Goal: Task Accomplishment & Management: Complete application form

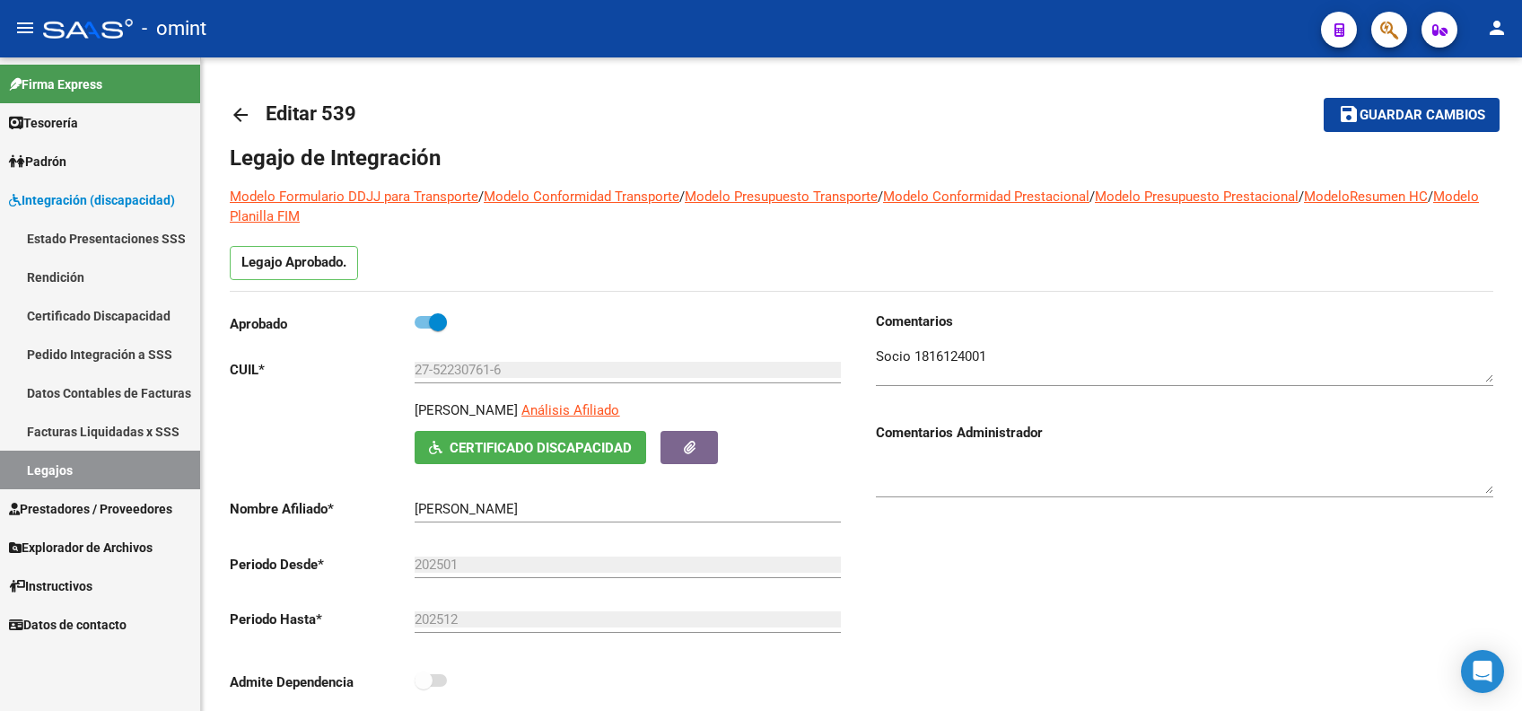
scroll to position [598, 0]
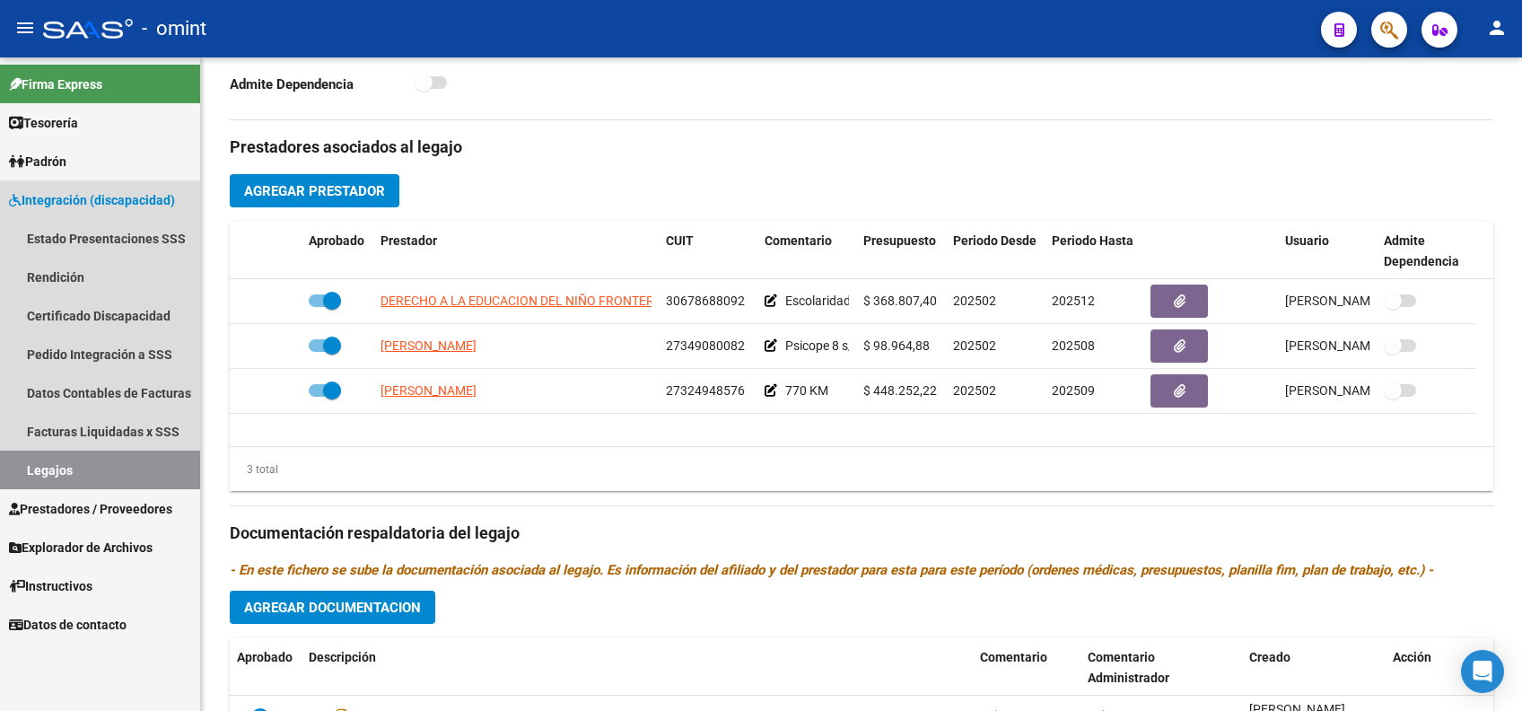
click at [49, 464] on link "Legajos" at bounding box center [100, 470] width 200 height 39
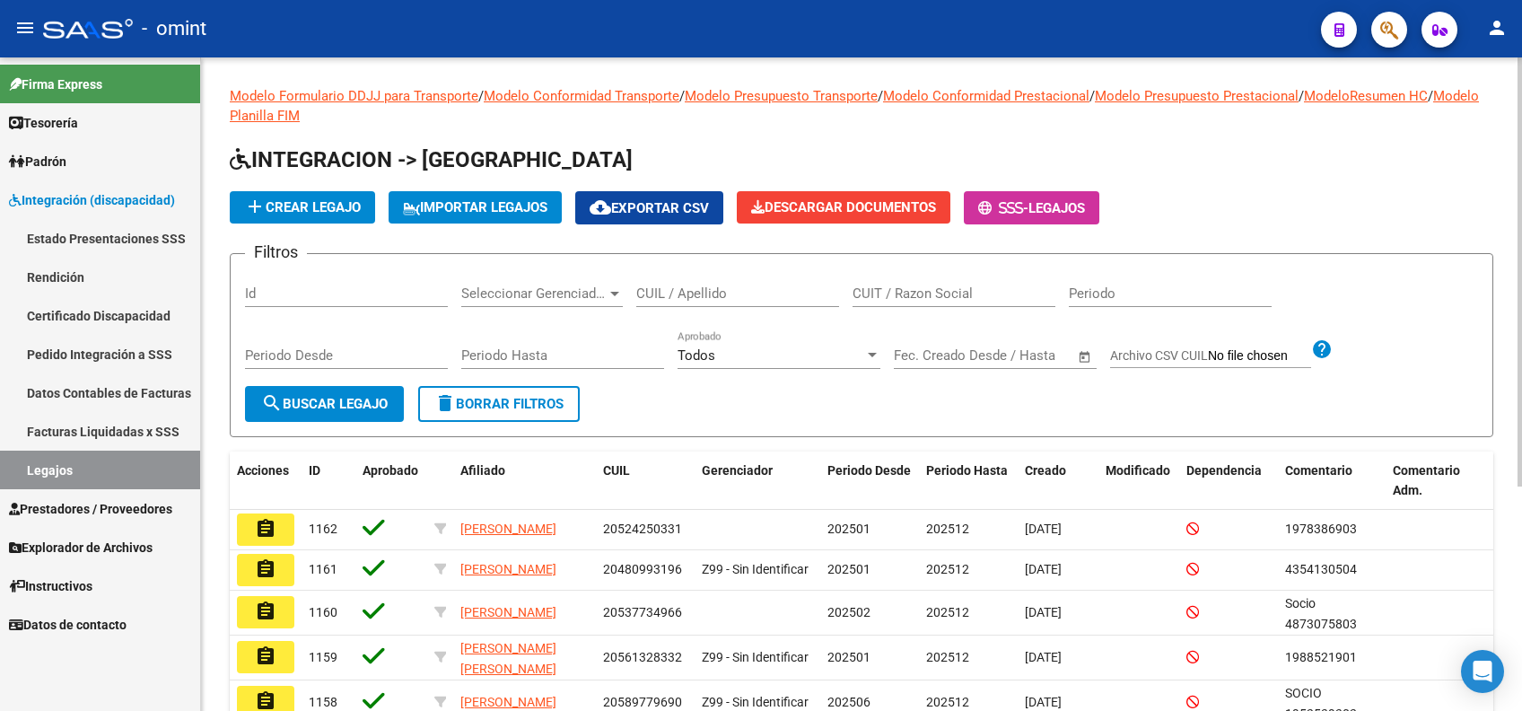
click at [678, 281] on div "CUIL / Apellido" at bounding box center [737, 287] width 203 height 39
paste input "27468796177"
type input "27468796177"
click at [344, 404] on span "search Buscar Legajo" at bounding box center [324, 404] width 127 height 16
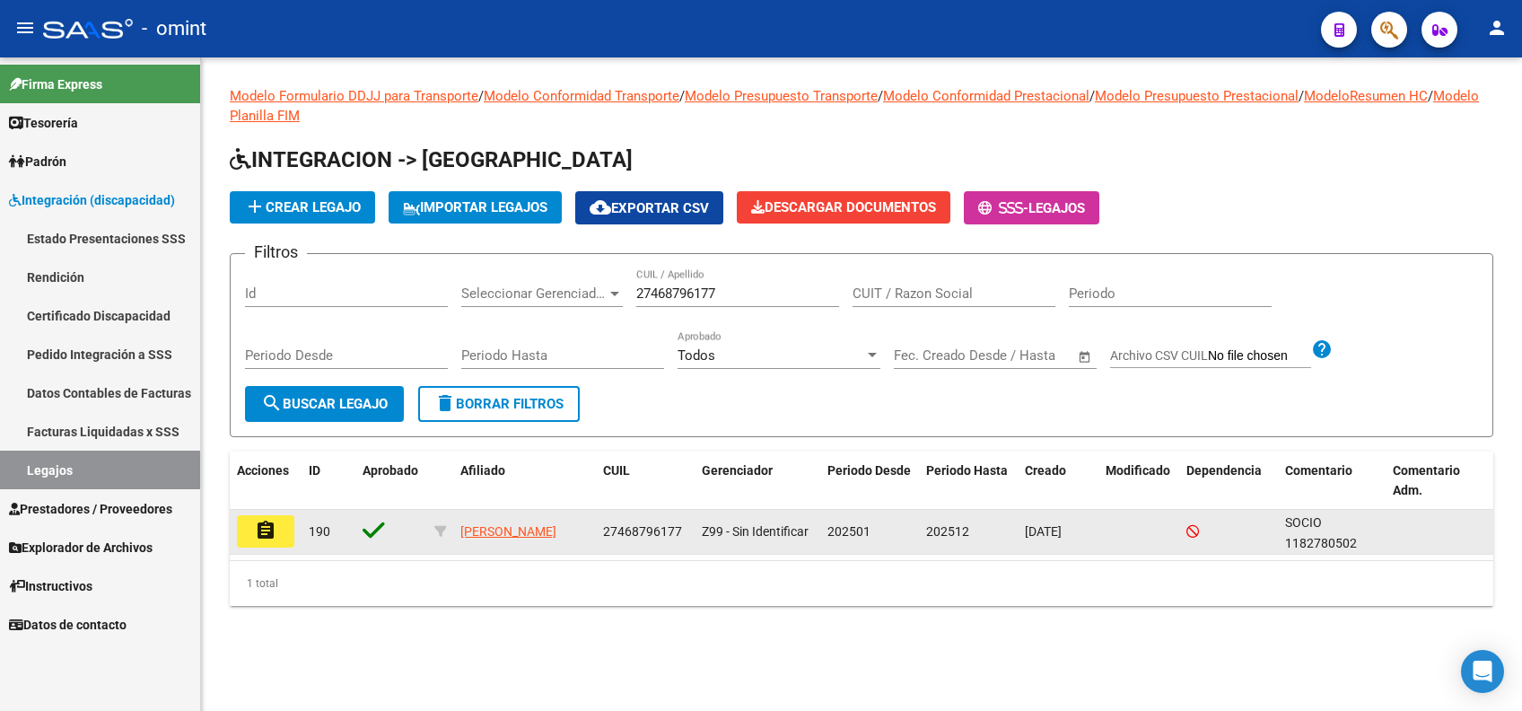
click at [274, 526] on mat-icon "assignment" at bounding box center [266, 531] width 22 height 22
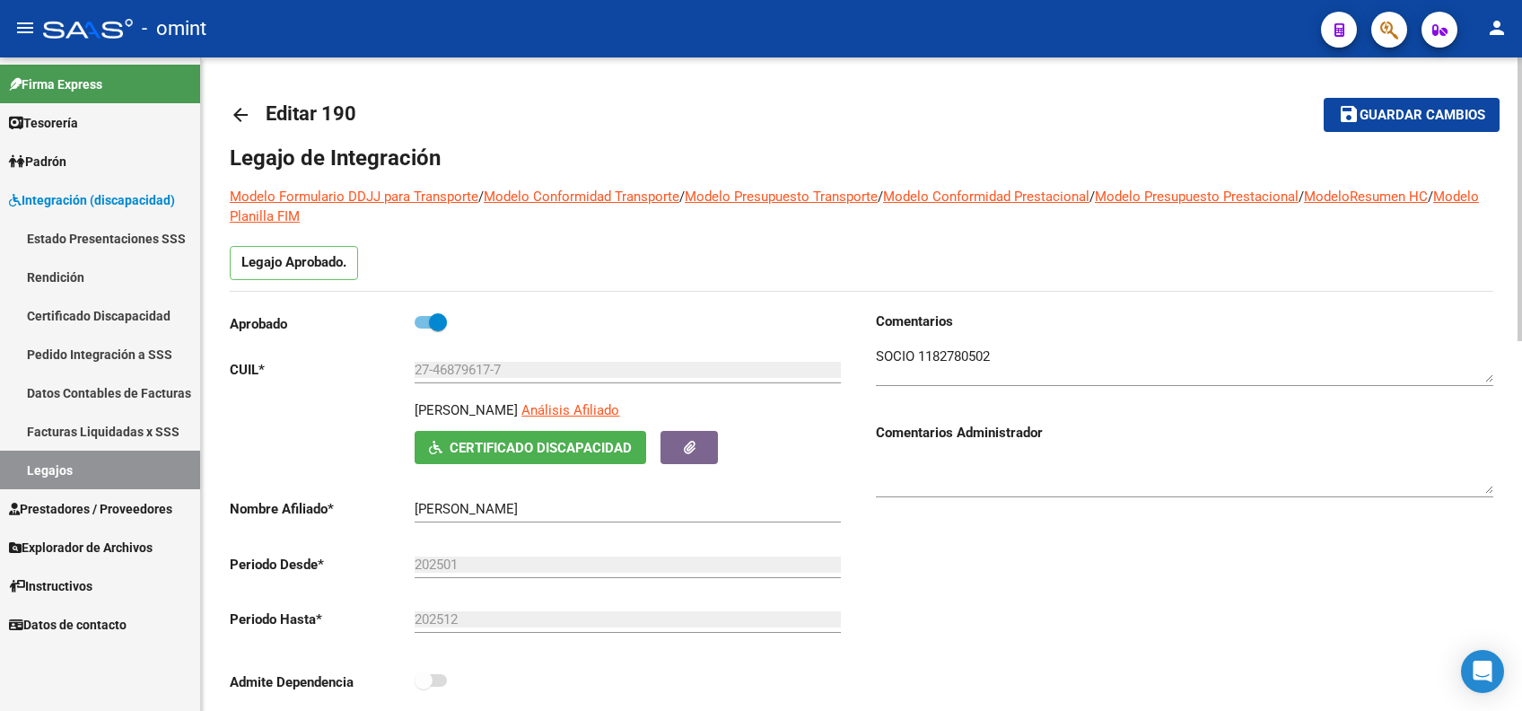
scroll to position [598, 0]
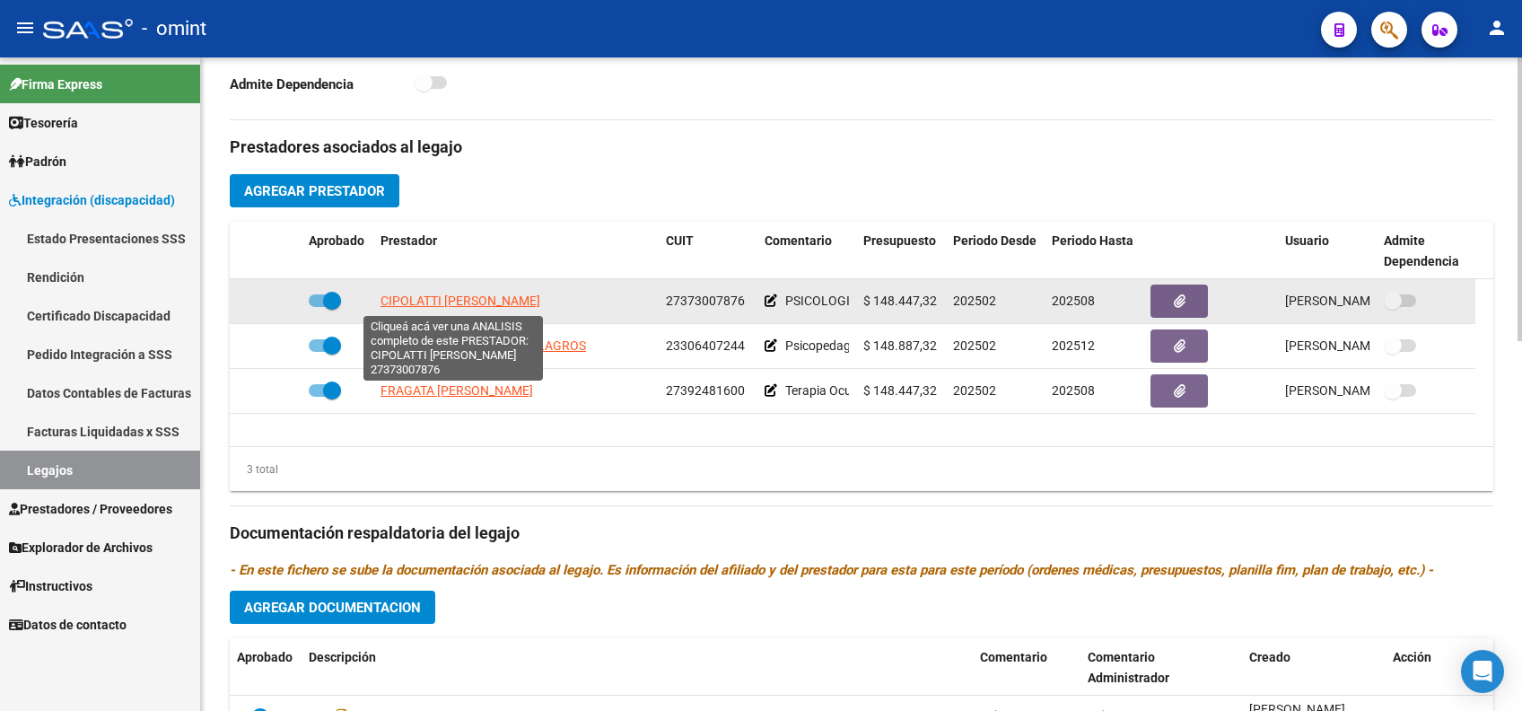
click at [444, 295] on span "CIPOLATTI DAIANA MARA" at bounding box center [461, 300] width 160 height 14
type textarea "27373007876"
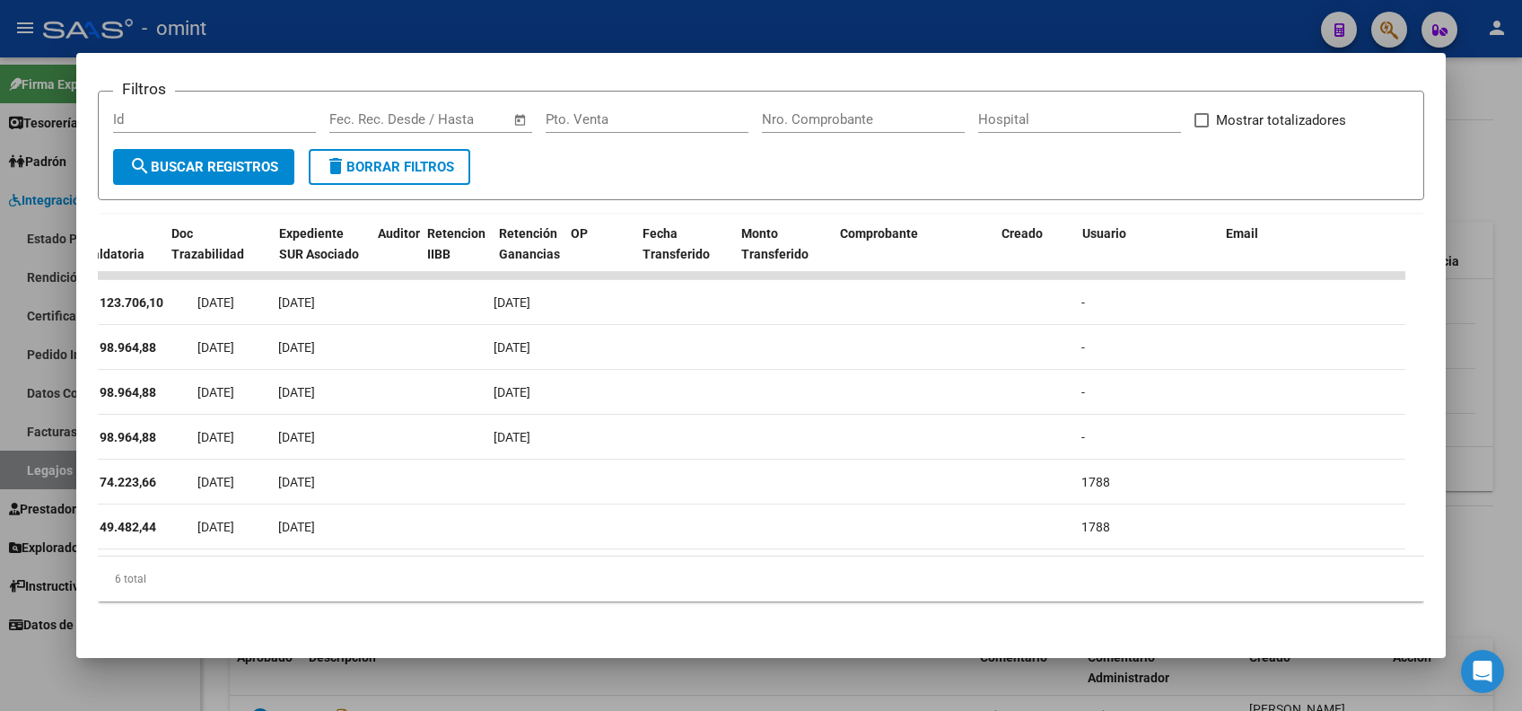
scroll to position [0, 0]
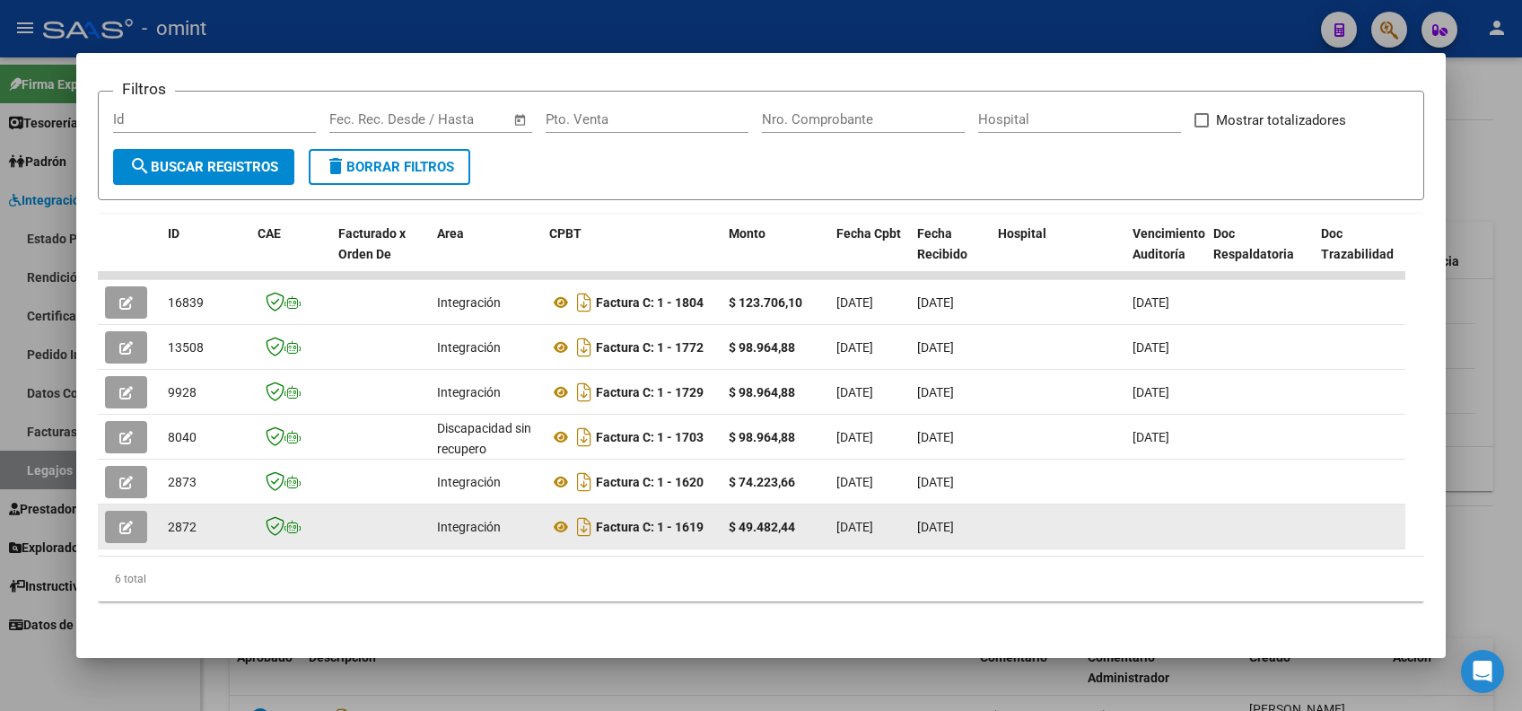
click at [119, 521] on icon "button" at bounding box center [125, 527] width 13 height 13
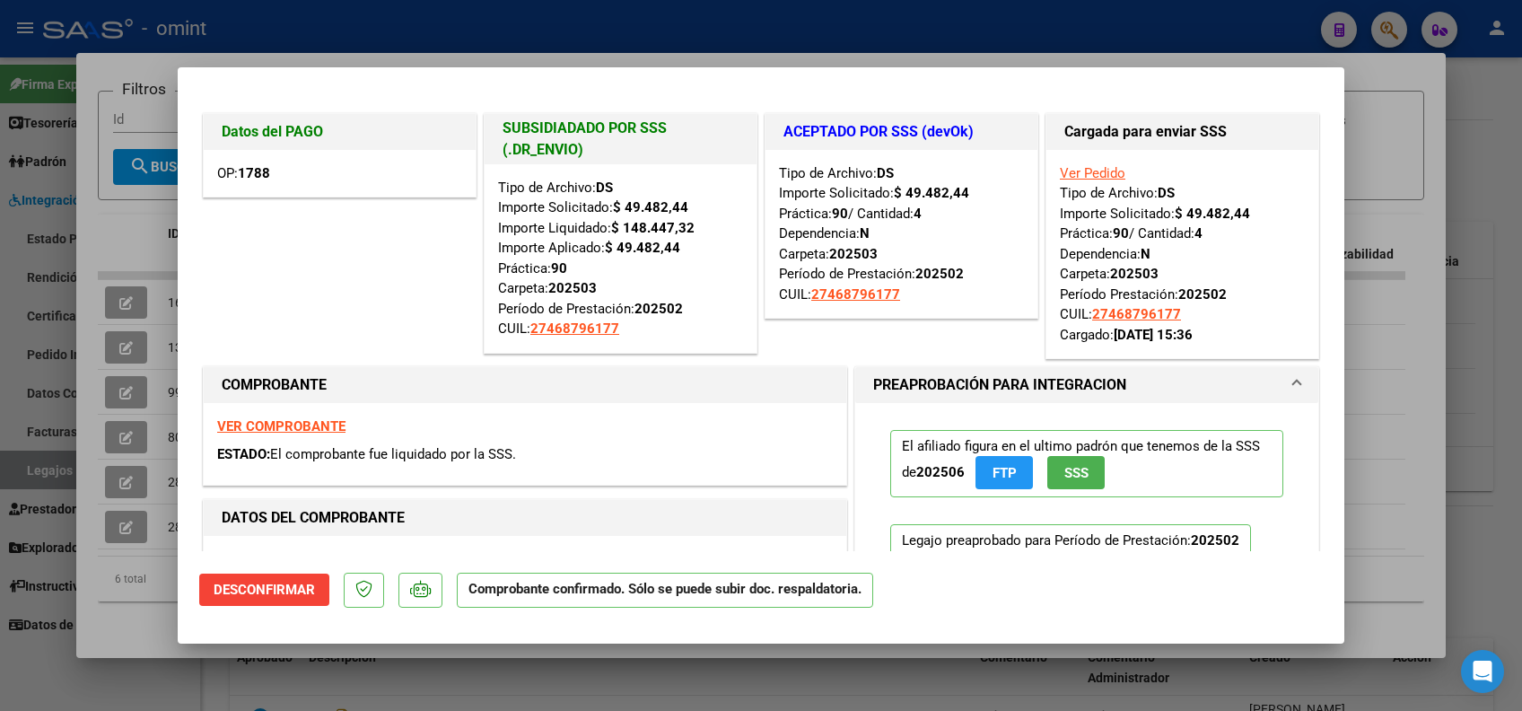
click at [1481, 154] on div at bounding box center [761, 355] width 1522 height 711
type input "$ 0,00"
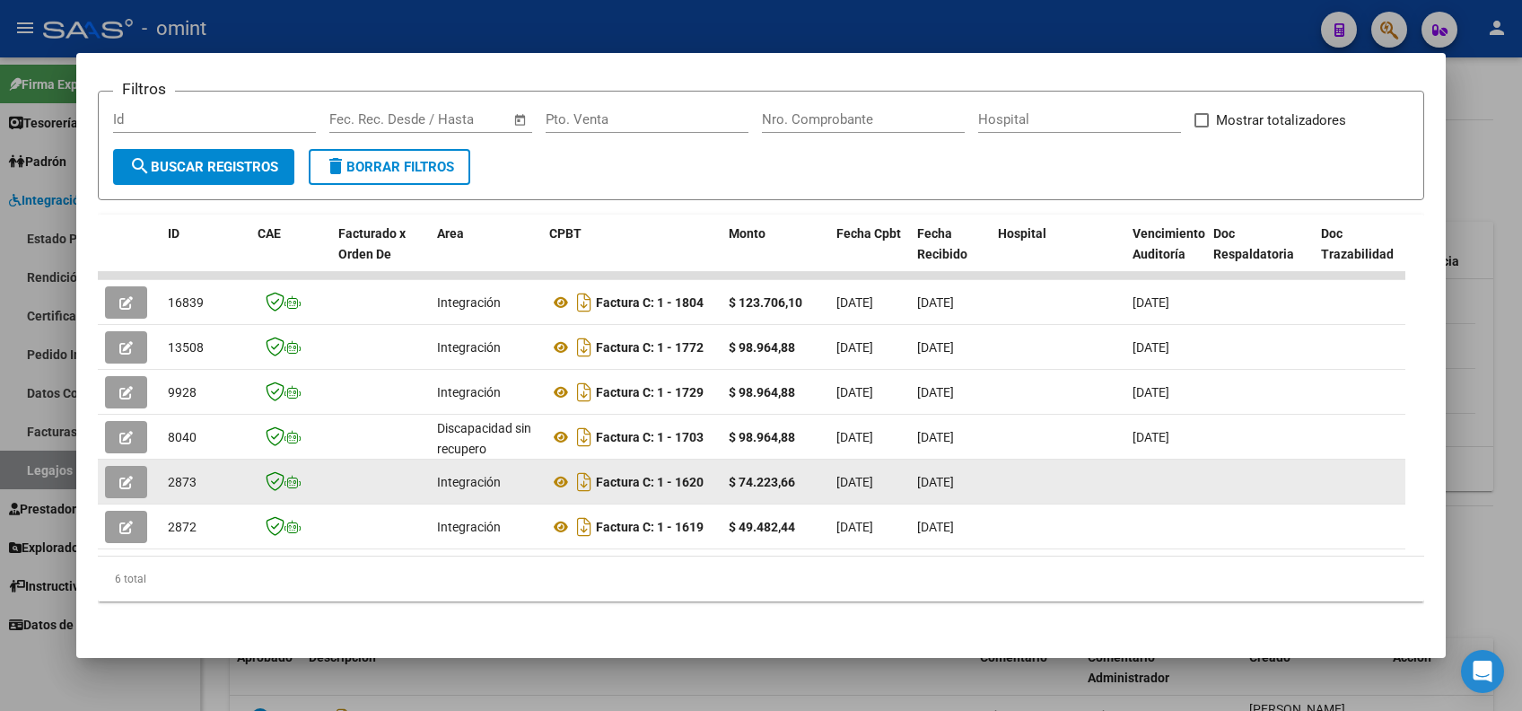
click at [133, 466] on button "button" at bounding box center [126, 482] width 42 height 32
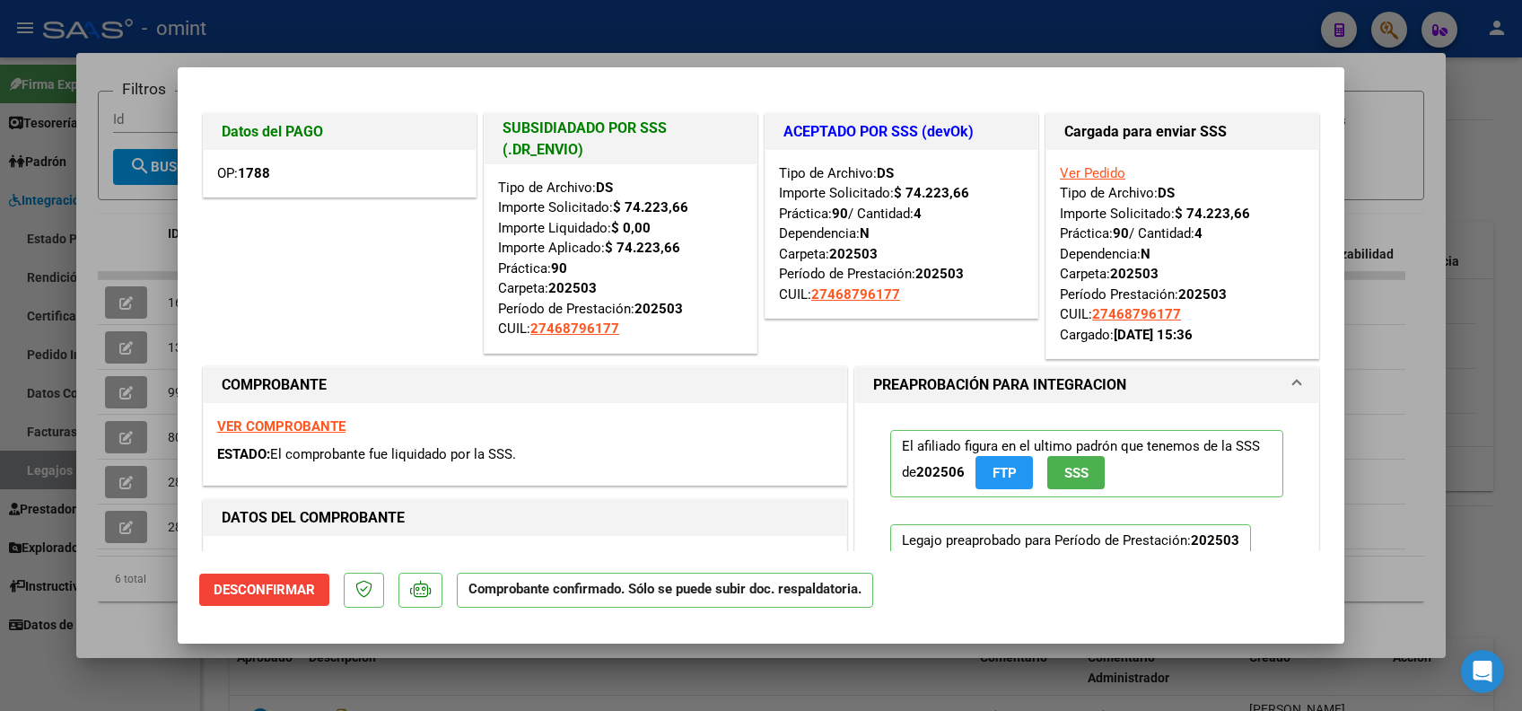
click at [1478, 153] on div at bounding box center [761, 355] width 1522 height 711
type input "$ 0,00"
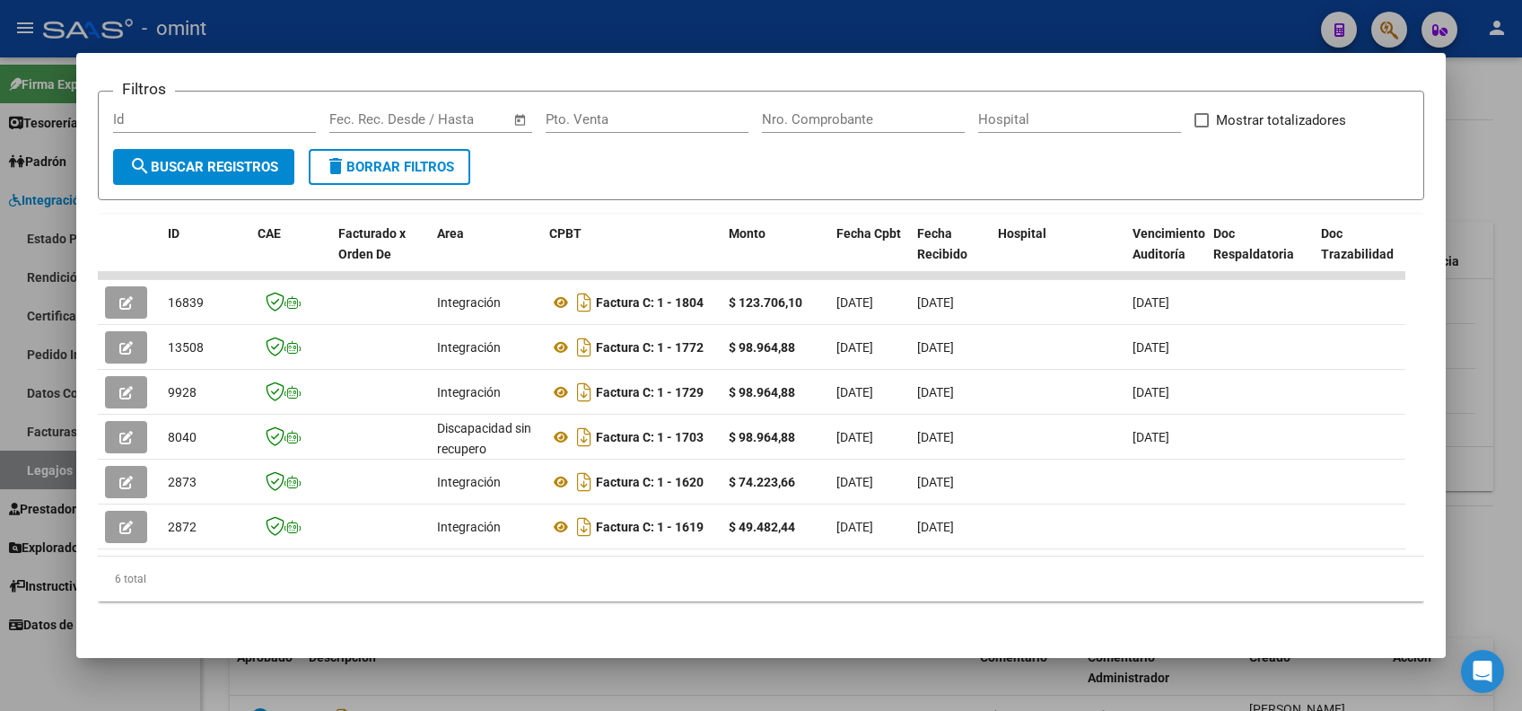
click at [1509, 311] on div at bounding box center [761, 355] width 1522 height 711
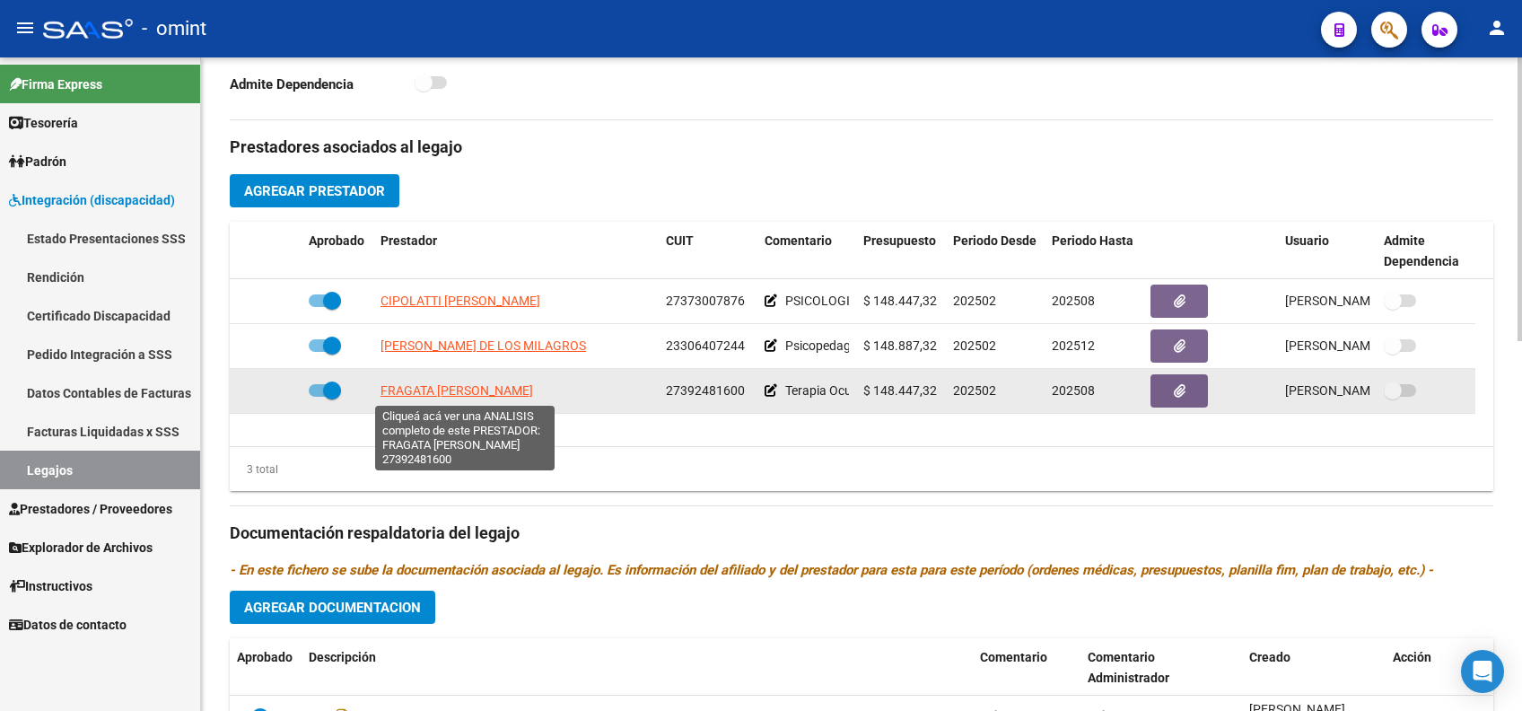
click at [445, 389] on span "FRAGATA MARIANA SOLEDAD" at bounding box center [457, 390] width 153 height 14
type textarea "27392481600"
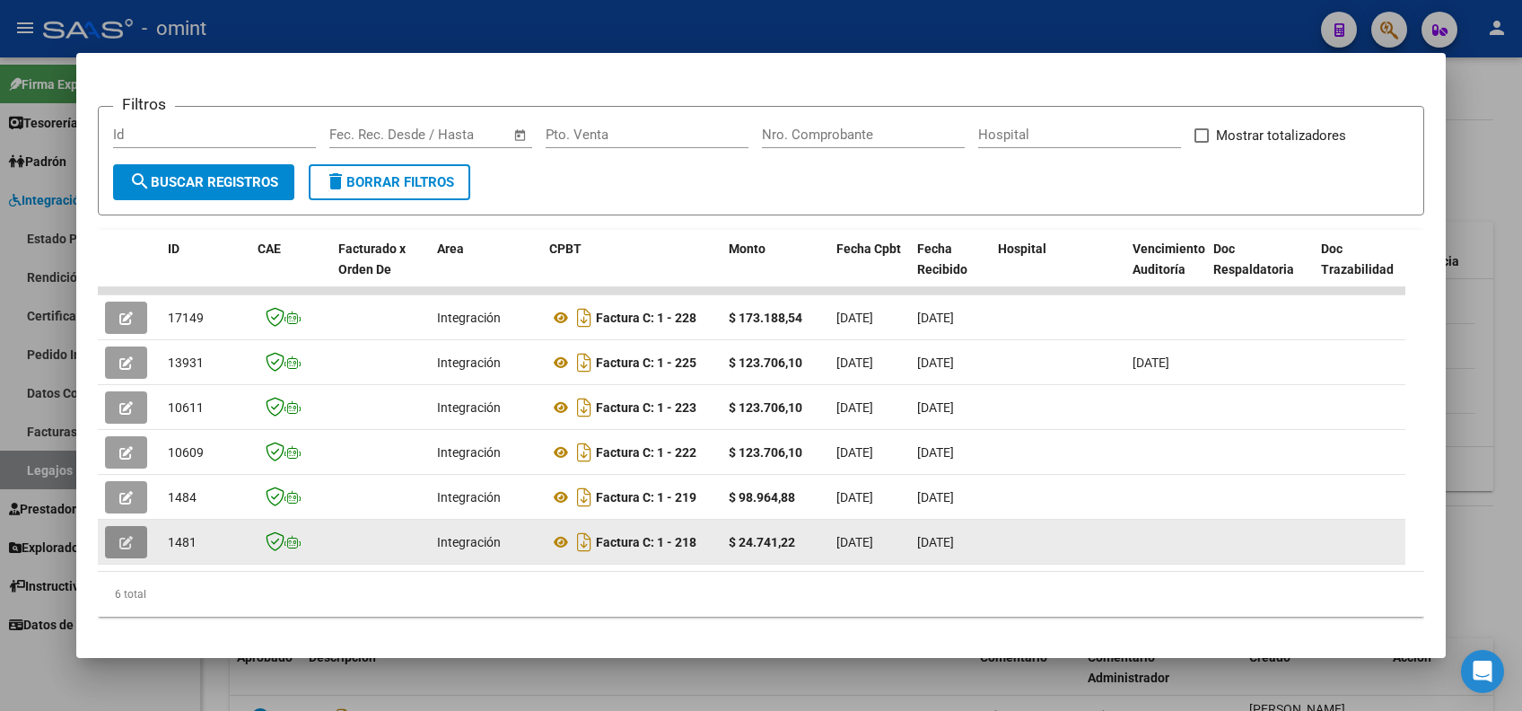
click at [118, 528] on button "button" at bounding box center [126, 542] width 42 height 32
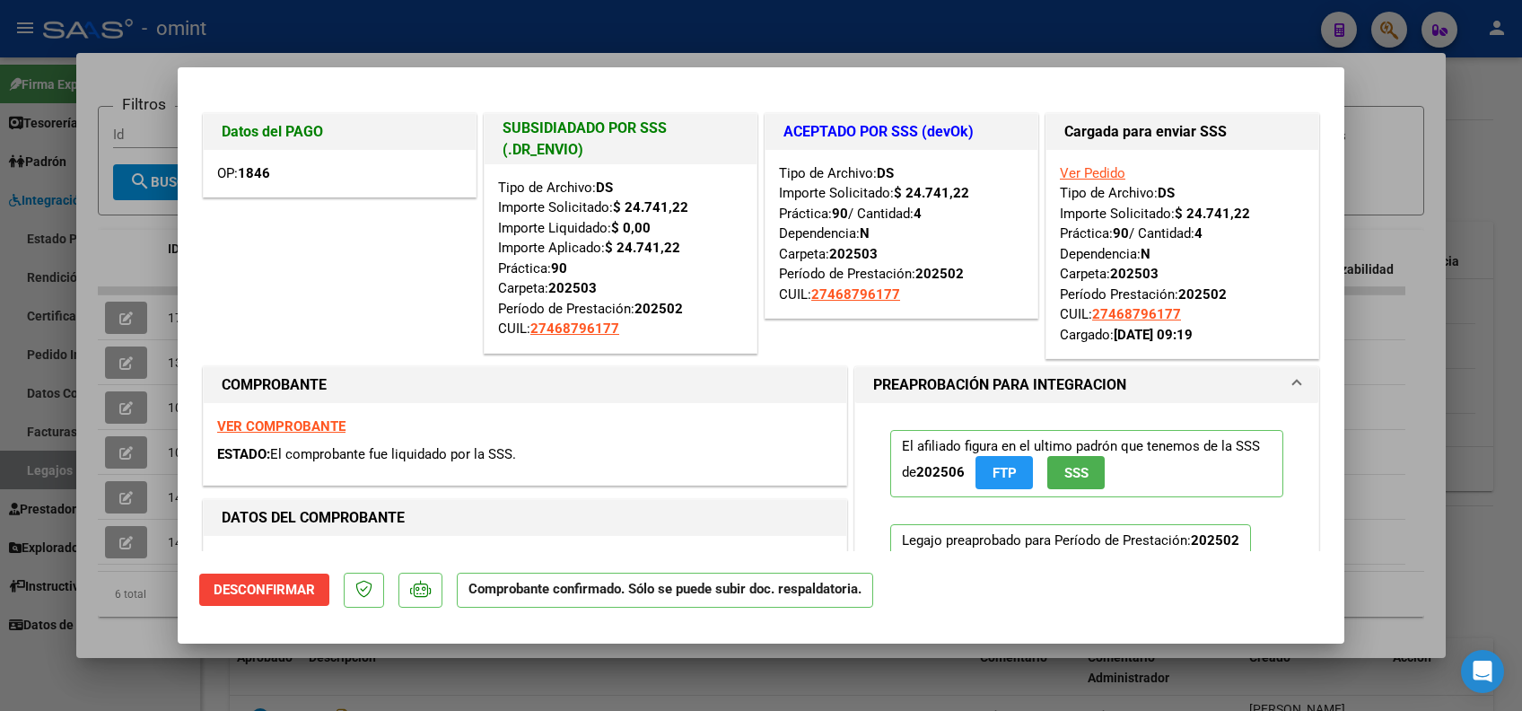
click at [1484, 171] on div at bounding box center [761, 355] width 1522 height 711
type input "$ 0,00"
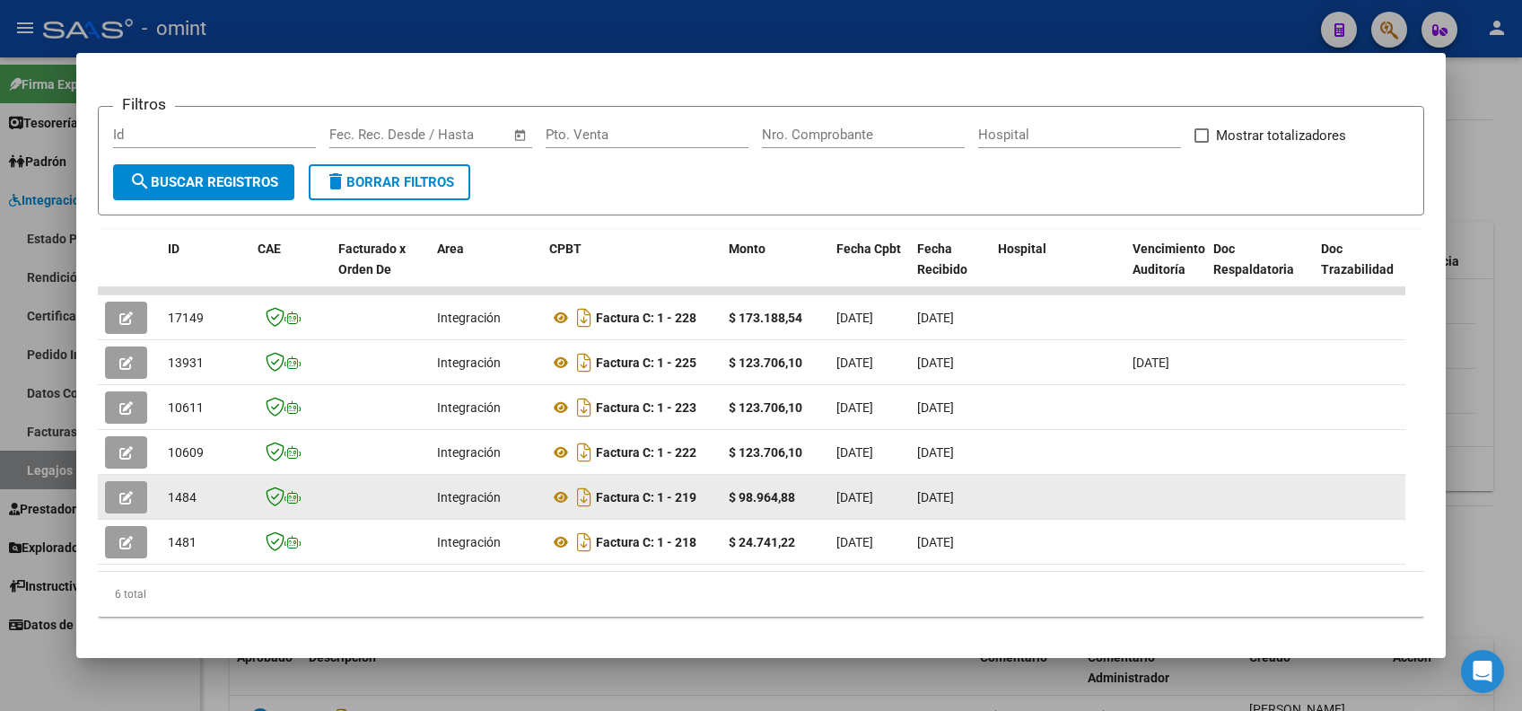
click at [125, 489] on span "button" at bounding box center [125, 497] width 13 height 16
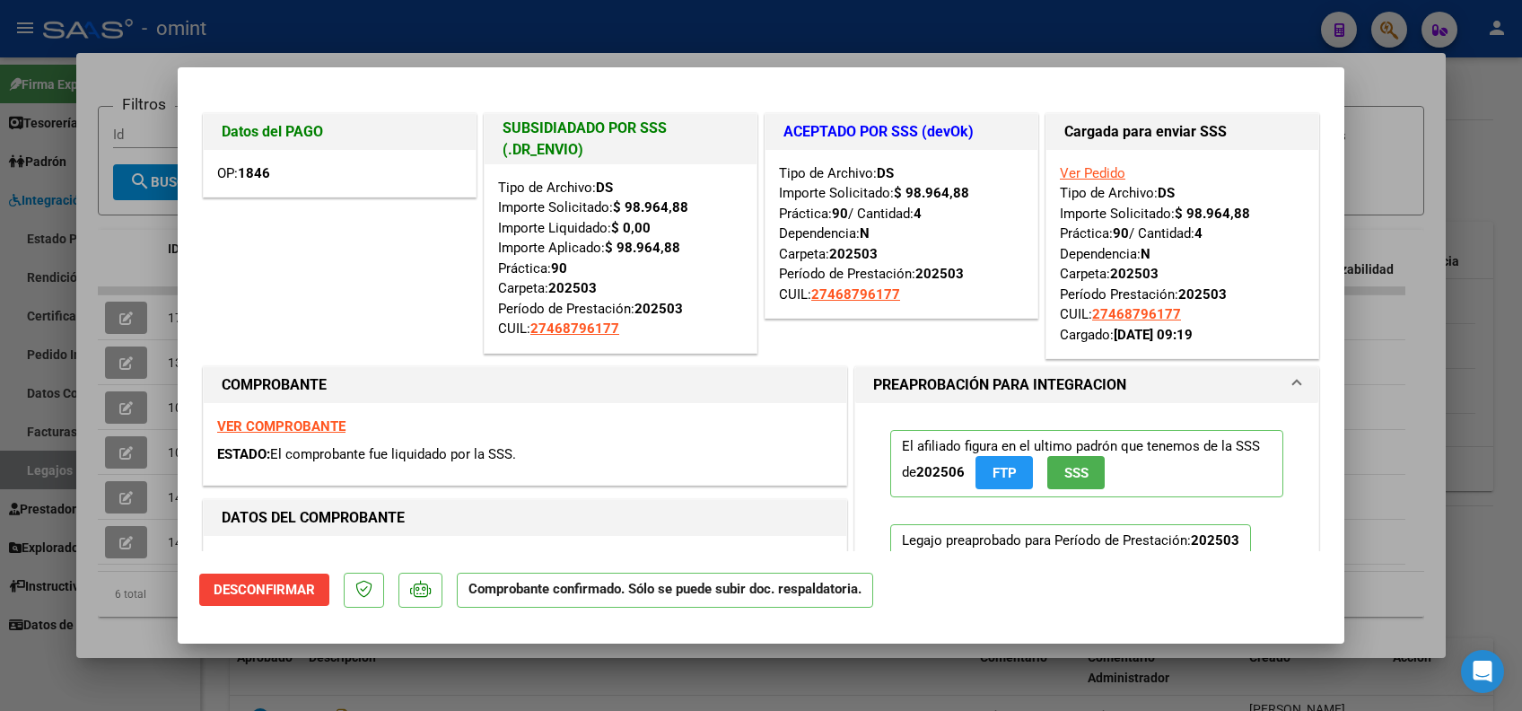
click at [1486, 337] on div at bounding box center [761, 355] width 1522 height 711
type input "$ 0,00"
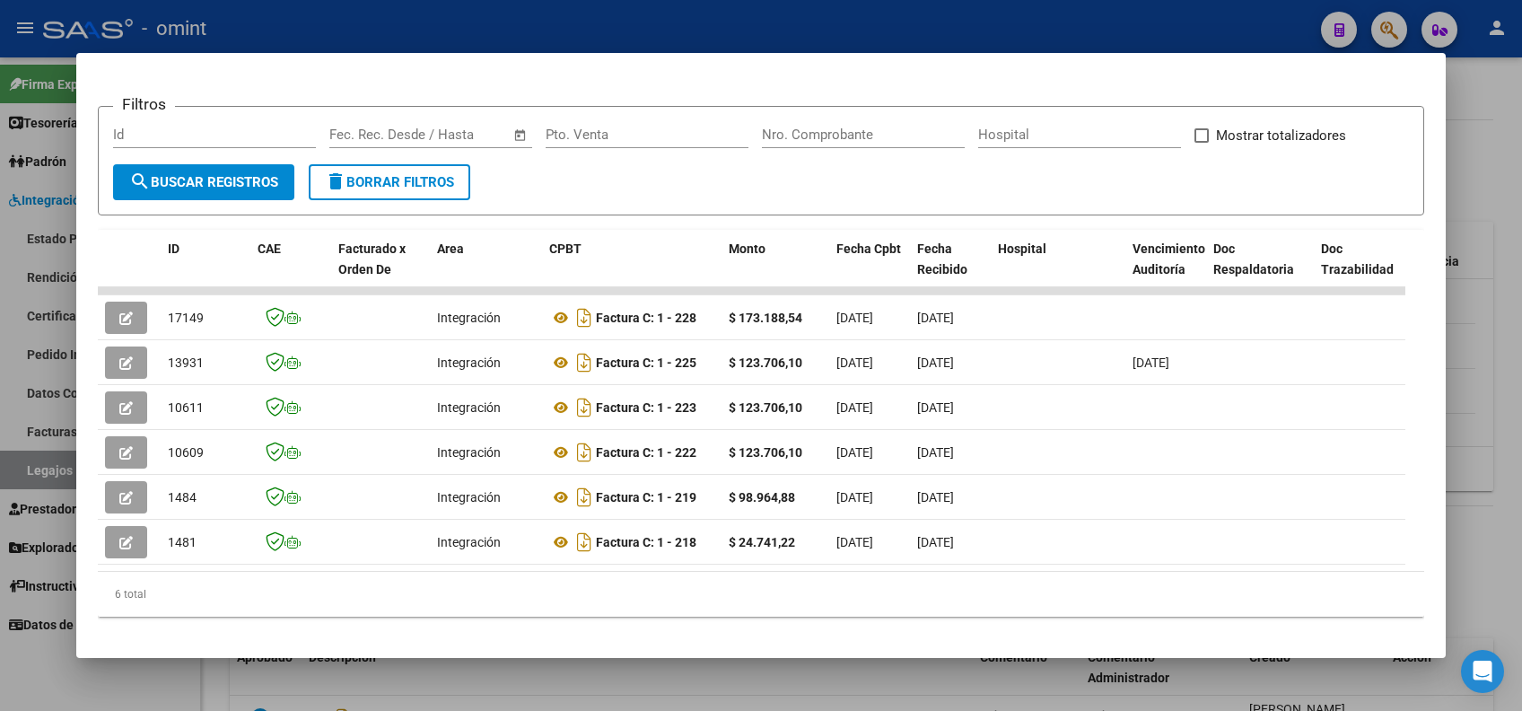
click at [1495, 323] on div at bounding box center [761, 355] width 1522 height 711
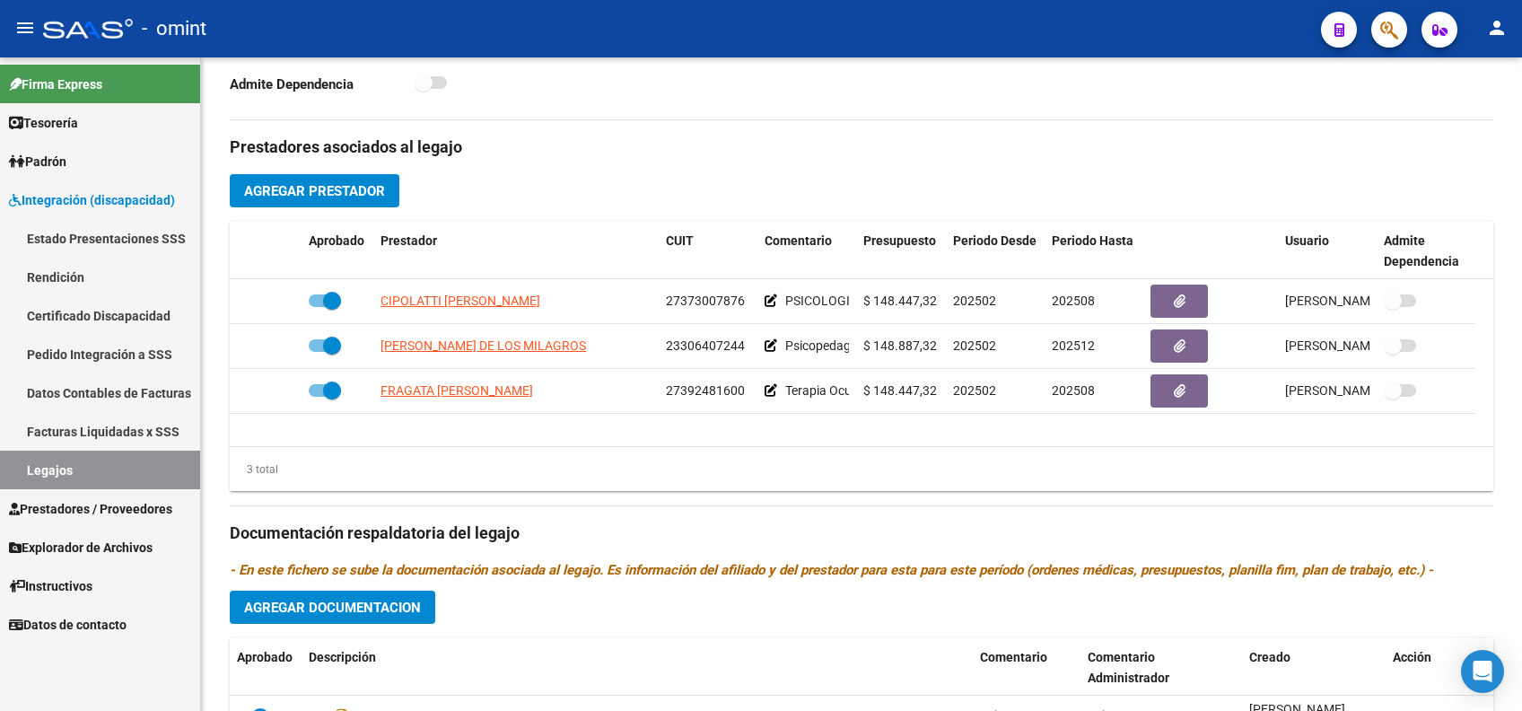
click at [45, 469] on link "Legajos" at bounding box center [100, 470] width 200 height 39
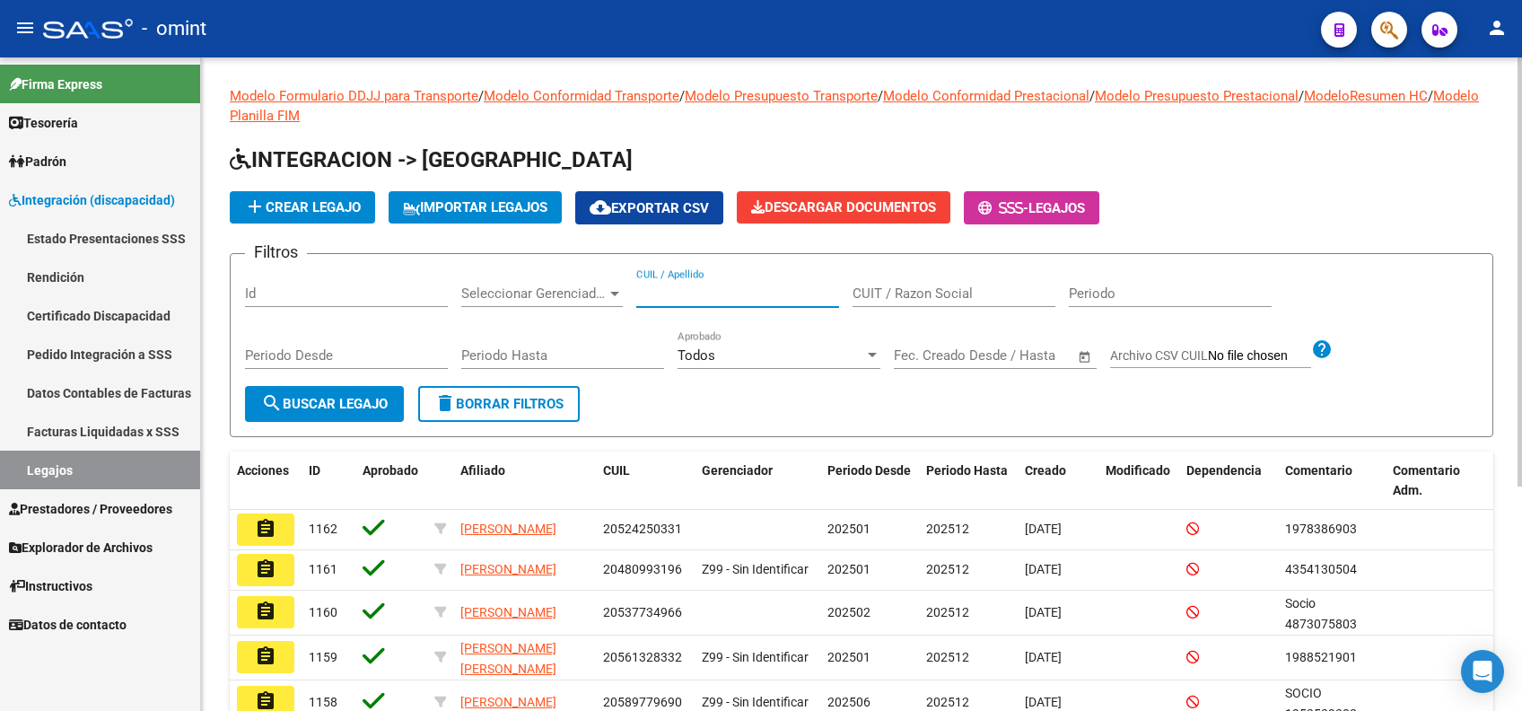
click at [693, 285] on input "CUIL / Apellido" at bounding box center [737, 293] width 203 height 16
paste input "27535050096"
type input "27535050096"
click at [341, 396] on span "search Buscar Legajo" at bounding box center [324, 404] width 127 height 16
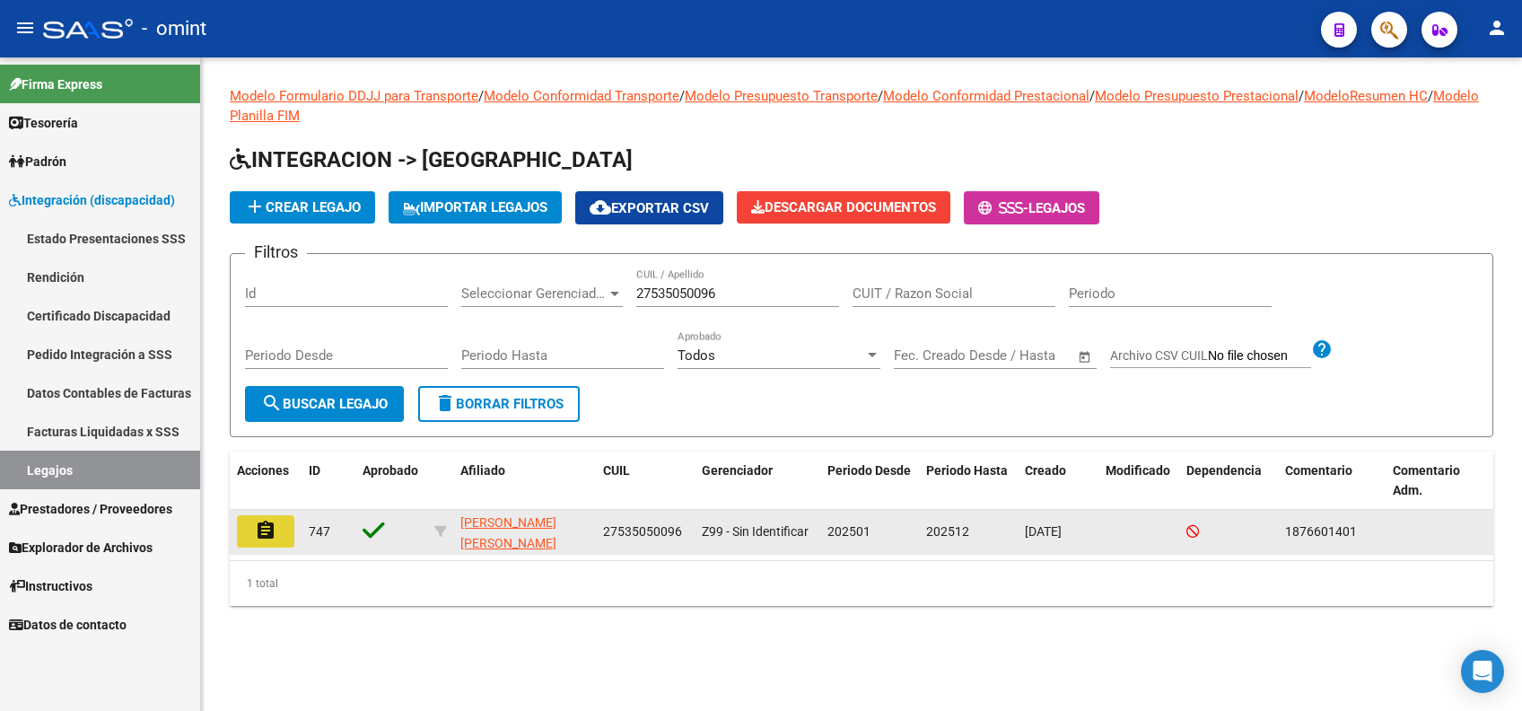
click at [278, 536] on button "assignment" at bounding box center [265, 531] width 57 height 32
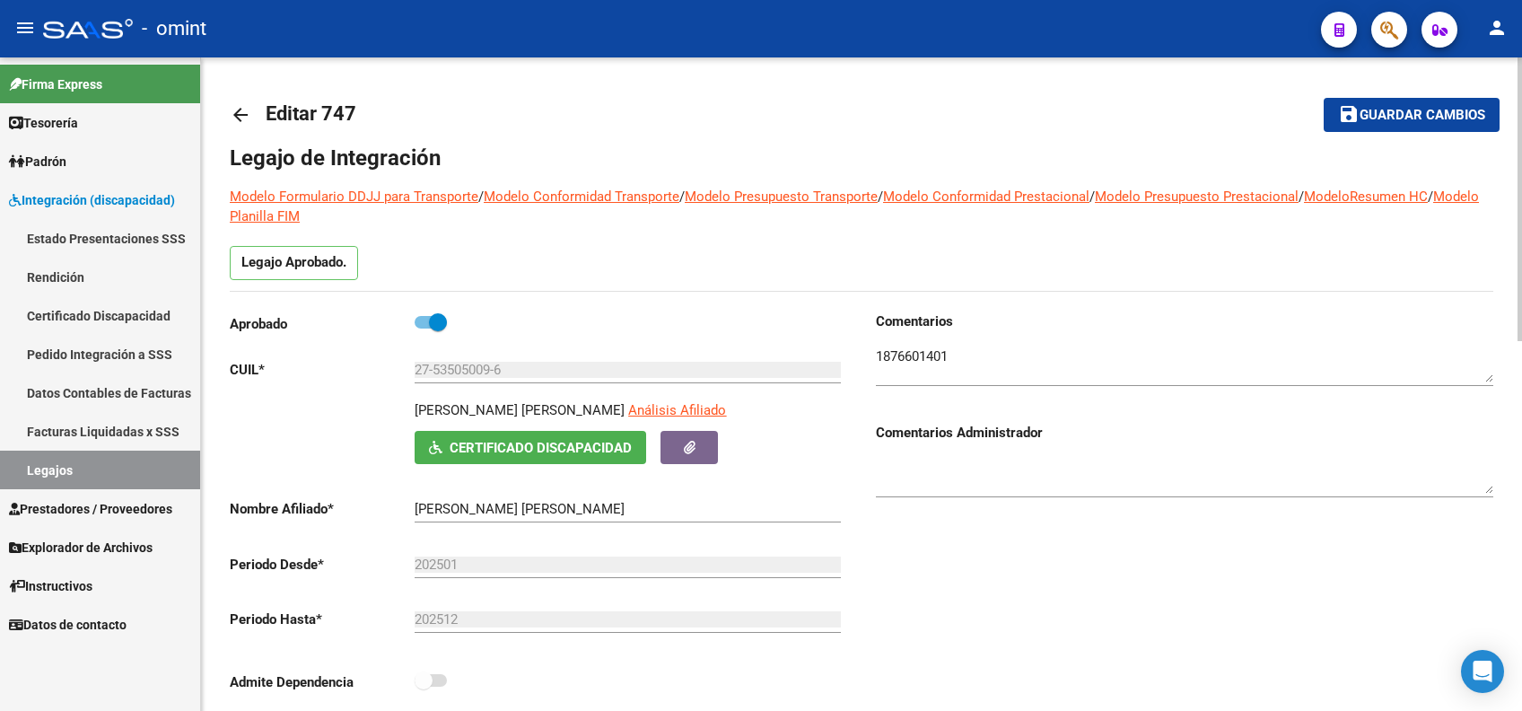
click at [513, 360] on div "27-53505009-6 Ingresar CUIL" at bounding box center [628, 364] width 426 height 39
drag, startPoint x: 507, startPoint y: 370, endPoint x: 449, endPoint y: 371, distance: 58.3
click at [449, 371] on input "27-53505009-6" at bounding box center [628, 370] width 426 height 16
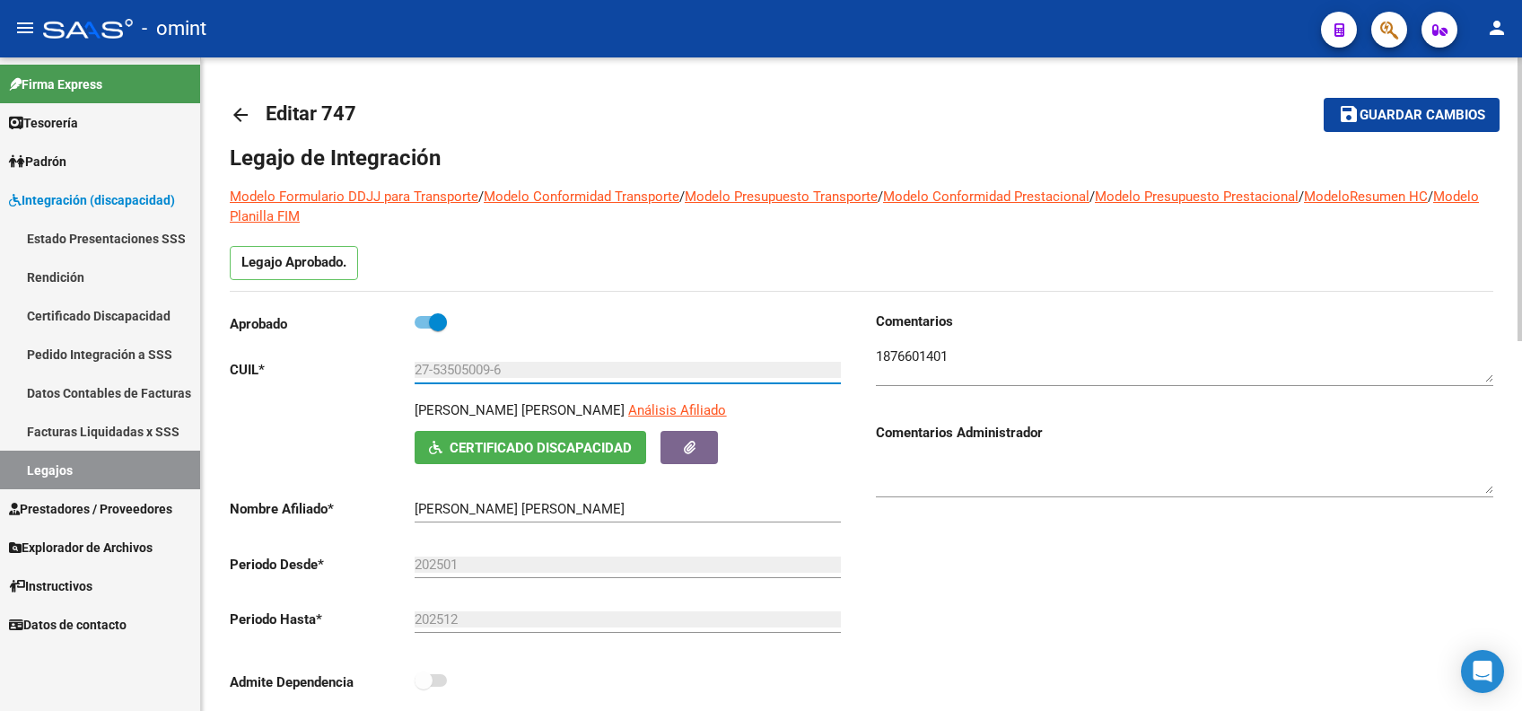
click at [449, 371] on input "27-53505009-6" at bounding box center [628, 370] width 426 height 16
drag, startPoint x: 449, startPoint y: 371, endPoint x: 500, endPoint y: 372, distance: 51.2
click at [500, 372] on input "27-53505009-6" at bounding box center [628, 370] width 426 height 16
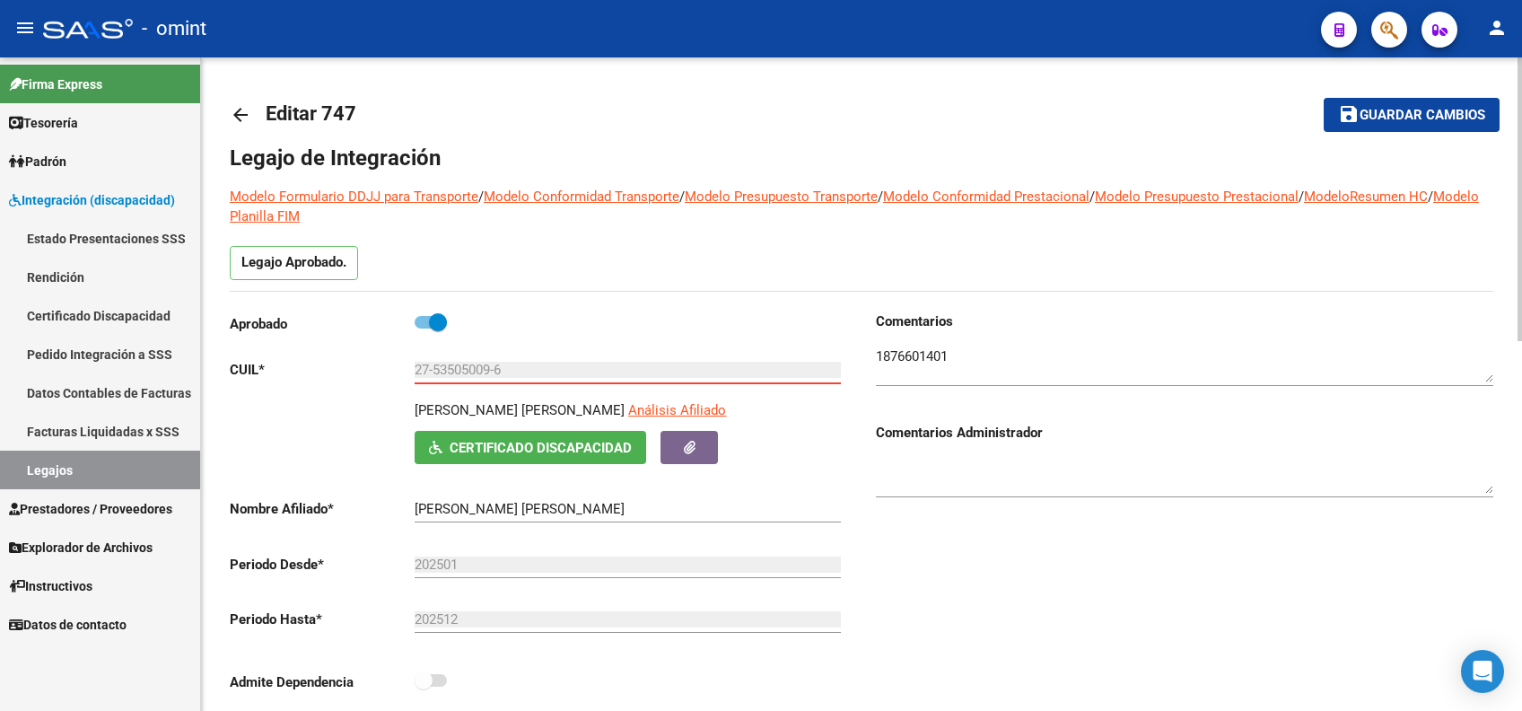
click at [486, 352] on div "27-53505009-6 Ingresar CUIL" at bounding box center [628, 364] width 426 height 39
drag, startPoint x: 486, startPoint y: 352, endPoint x: 511, endPoint y: 359, distance: 26.1
click at [511, 359] on div "27-53505009-6 Ingresar CUIL" at bounding box center [628, 364] width 426 height 39
click at [510, 365] on input "27-53505009-6" at bounding box center [628, 370] width 426 height 16
click at [468, 362] on input "27-53505009-6" at bounding box center [628, 370] width 426 height 16
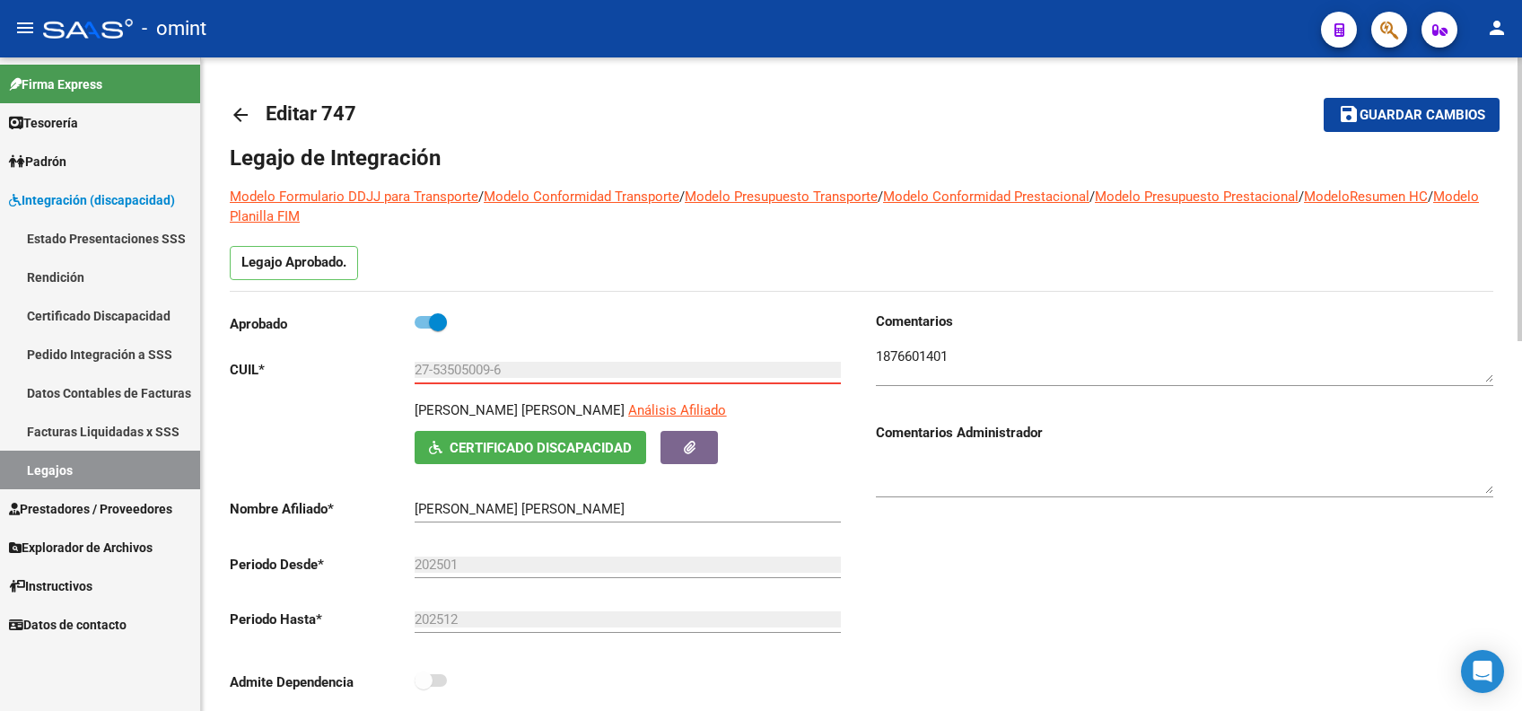
click at [512, 366] on input "27-53505009-6" at bounding box center [628, 370] width 426 height 16
click at [515, 362] on input "27-53505009-6" at bounding box center [628, 370] width 426 height 16
drag, startPoint x: 407, startPoint y: 92, endPoint x: 257, endPoint y: 73, distance: 151.2
click at [508, 372] on input "27-53505009-6" at bounding box center [628, 370] width 426 height 16
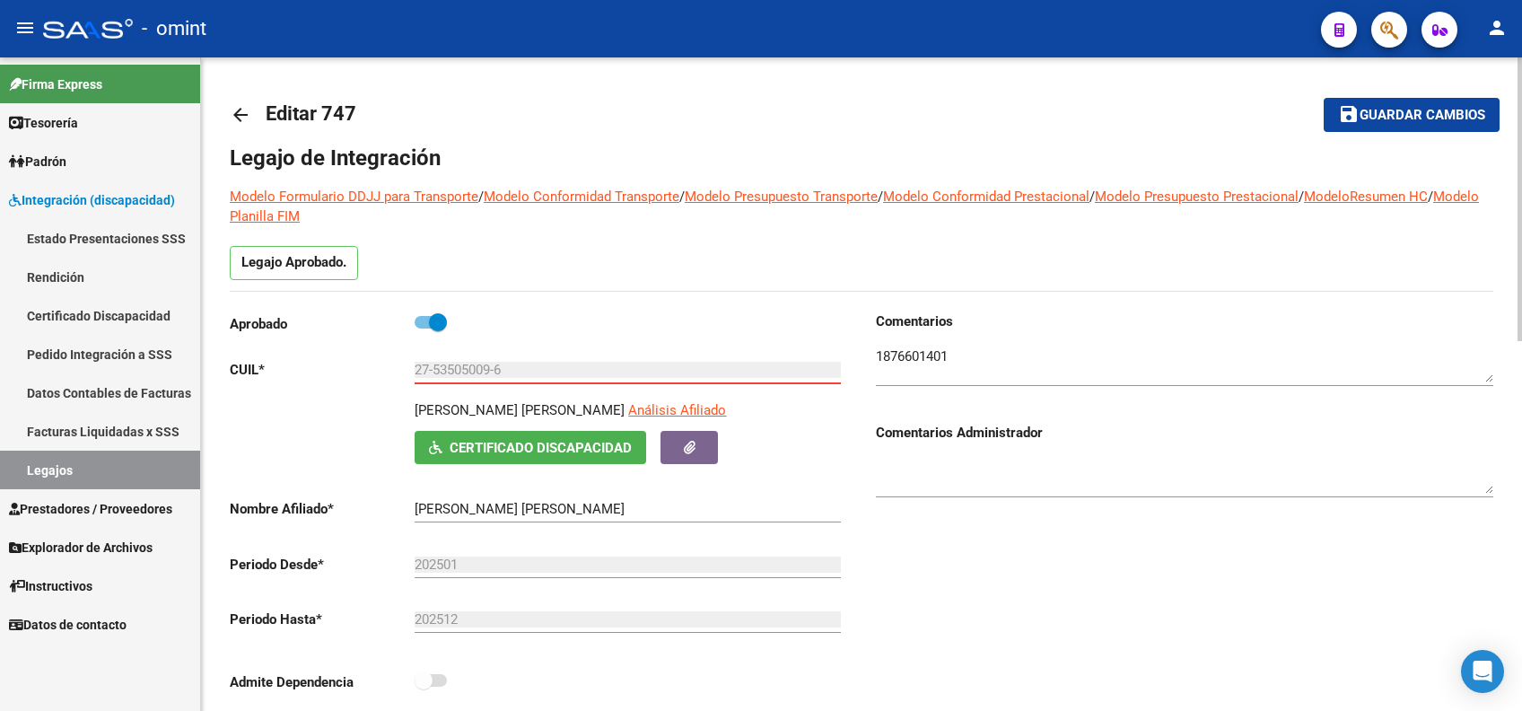
drag, startPoint x: 508, startPoint y: 370, endPoint x: 413, endPoint y: 361, distance: 95.6
click at [413, 362] on app-form-text-field "CUIL * 27-53505009-6 Ingresar CUIL" at bounding box center [535, 370] width 611 height 16
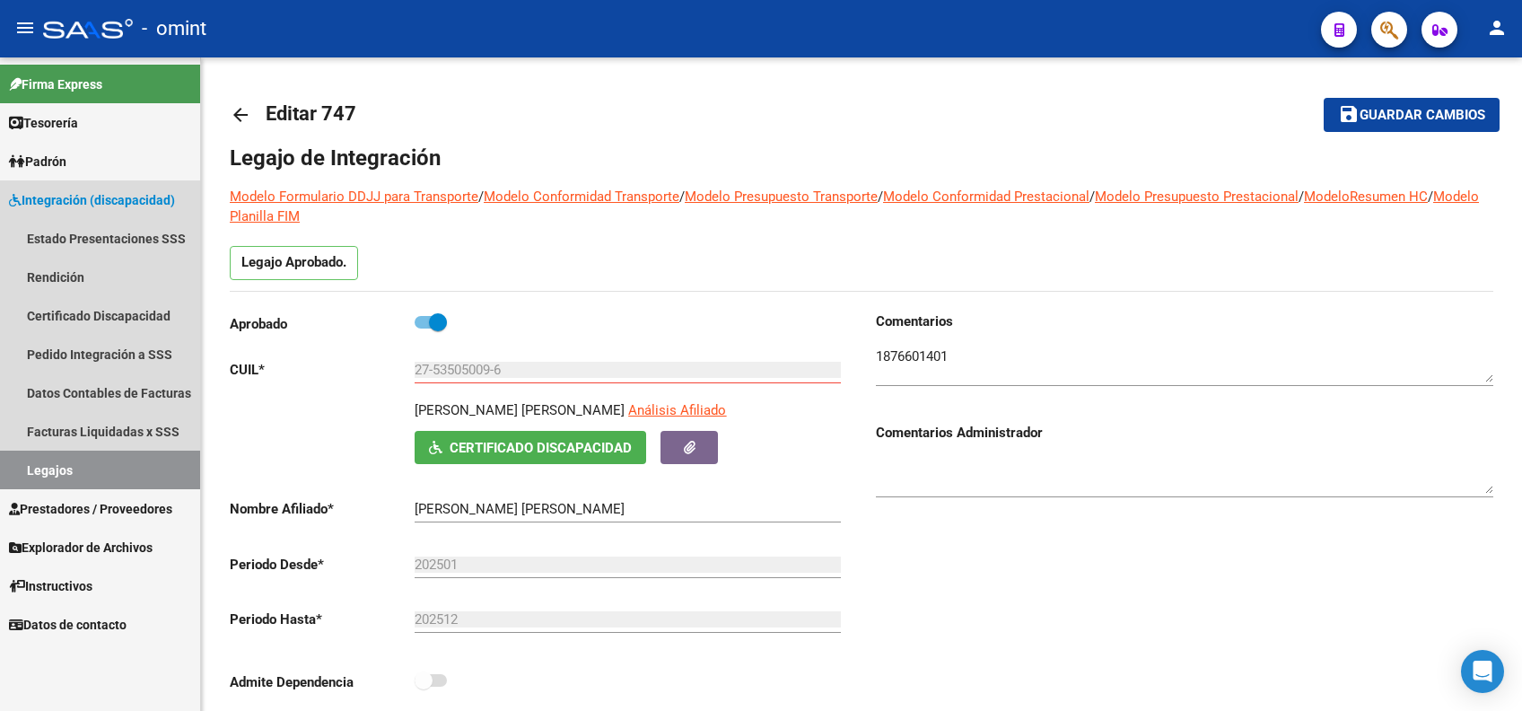
click at [69, 476] on link "Legajos" at bounding box center [100, 470] width 200 height 39
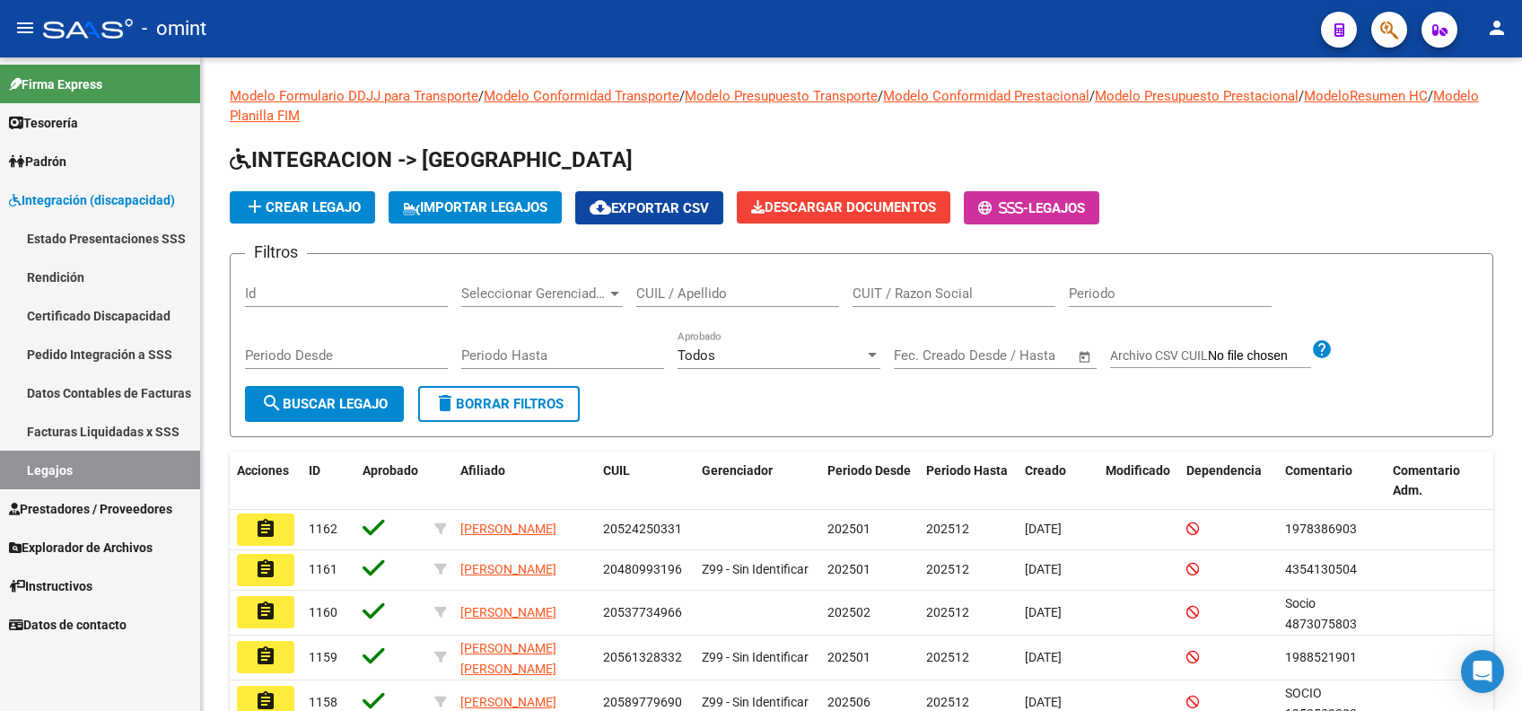
click at [57, 471] on link "Legajos" at bounding box center [100, 470] width 200 height 39
click at [681, 293] on input "CUIL / Apellido" at bounding box center [737, 293] width 203 height 16
click at [663, 287] on input "CUIL / Apellido" at bounding box center [737, 293] width 203 height 16
click at [663, 286] on input "CUIL / Apellido" at bounding box center [737, 293] width 203 height 16
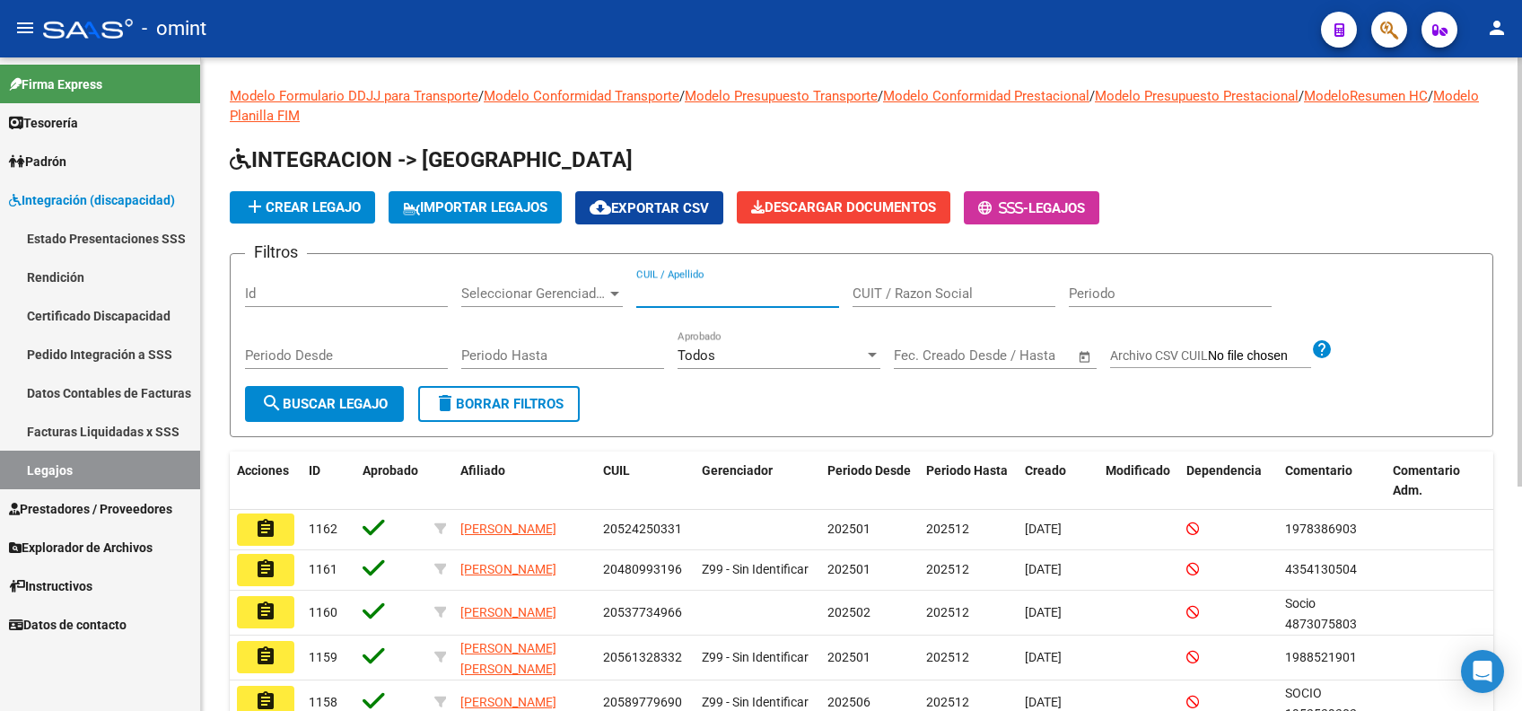
paste input "27-53505009-6"
click at [663, 286] on input "27-53505009-6" at bounding box center [737, 293] width 203 height 16
type input "27-53505009-6"
click at [296, 410] on button "search Buscar Legajo" at bounding box center [324, 404] width 159 height 36
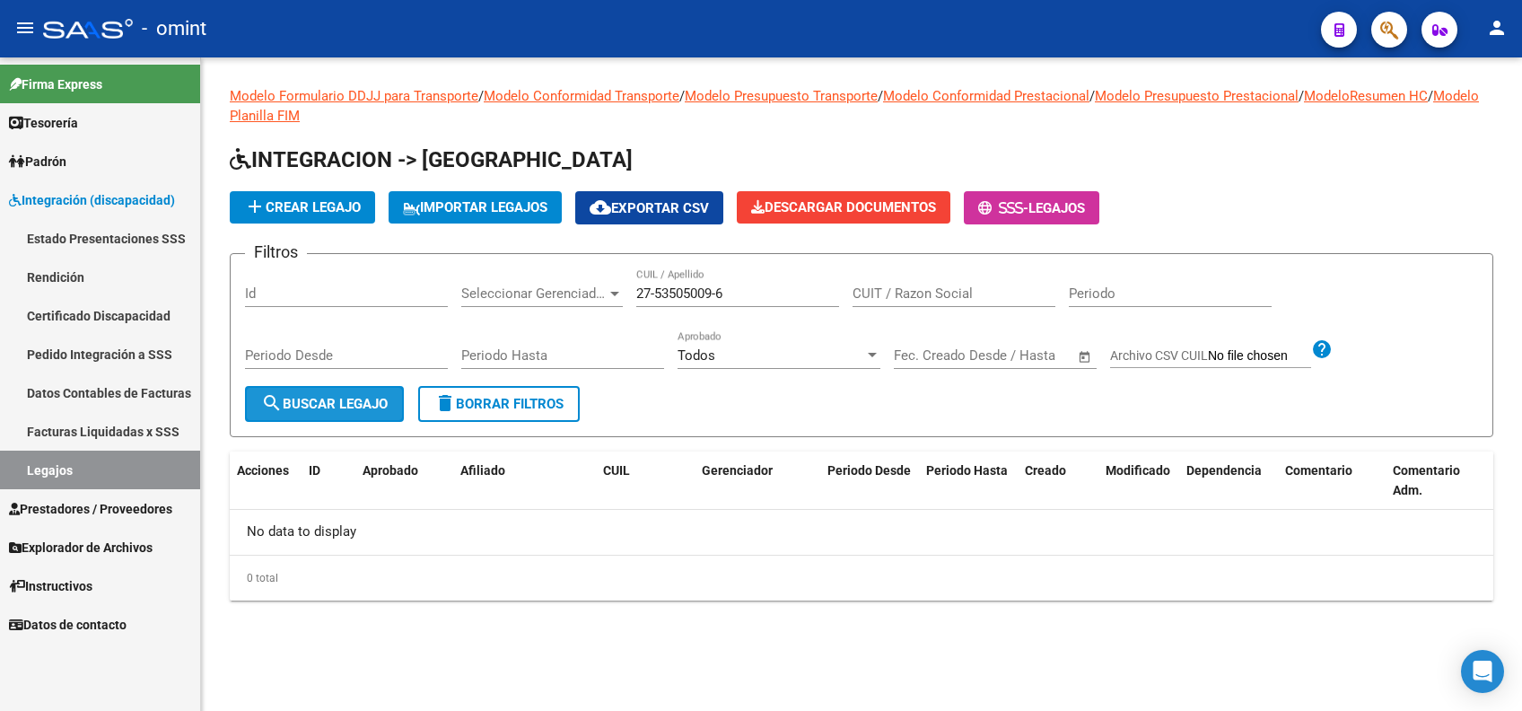
click at [311, 400] on span "search Buscar Legajo" at bounding box center [324, 404] width 127 height 16
click at [742, 284] on div "27-53505009-6 CUIL / Apellido" at bounding box center [737, 287] width 203 height 39
click at [740, 291] on input "27-53505009-6" at bounding box center [737, 293] width 203 height 16
click at [728, 288] on input "27-53505009-6" at bounding box center [737, 293] width 203 height 16
click at [321, 400] on span "search Buscar Legajo" at bounding box center [324, 404] width 127 height 16
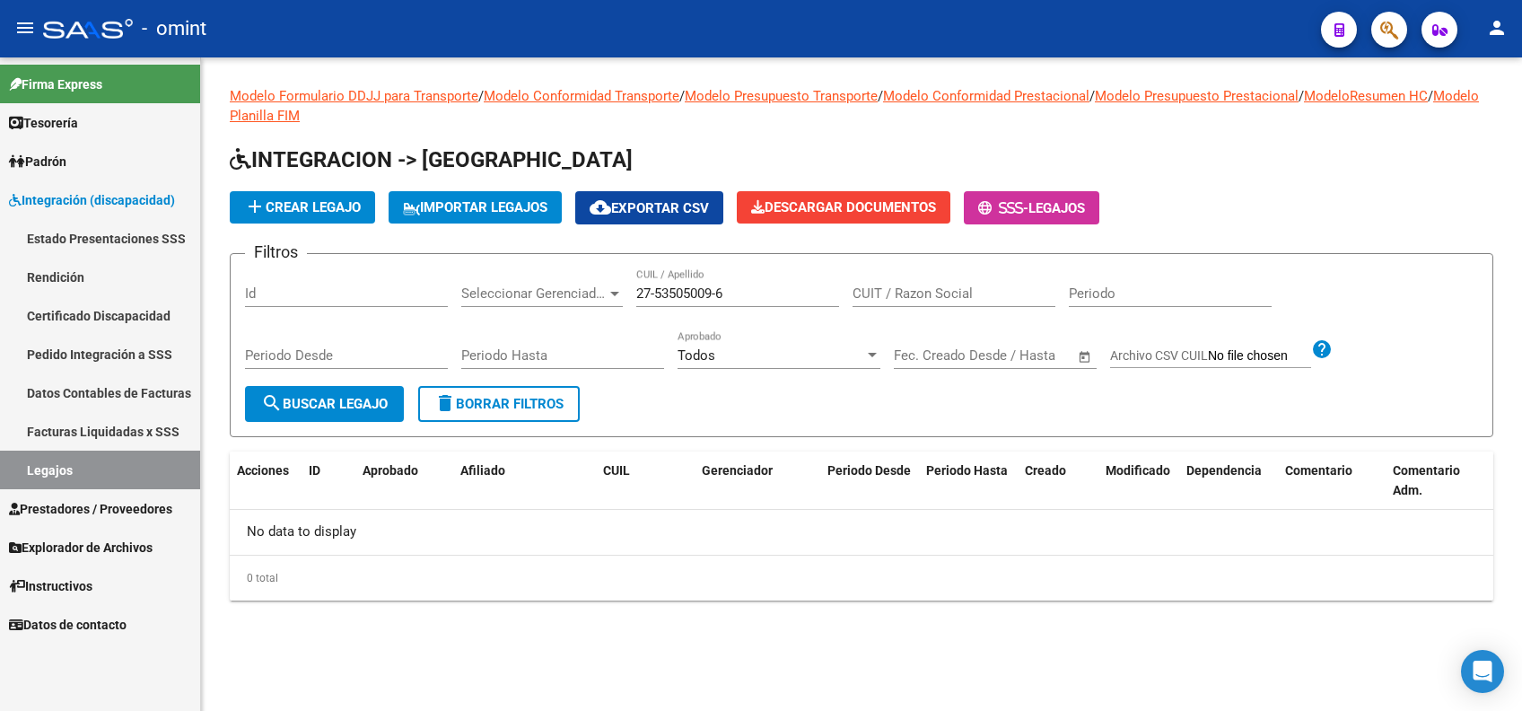
click at [761, 302] on div "27-53505009-6 CUIL / Apellido" at bounding box center [737, 287] width 203 height 39
click at [738, 293] on input "27-53505009-6" at bounding box center [737, 293] width 203 height 16
click at [732, 293] on input "27-53505009-6" at bounding box center [737, 293] width 203 height 16
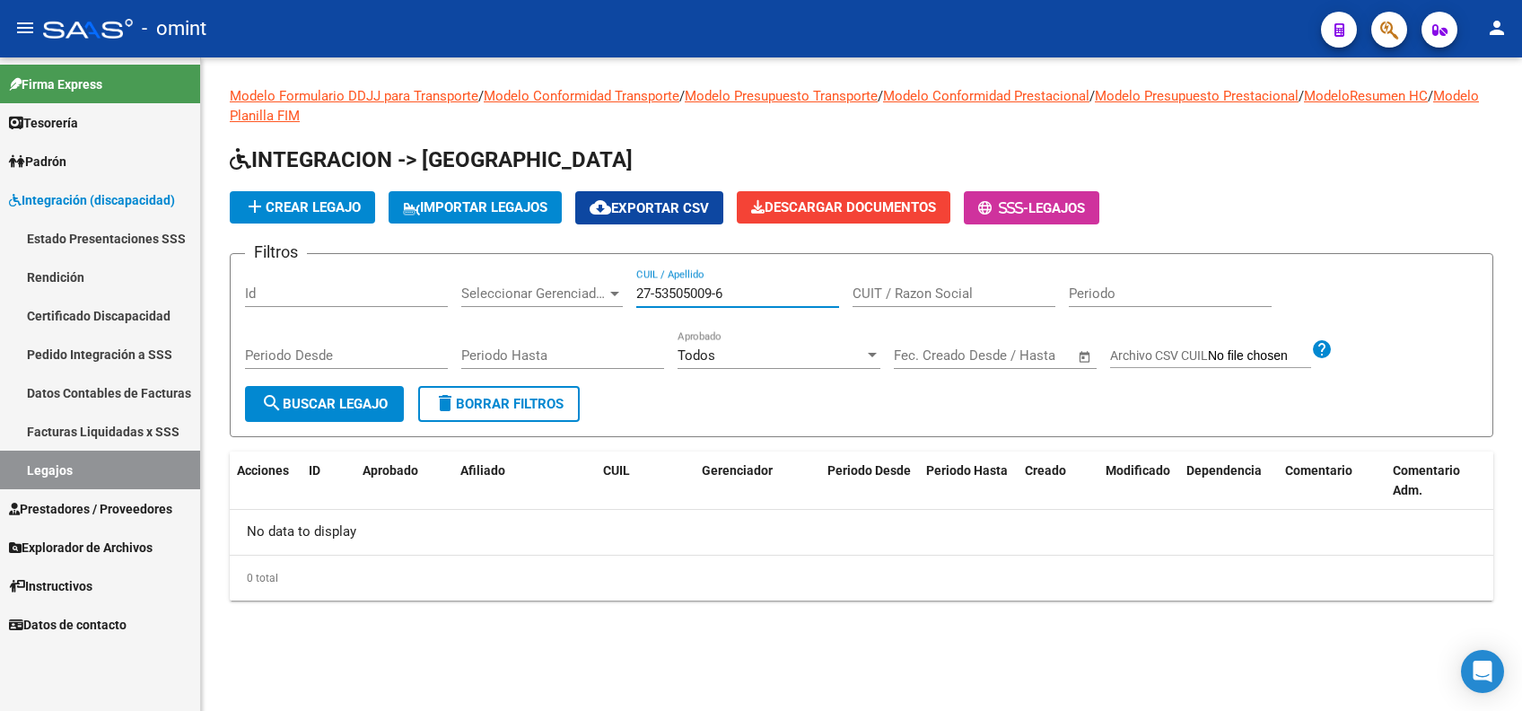
click at [732, 293] on input "27-53505009-6" at bounding box center [737, 293] width 203 height 16
click at [733, 293] on input "27-53505009-6" at bounding box center [737, 293] width 203 height 16
drag, startPoint x: 733, startPoint y: 291, endPoint x: 617, endPoint y: 287, distance: 116.7
click at [617, 287] on div "Filtros Id Seleccionar Gerenciador Seleccionar Gerenciador 27-53505009-6 CUIL /…" at bounding box center [861, 327] width 1233 height 118
paste input "27535050096"
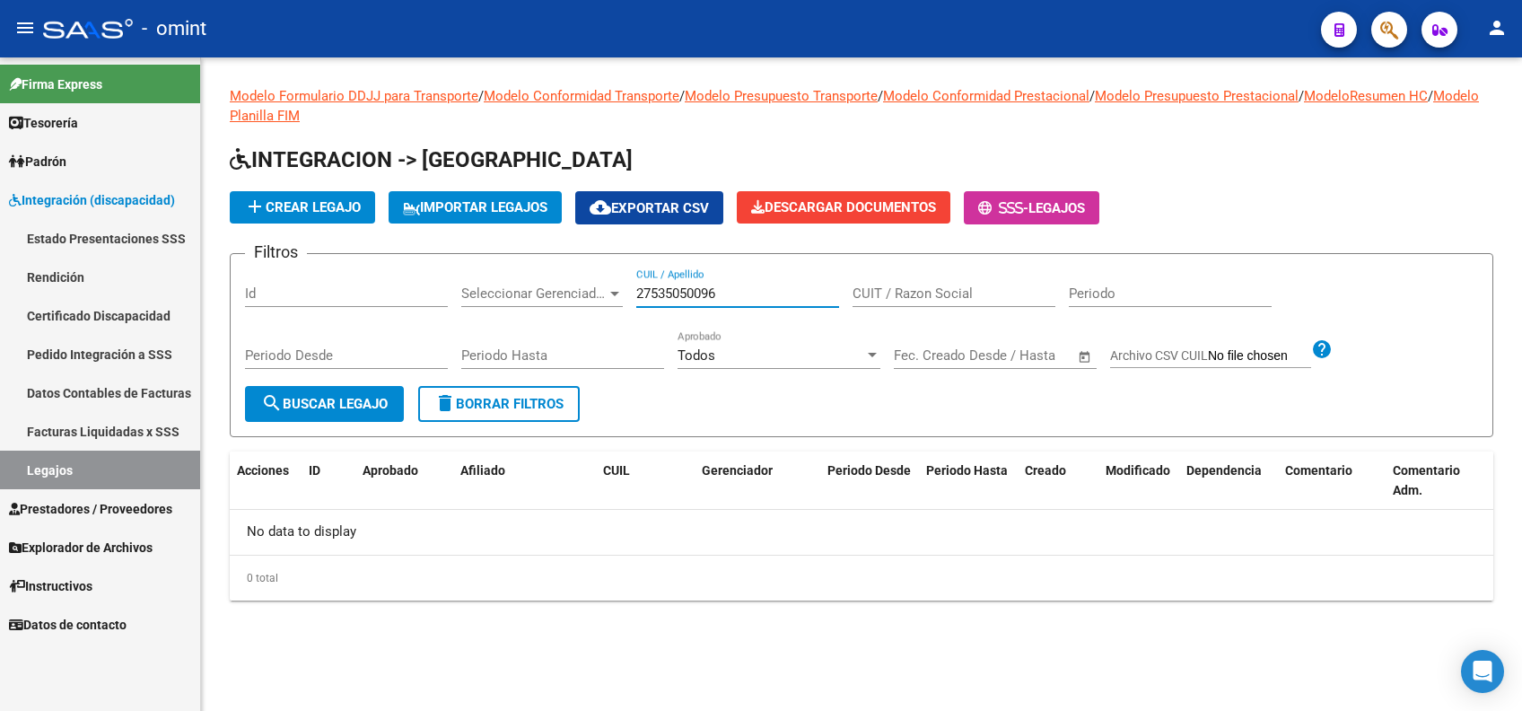
type input "27535050096"
click at [618, 283] on div "Seleccionar Gerenciador Seleccionar Gerenciador" at bounding box center [542, 287] width 162 height 39
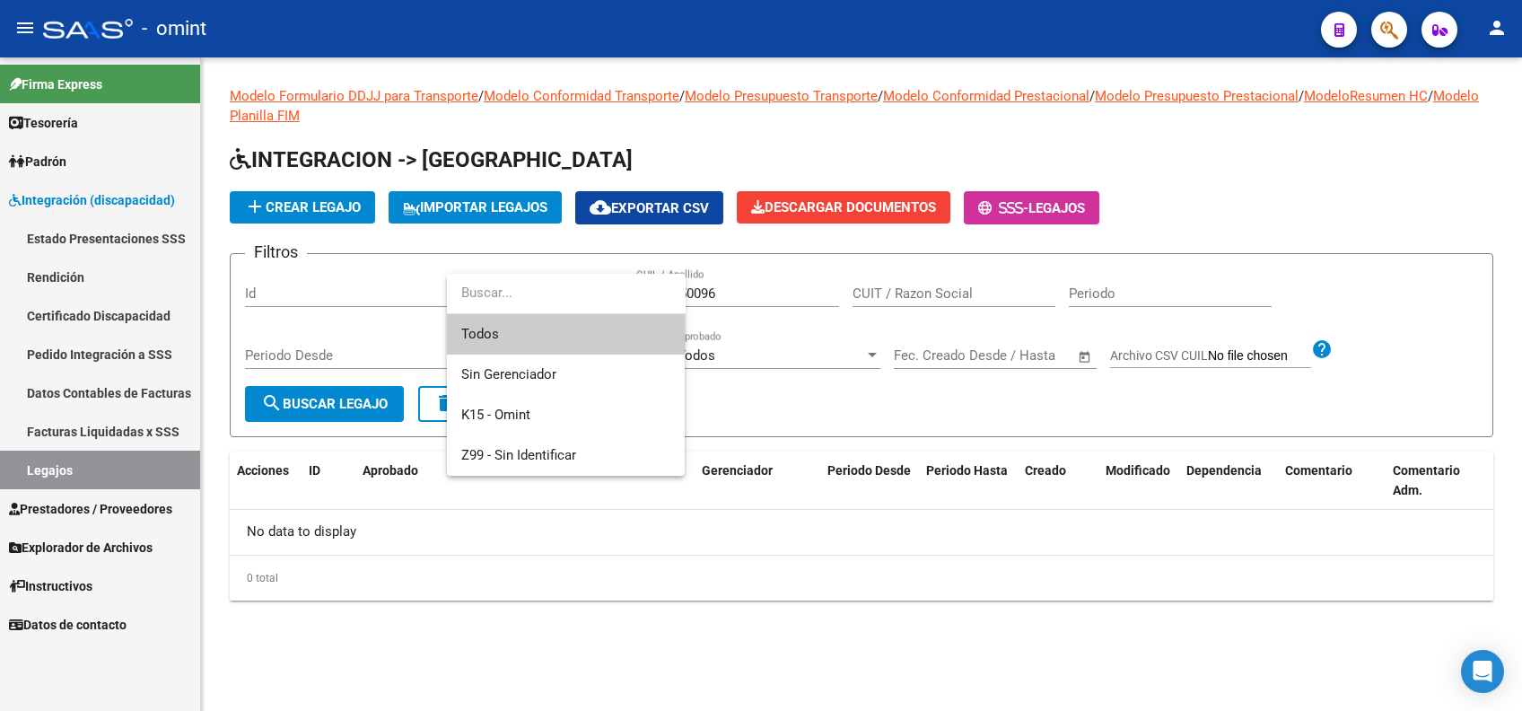
click at [731, 302] on div at bounding box center [761, 355] width 1522 height 711
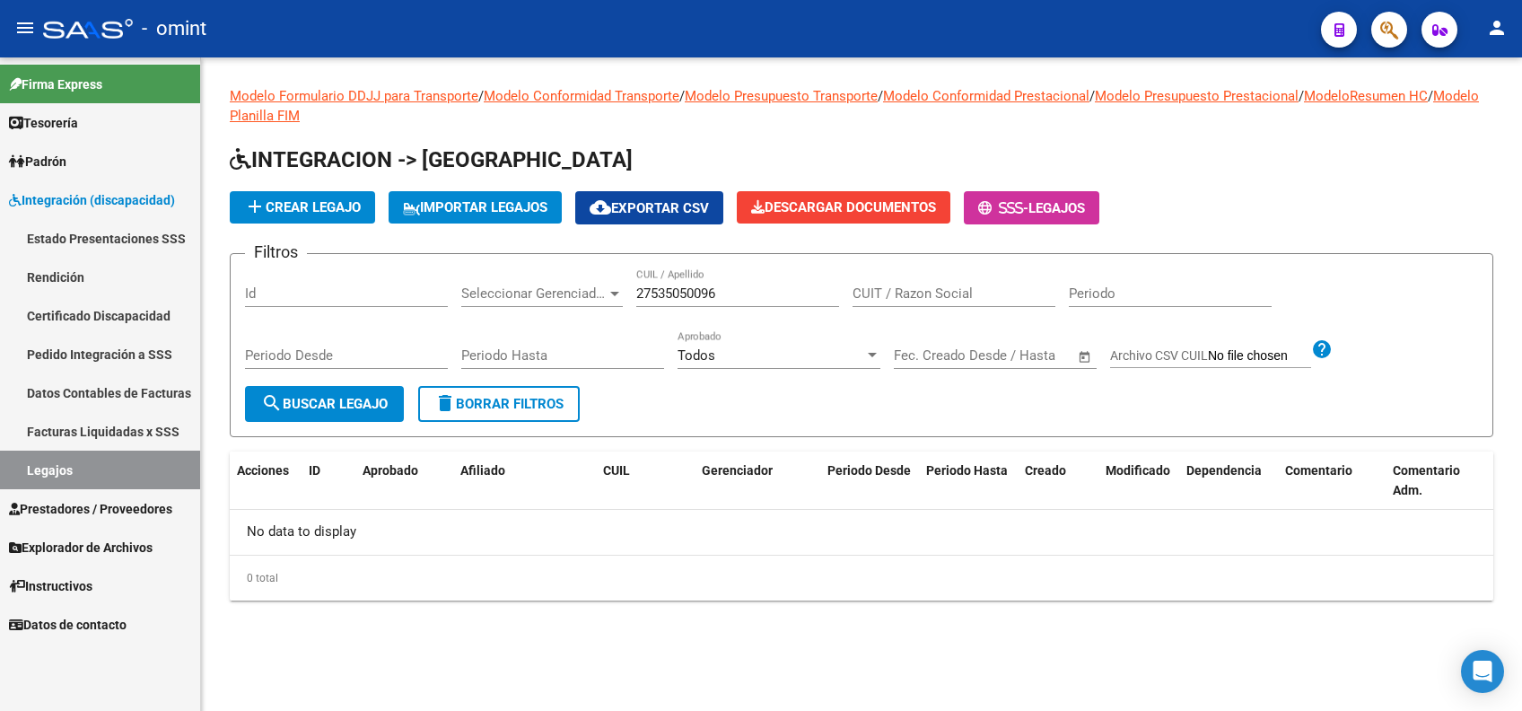
click at [740, 285] on input "27535050096" at bounding box center [737, 293] width 203 height 16
click at [337, 404] on span "search Buscar Legajo" at bounding box center [324, 404] width 127 height 16
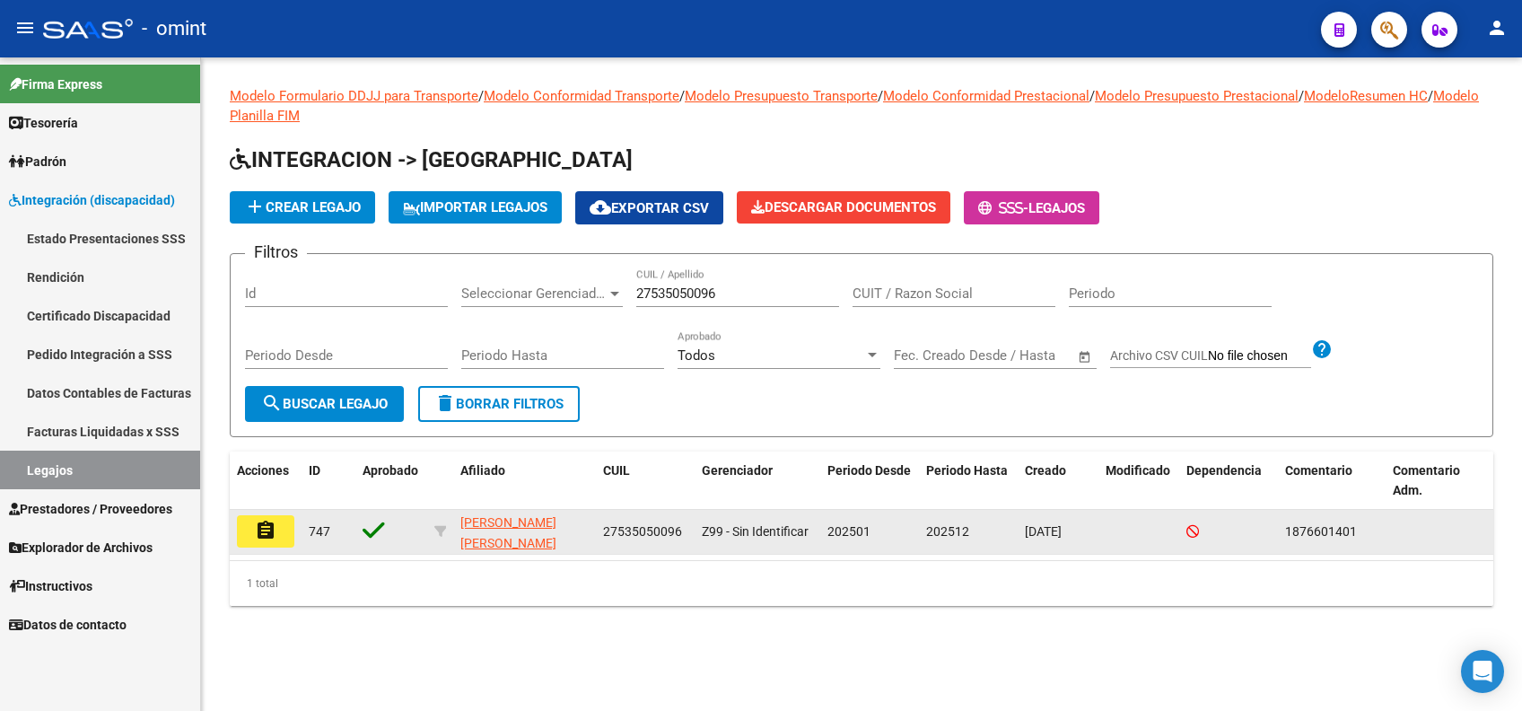
click at [258, 531] on mat-icon "assignment" at bounding box center [266, 531] width 22 height 22
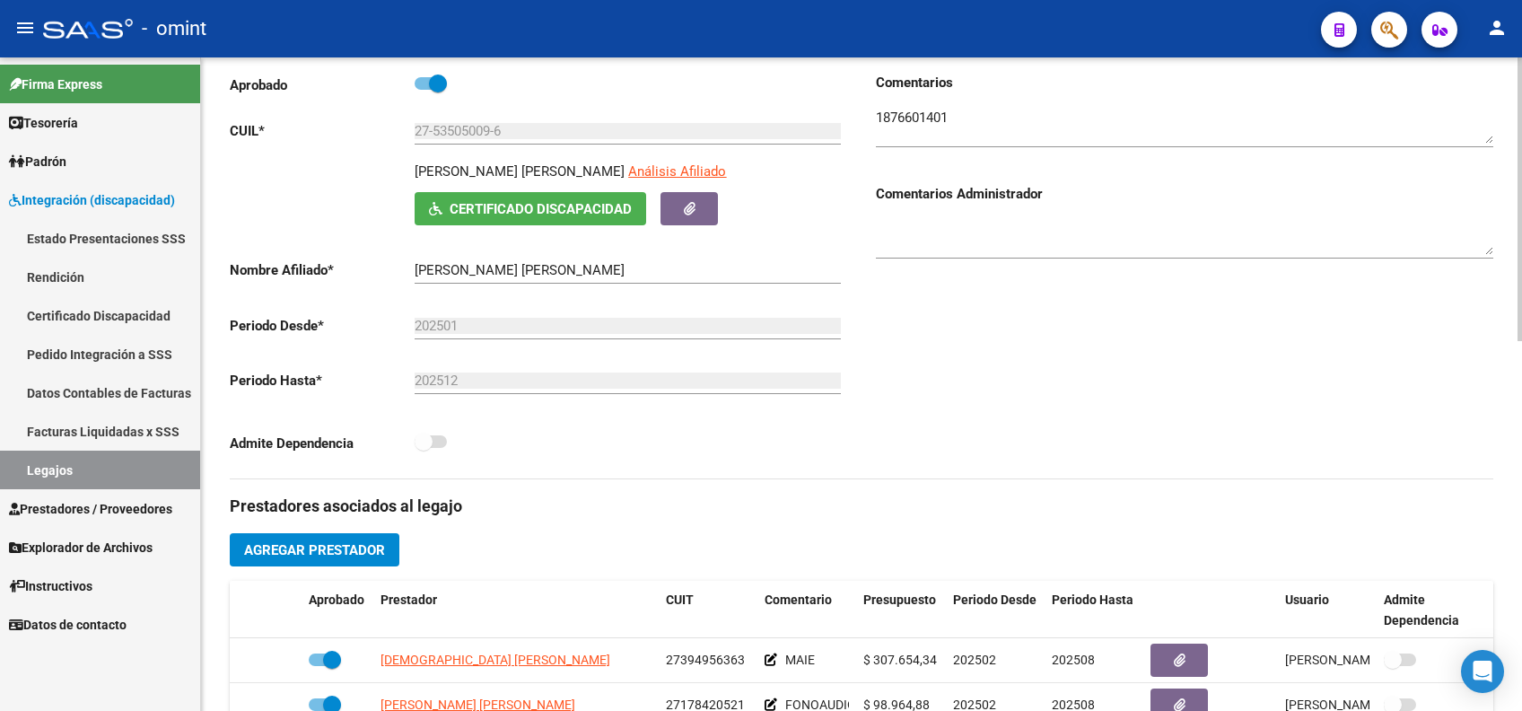
scroll to position [478, 0]
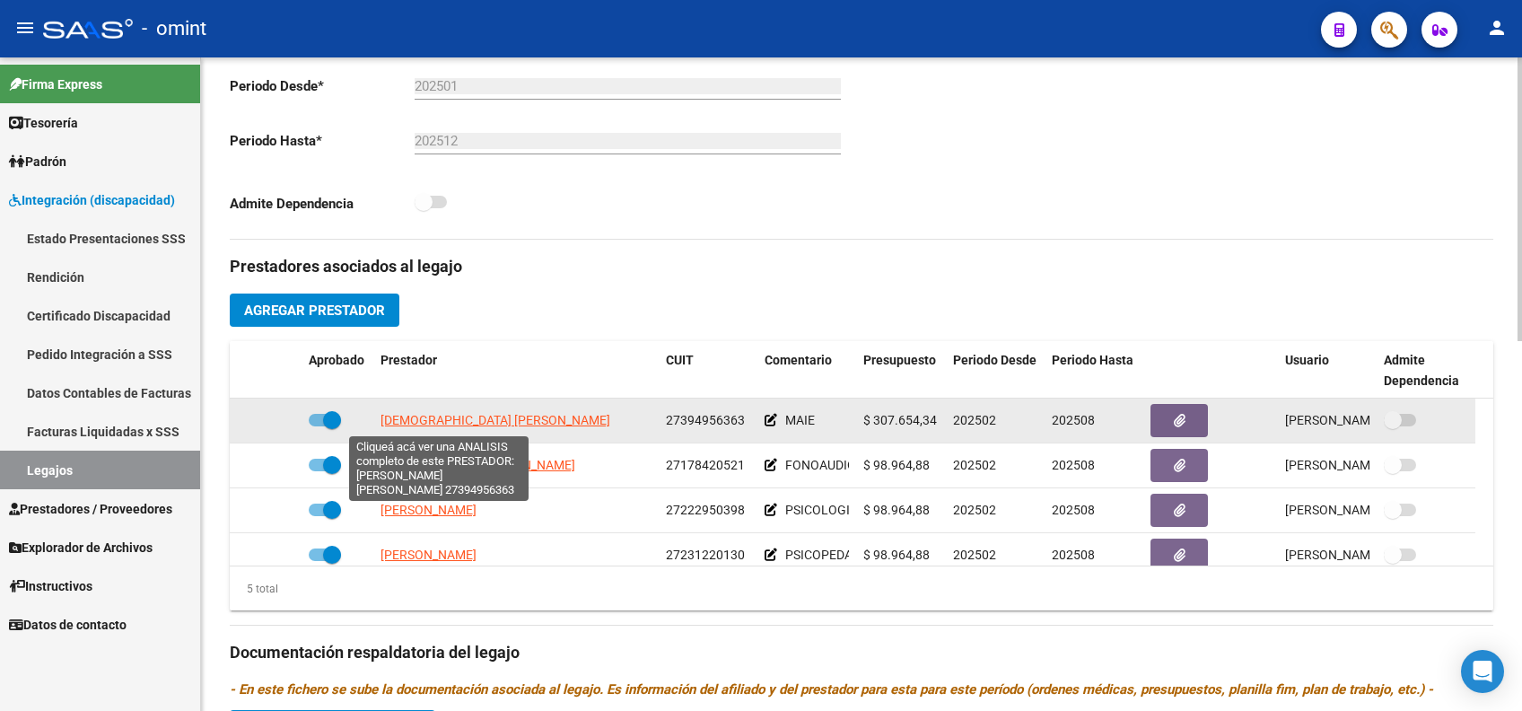
click at [443, 419] on span "[DEMOGRAPHIC_DATA][PERSON_NAME]" at bounding box center [496, 420] width 230 height 14
type textarea "27394956363"
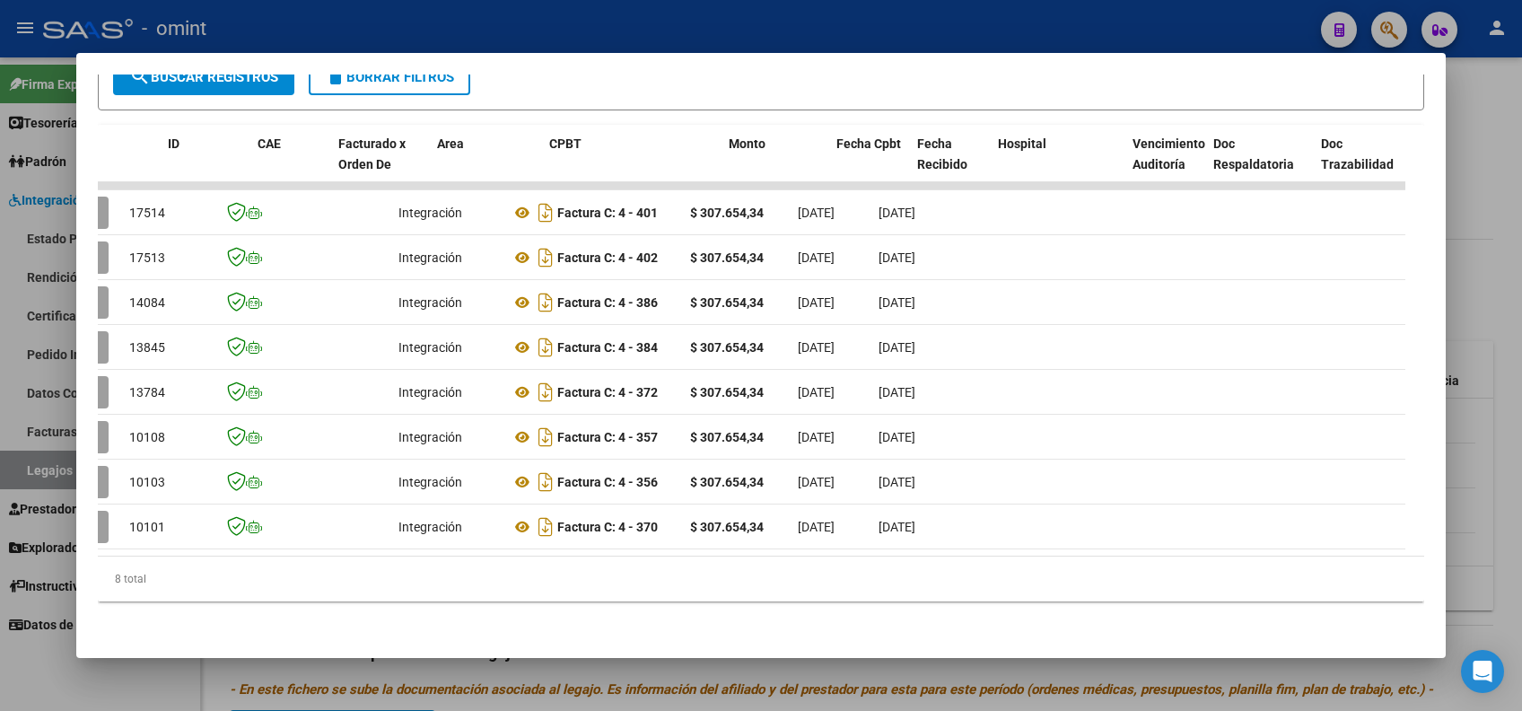
scroll to position [0, 0]
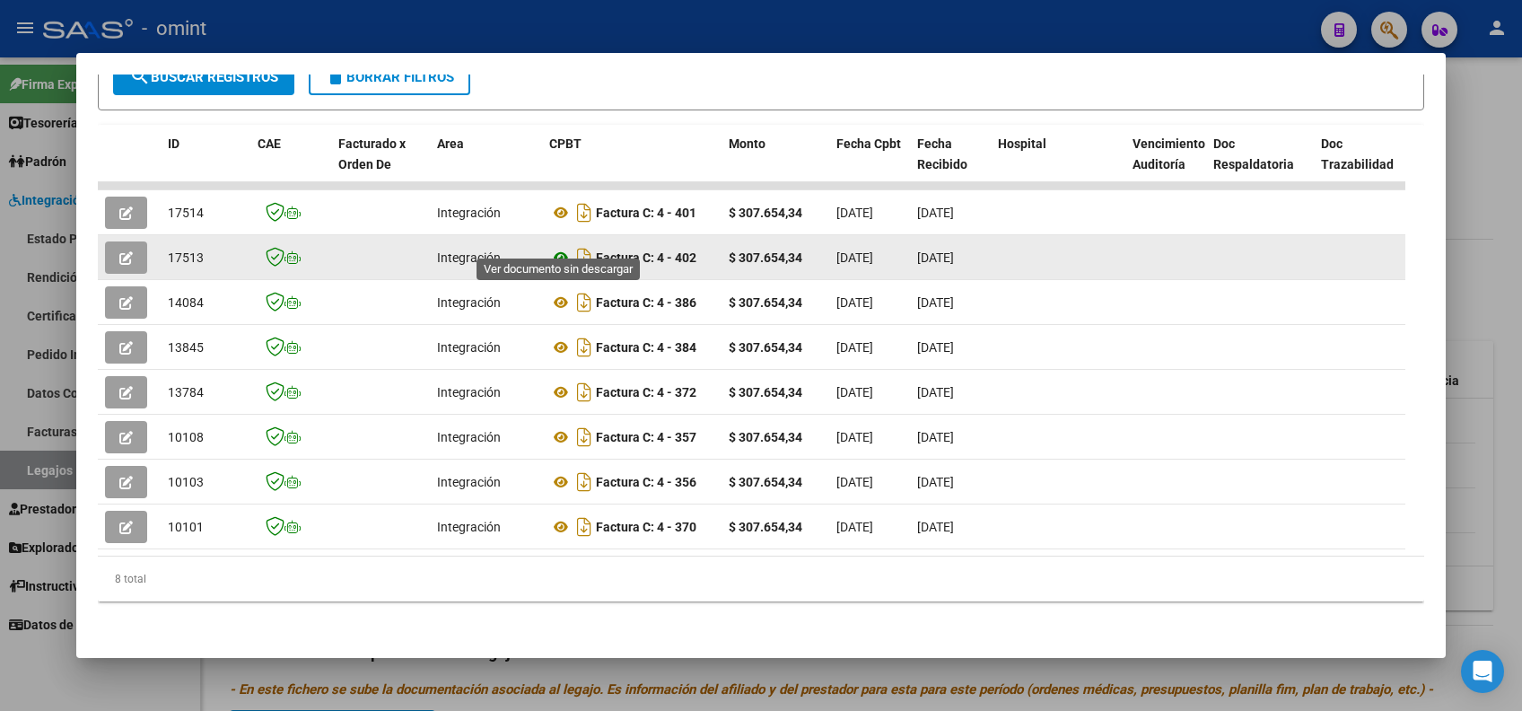
click at [560, 247] on icon at bounding box center [560, 258] width 23 height 22
click at [124, 251] on icon "button" at bounding box center [125, 257] width 13 height 13
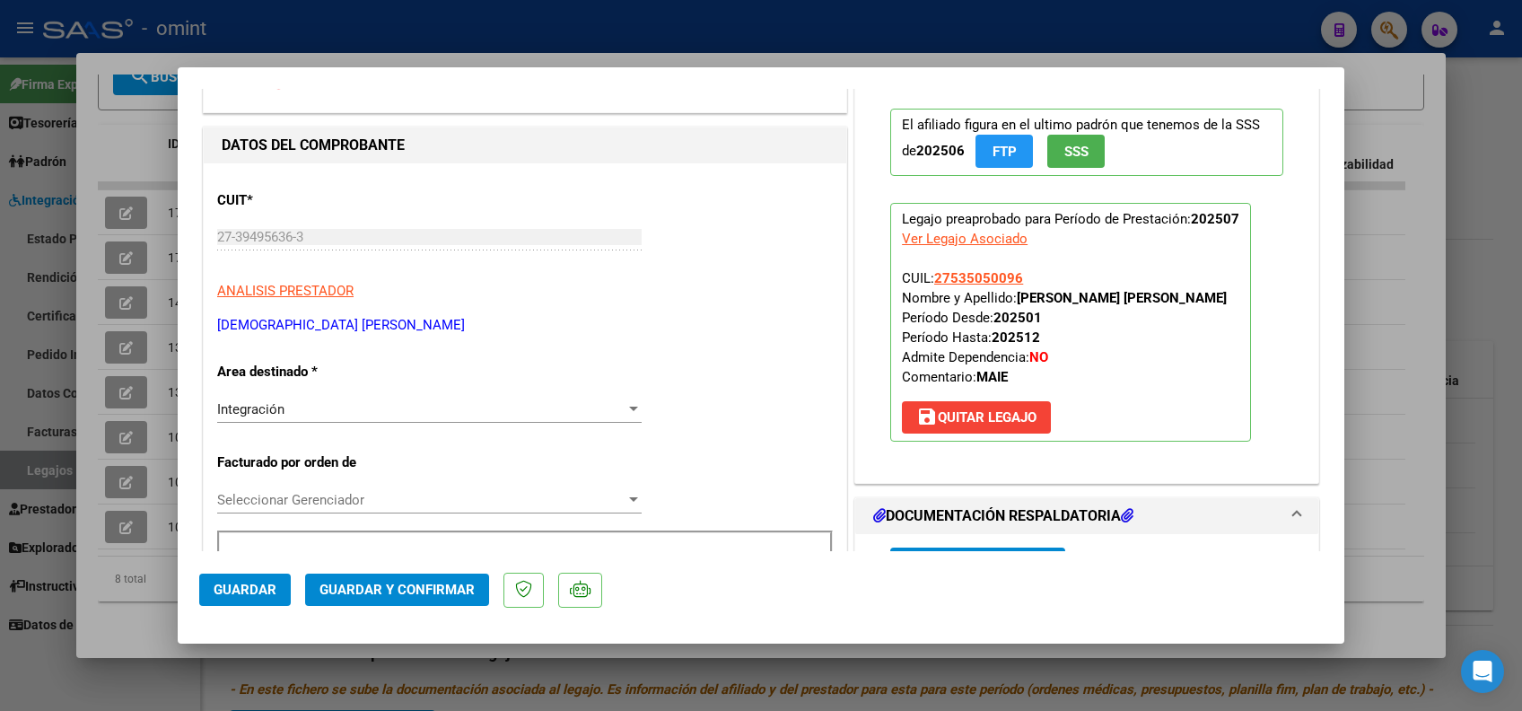
scroll to position [359, 0]
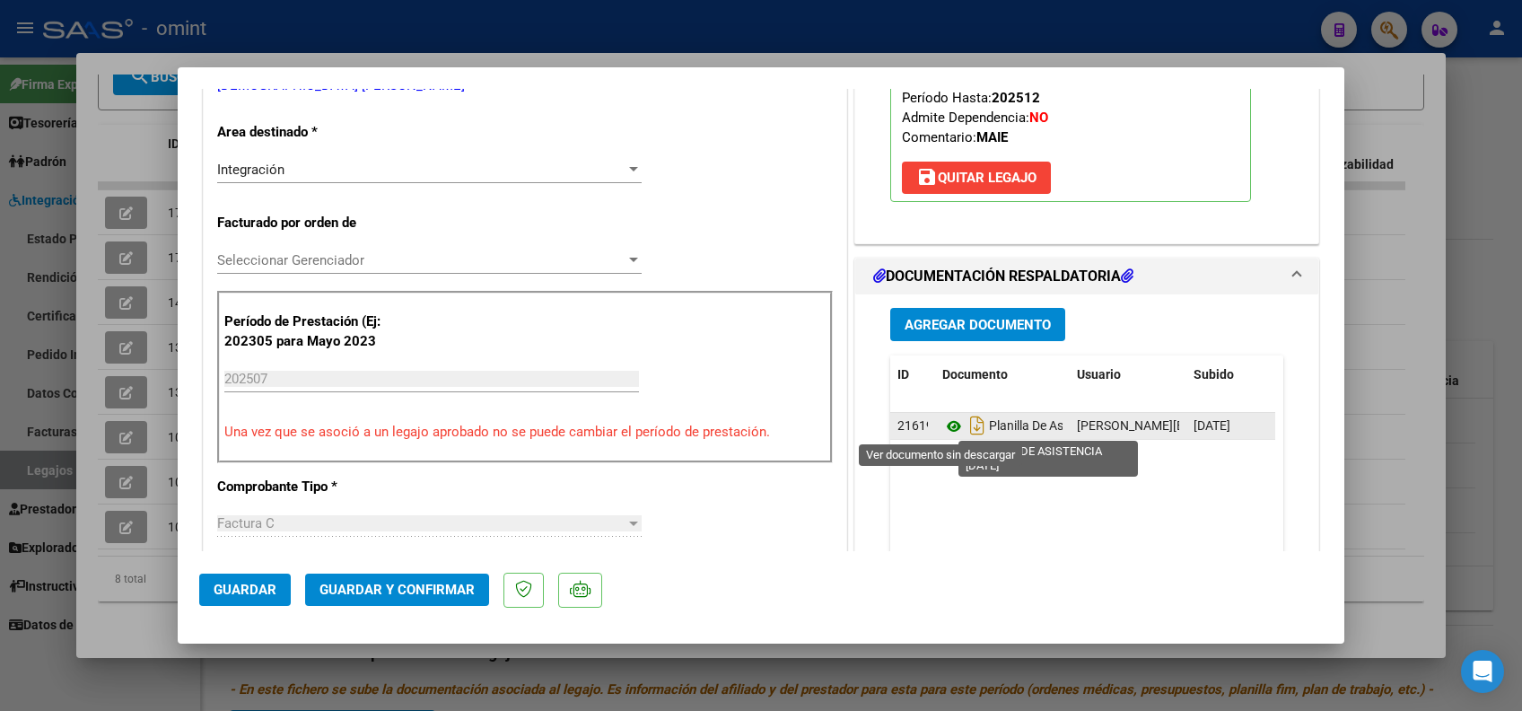
click at [947, 425] on icon at bounding box center [953, 427] width 23 height 22
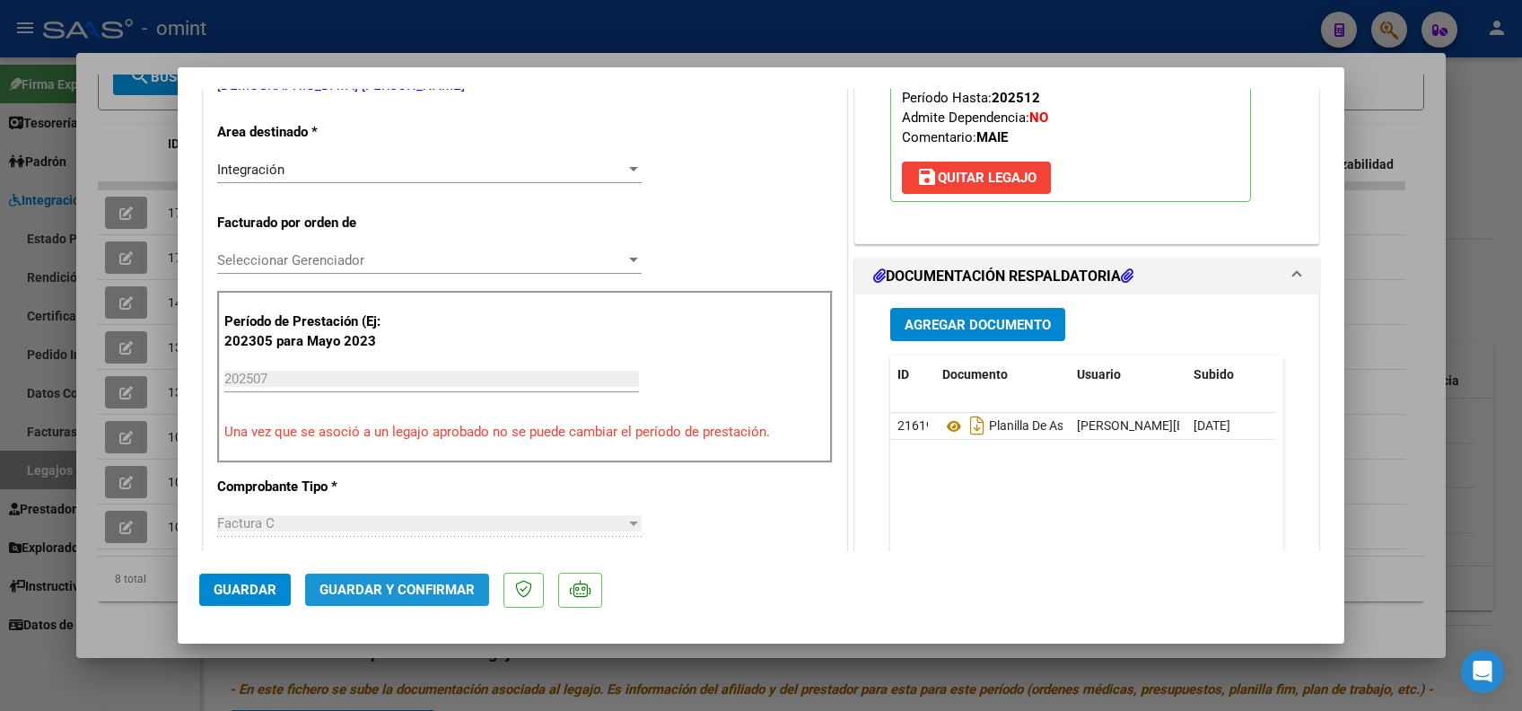
click at [405, 587] on span "Guardar y Confirmar" at bounding box center [397, 590] width 155 height 16
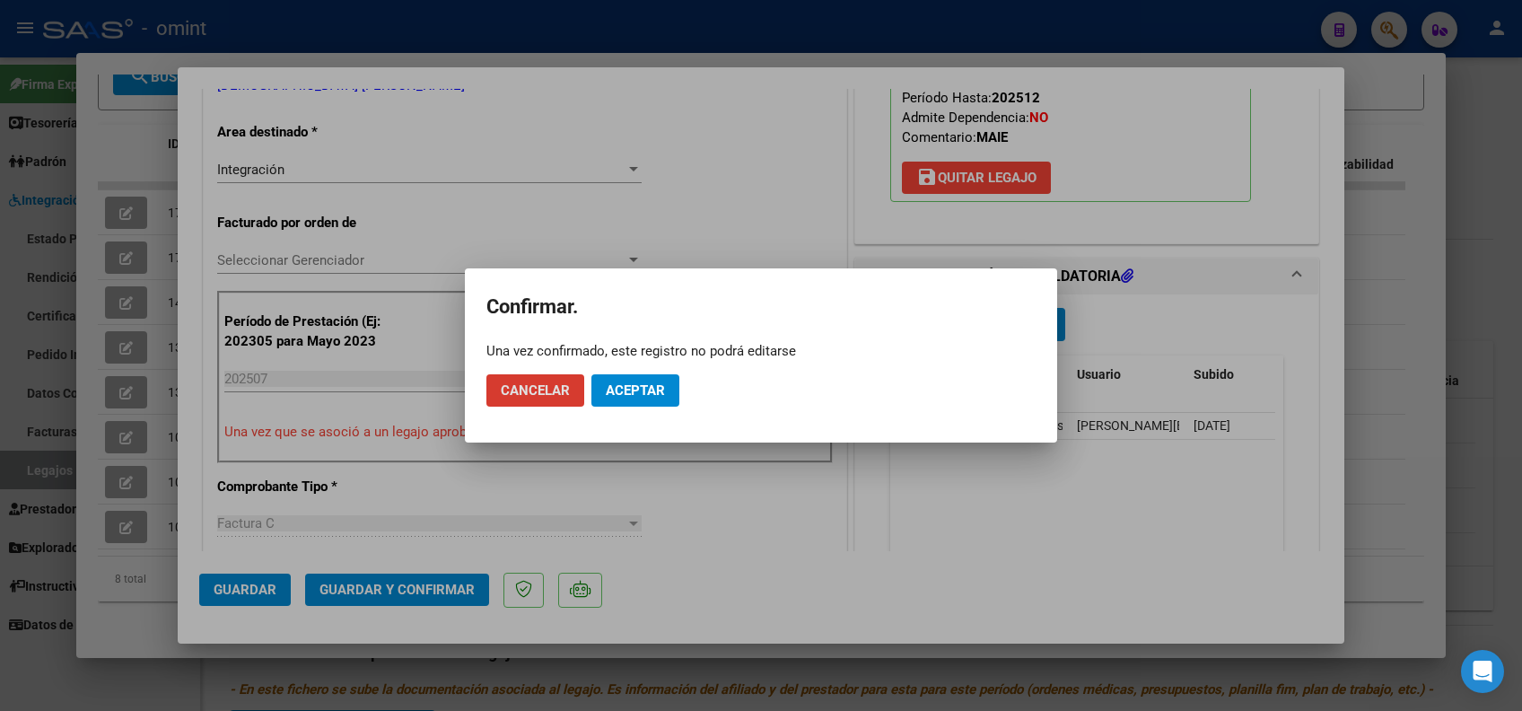
click at [639, 375] on button "Aceptar" at bounding box center [635, 390] width 88 height 32
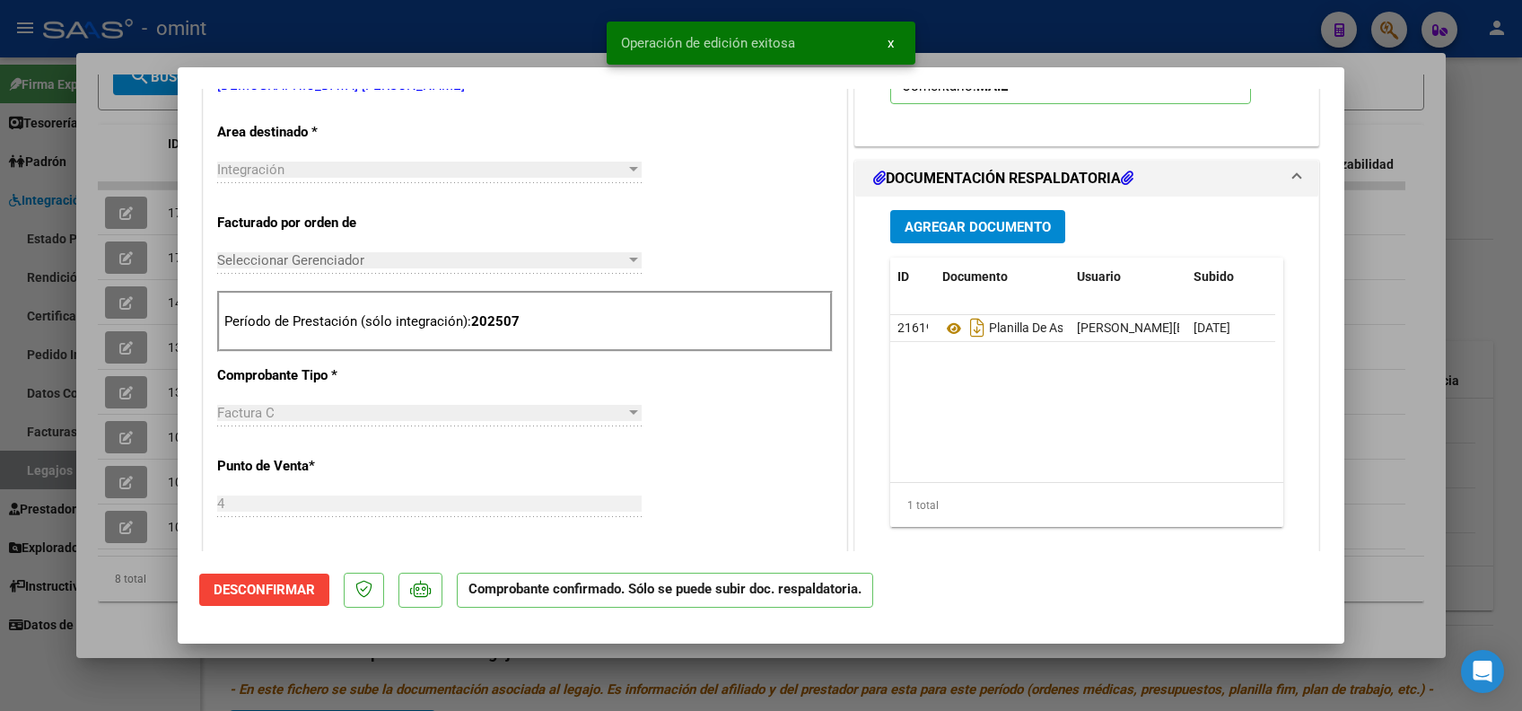
click at [1422, 223] on div at bounding box center [761, 355] width 1522 height 711
type input "$ 0,00"
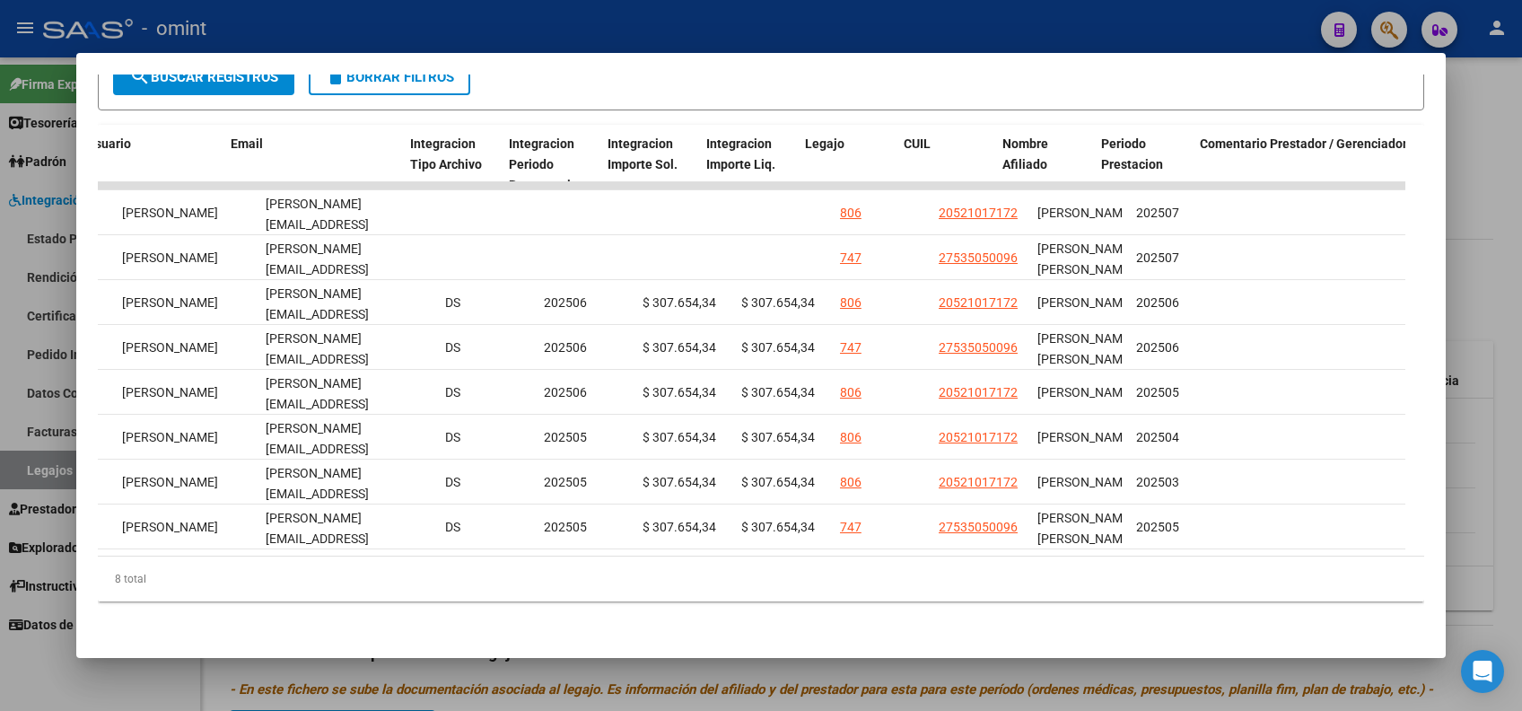
scroll to position [0, 2144]
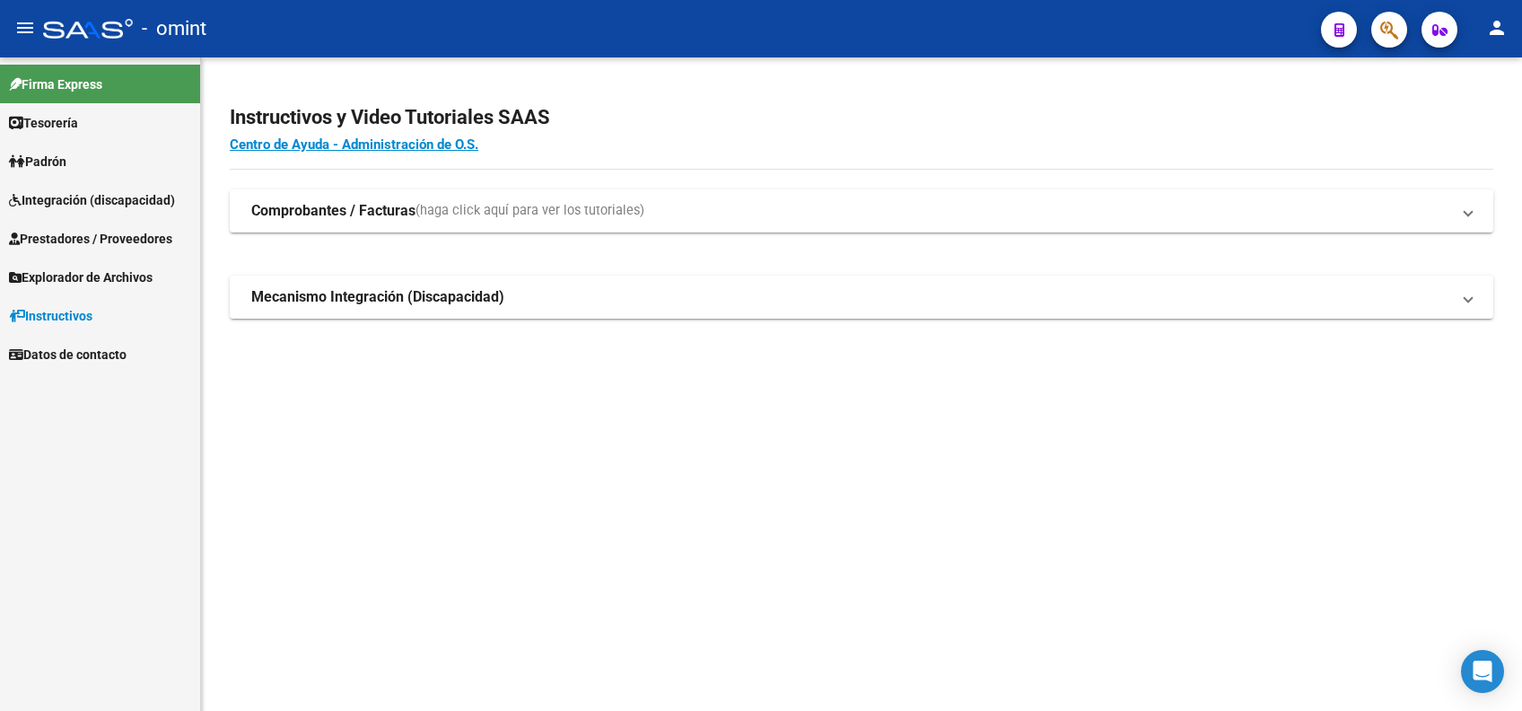
click at [60, 235] on span "Prestadores / Proveedores" at bounding box center [90, 239] width 163 height 20
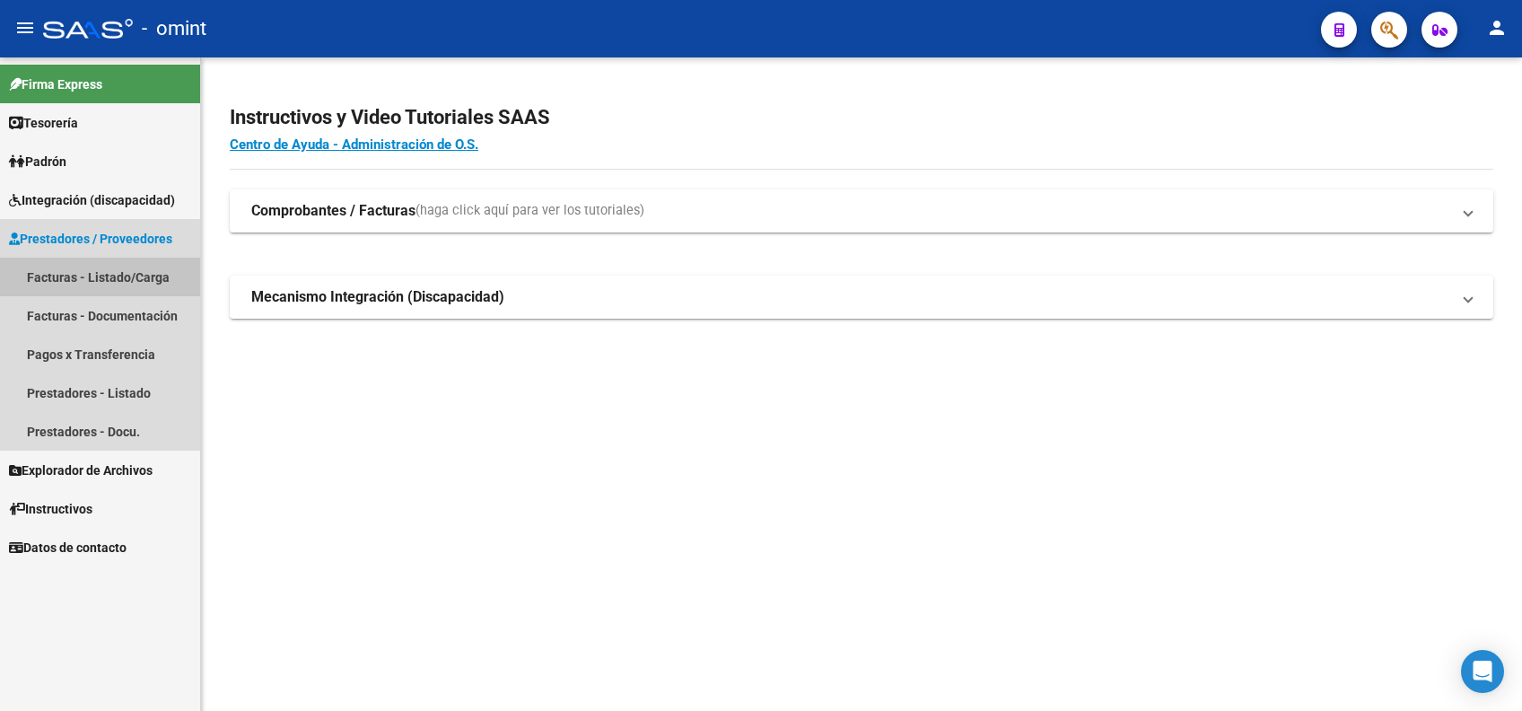
click at [80, 285] on link "Facturas - Listado/Carga" at bounding box center [100, 277] width 200 height 39
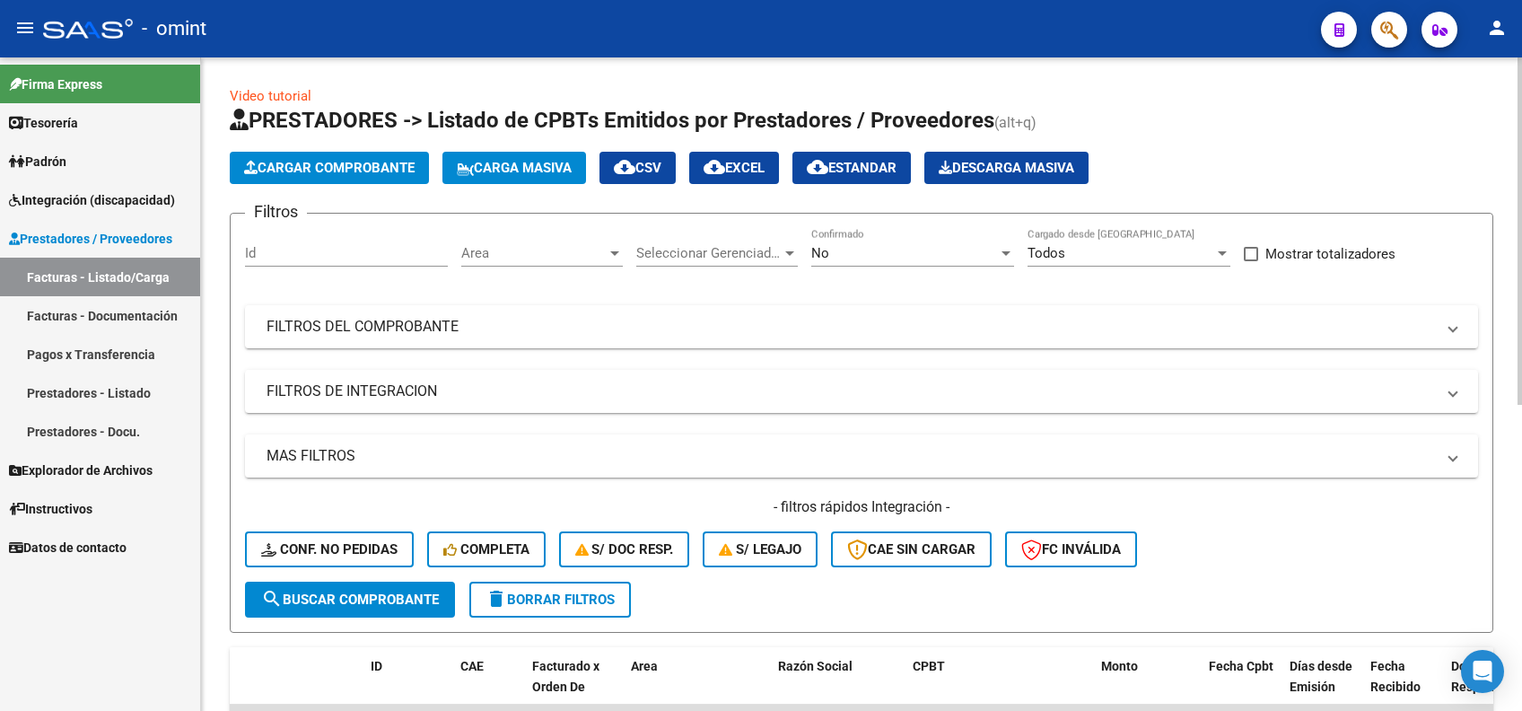
click at [283, 244] on div "Id" at bounding box center [346, 247] width 203 height 39
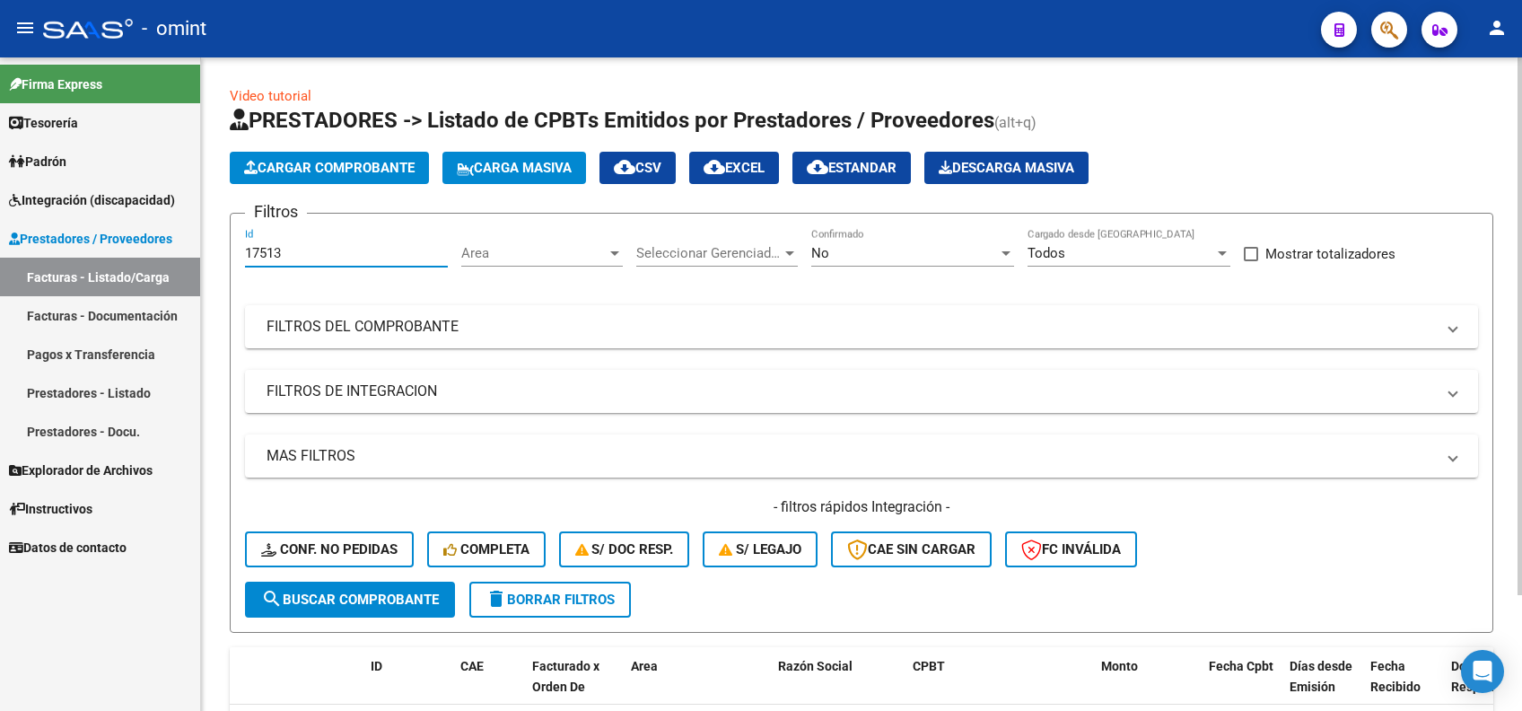
type input "17513"
click at [368, 589] on button "search Buscar Comprobante" at bounding box center [350, 600] width 210 height 36
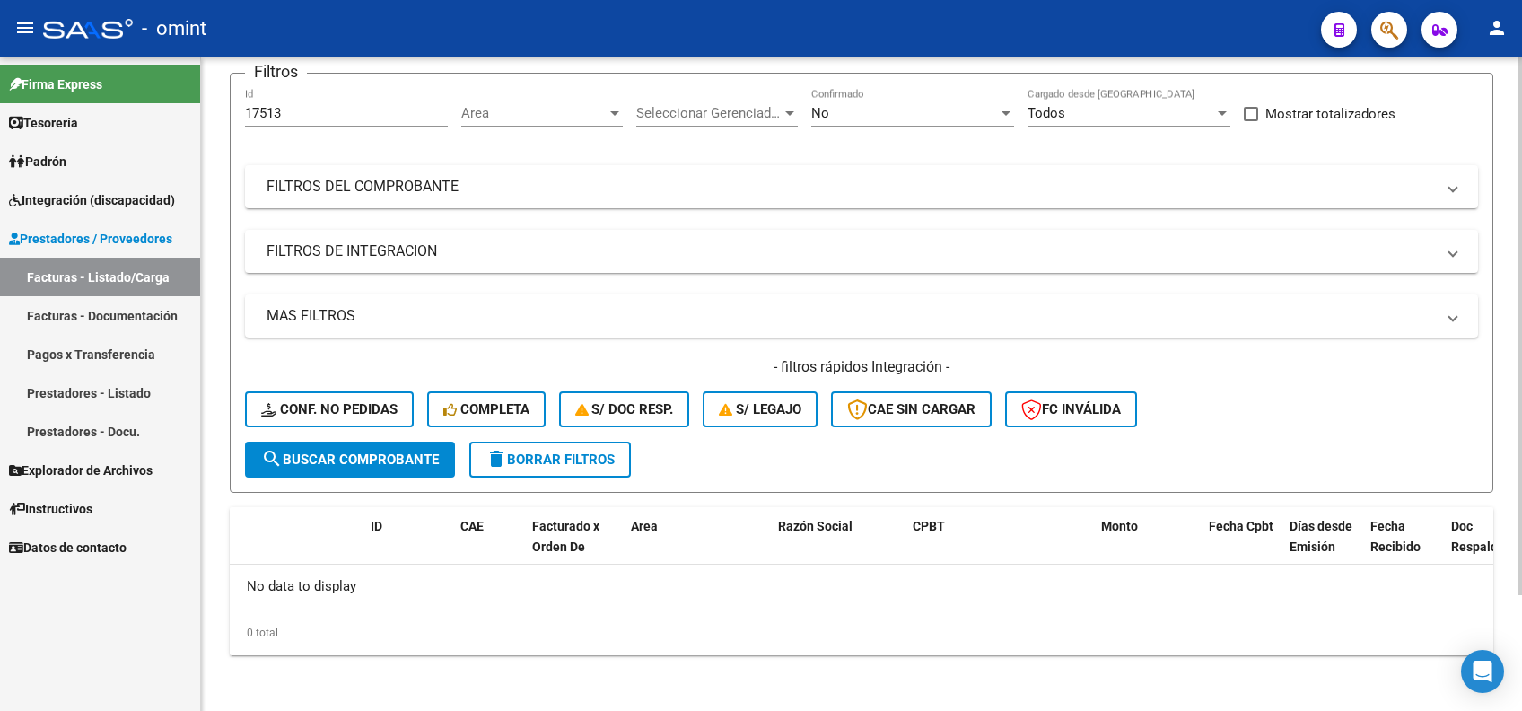
click at [573, 457] on span "delete Borrar Filtros" at bounding box center [550, 459] width 129 height 16
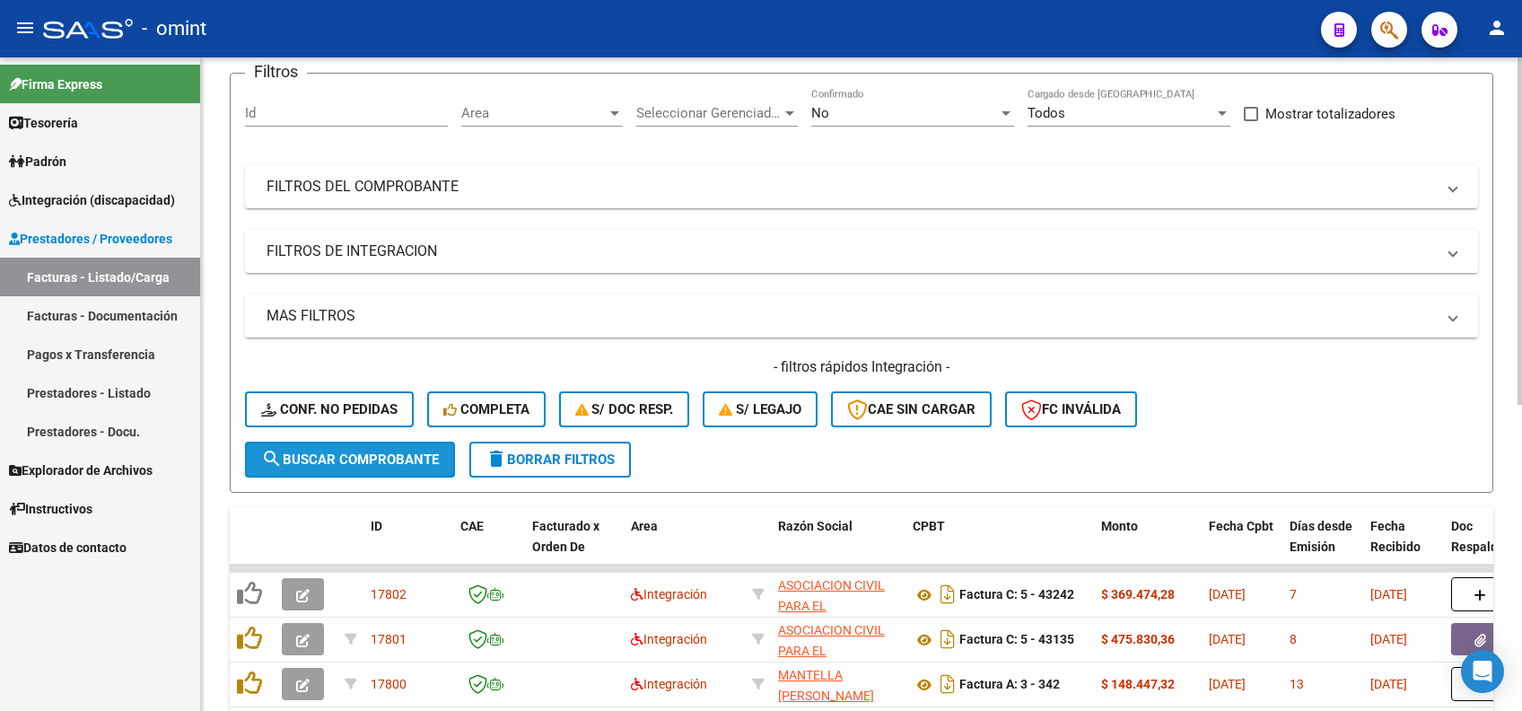
click at [346, 446] on button "search Buscar Comprobante" at bounding box center [350, 460] width 210 height 36
click at [292, 105] on input "Id" at bounding box center [346, 113] width 203 height 16
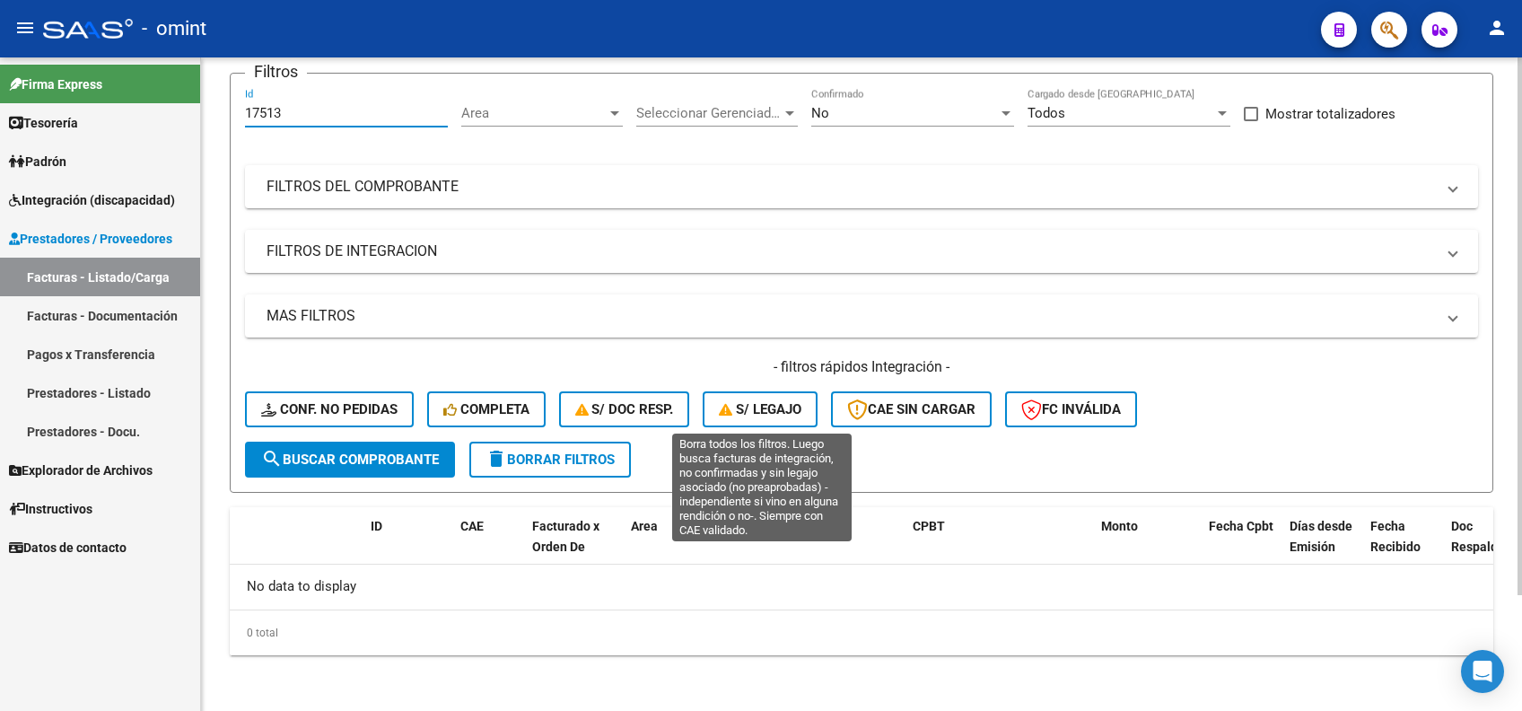
scroll to position [0, 0]
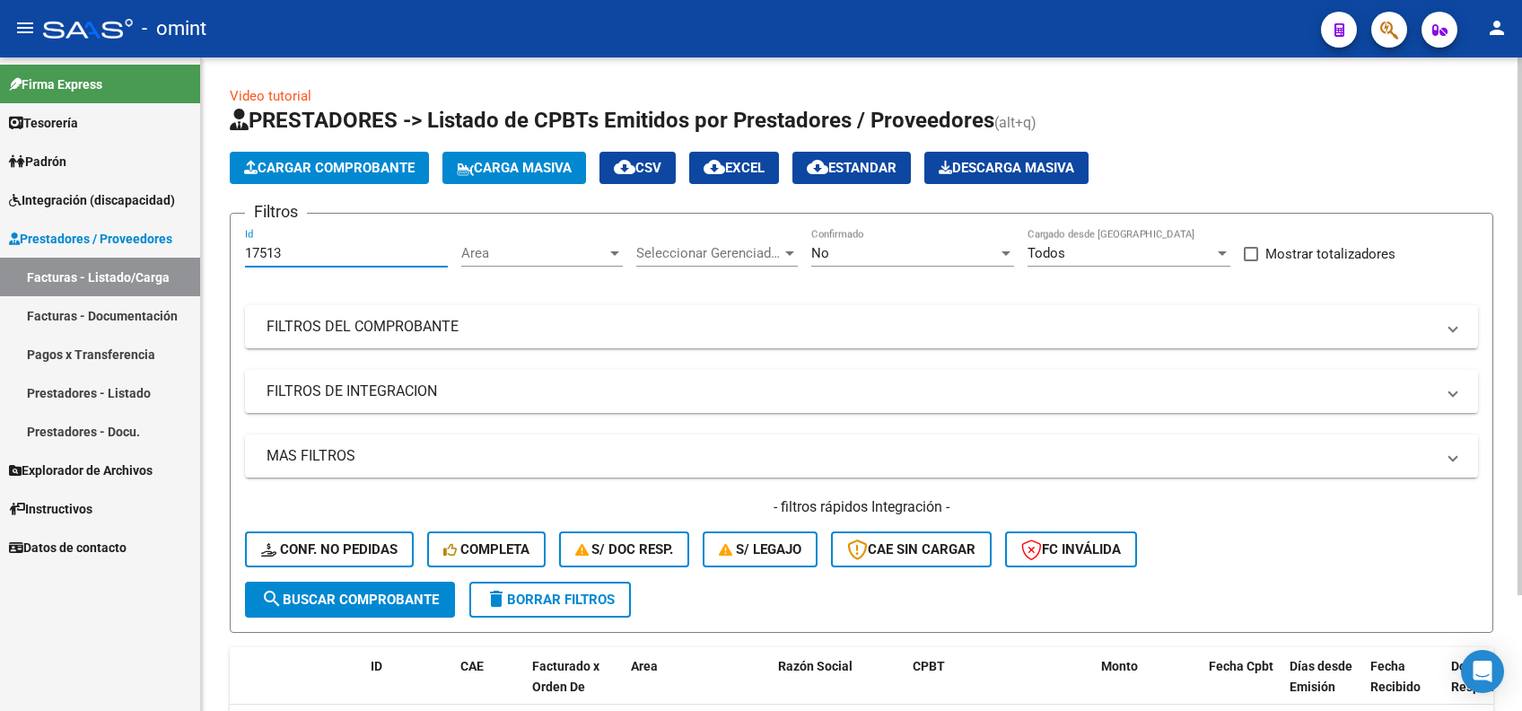
type input "17513"
click at [1005, 252] on div at bounding box center [1006, 253] width 9 height 4
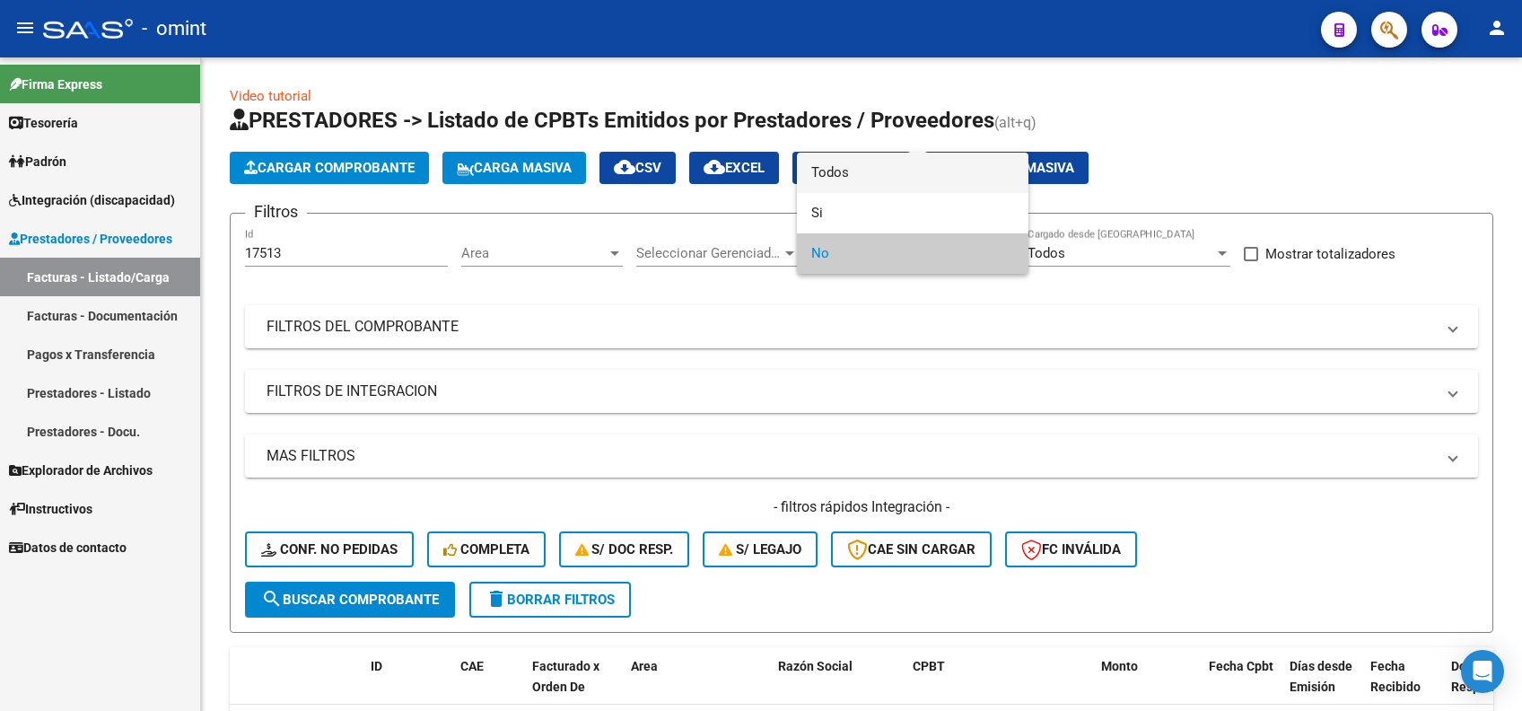
click at [846, 164] on span "Todos" at bounding box center [912, 173] width 203 height 40
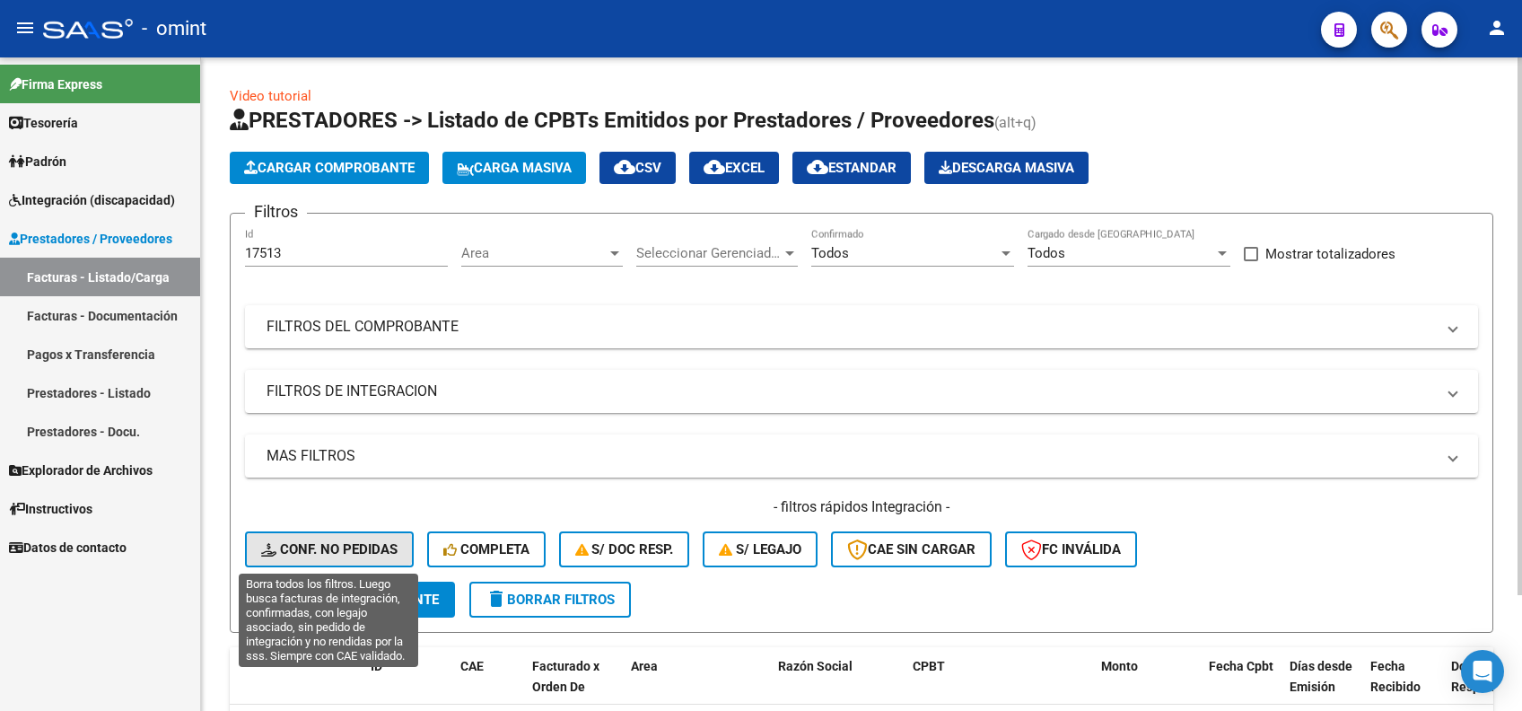
click at [326, 531] on button "Conf. no pedidas" at bounding box center [329, 549] width 169 height 36
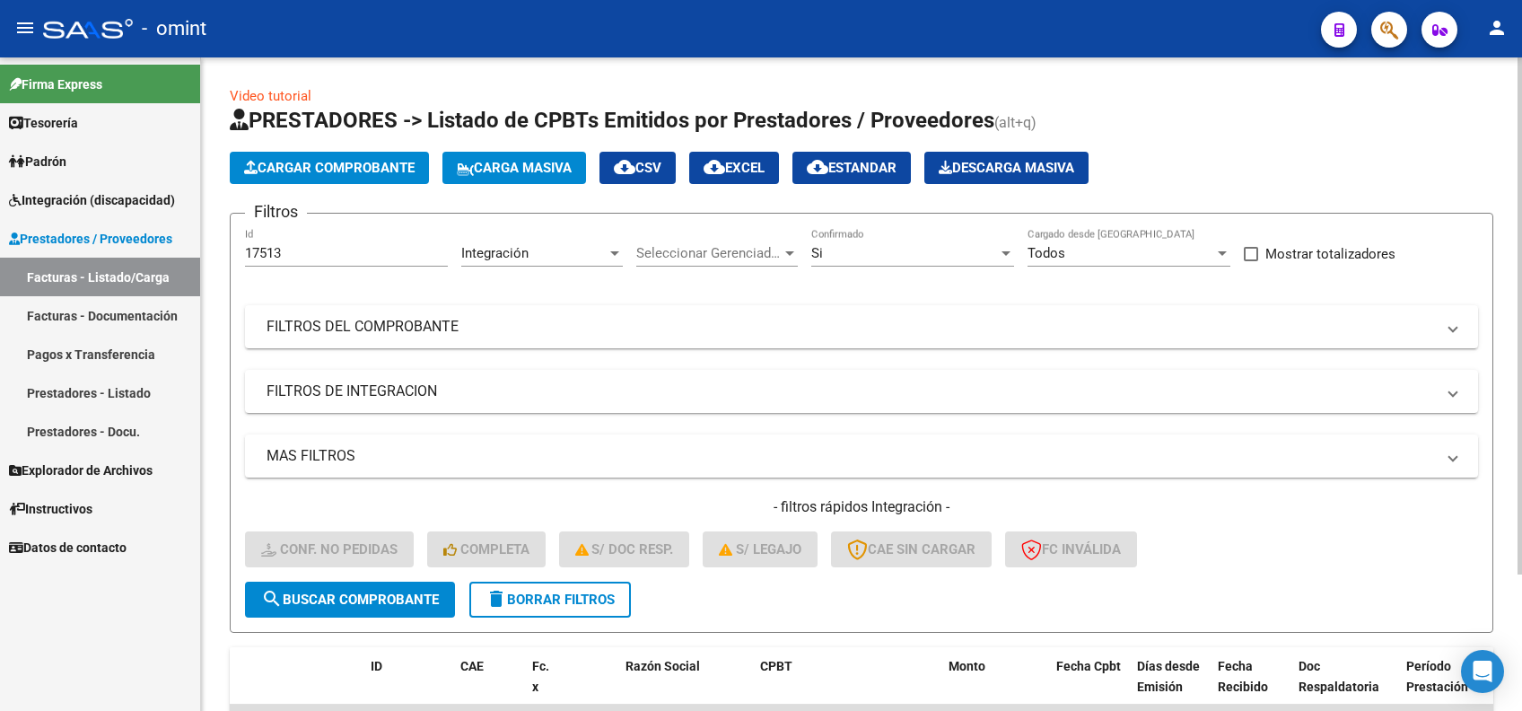
click at [396, 593] on span "search Buscar Comprobante" at bounding box center [350, 599] width 178 height 16
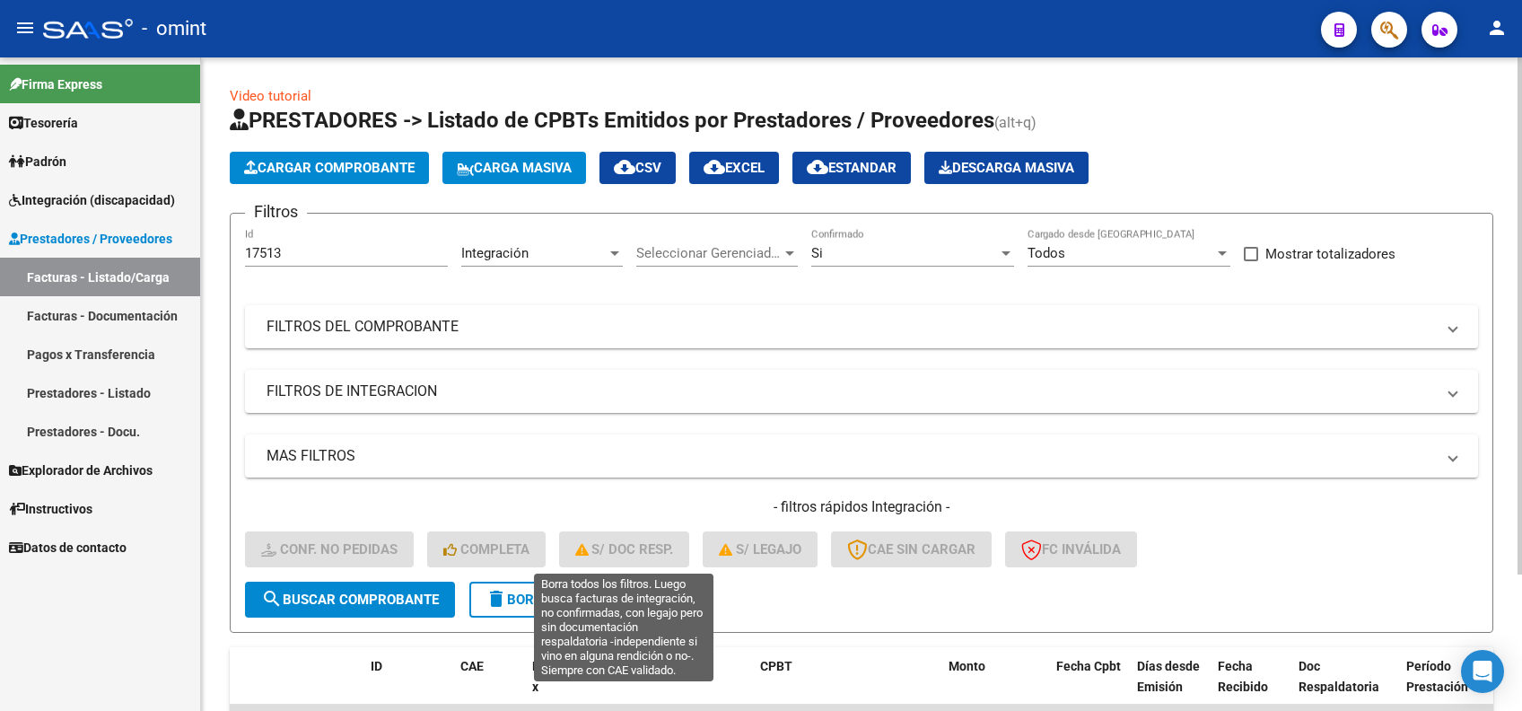
scroll to position [172, 0]
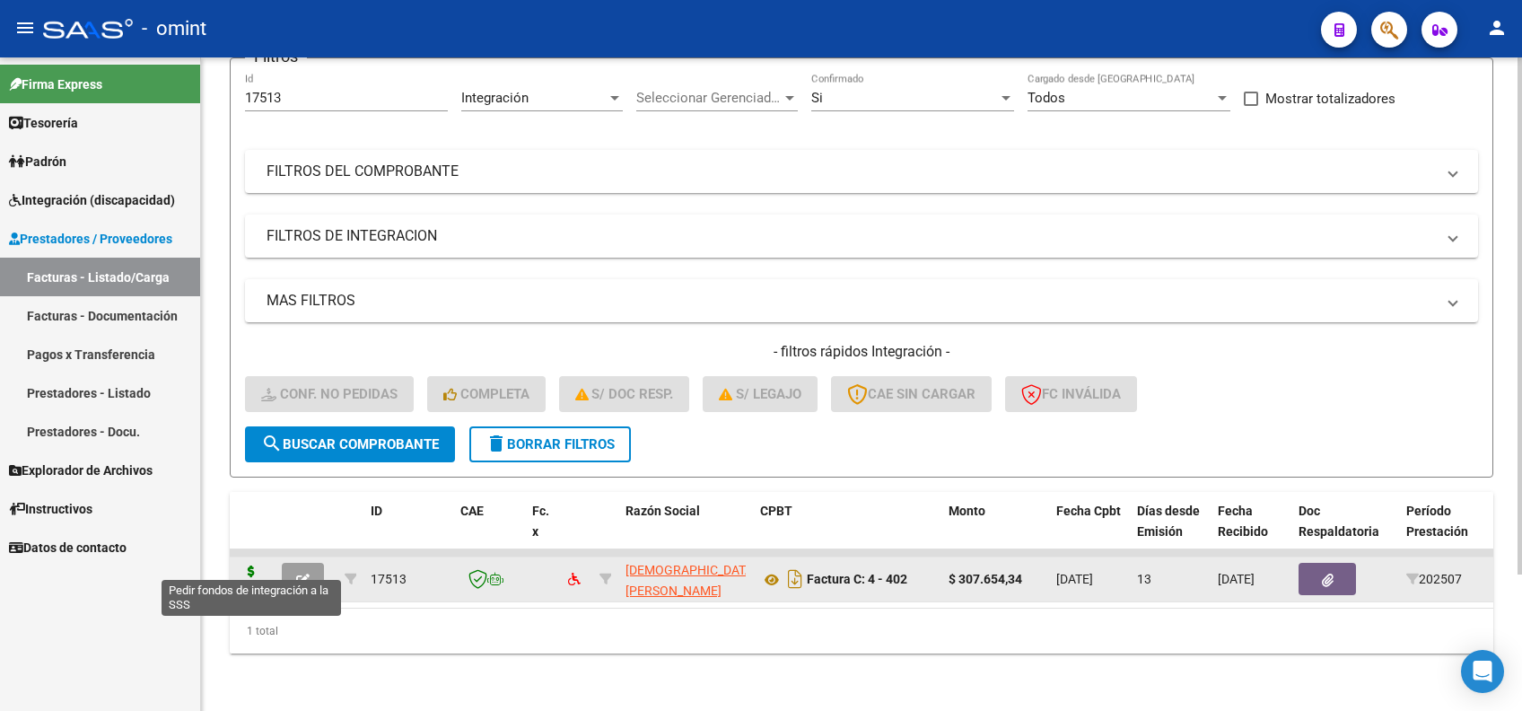
click at [250, 565] on icon at bounding box center [251, 577] width 29 height 25
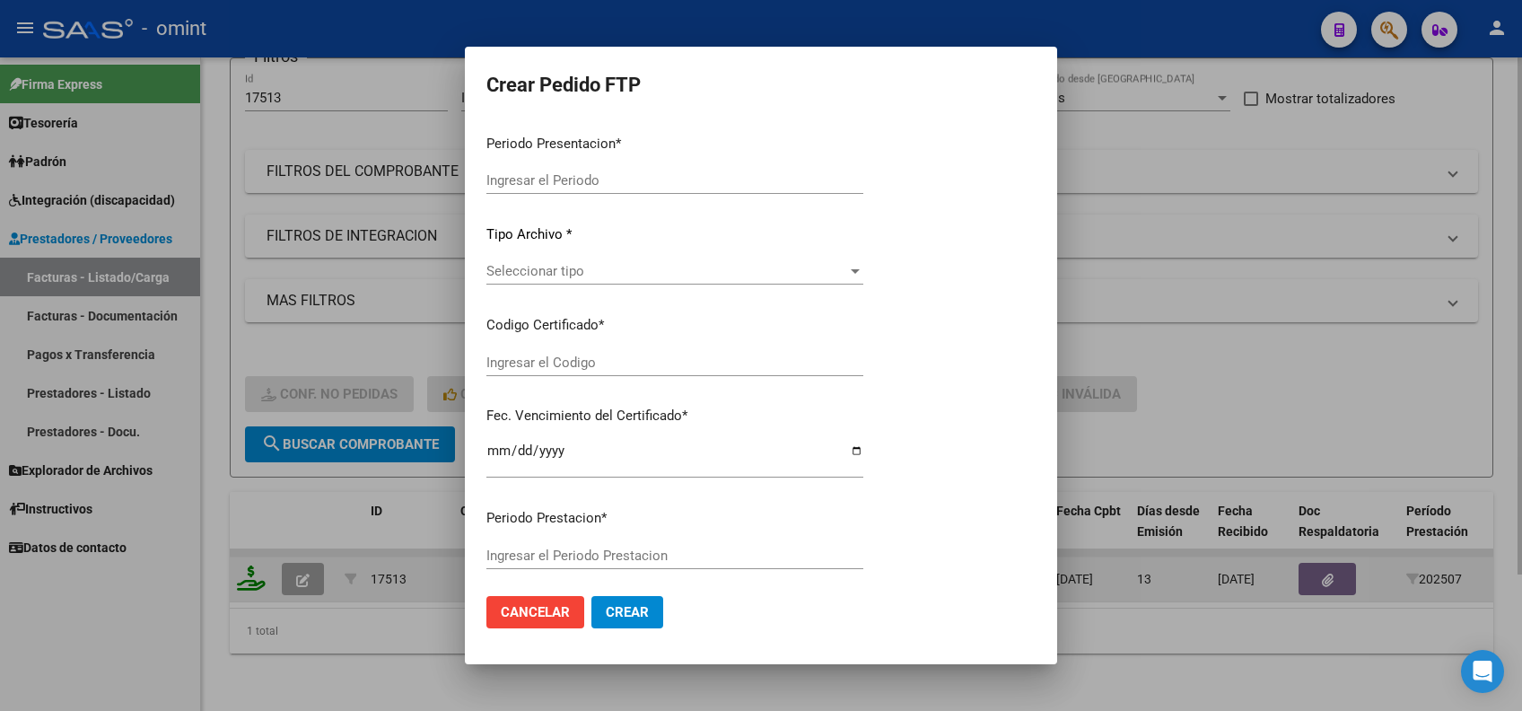
type input "202507"
type input "$ 307.654,34"
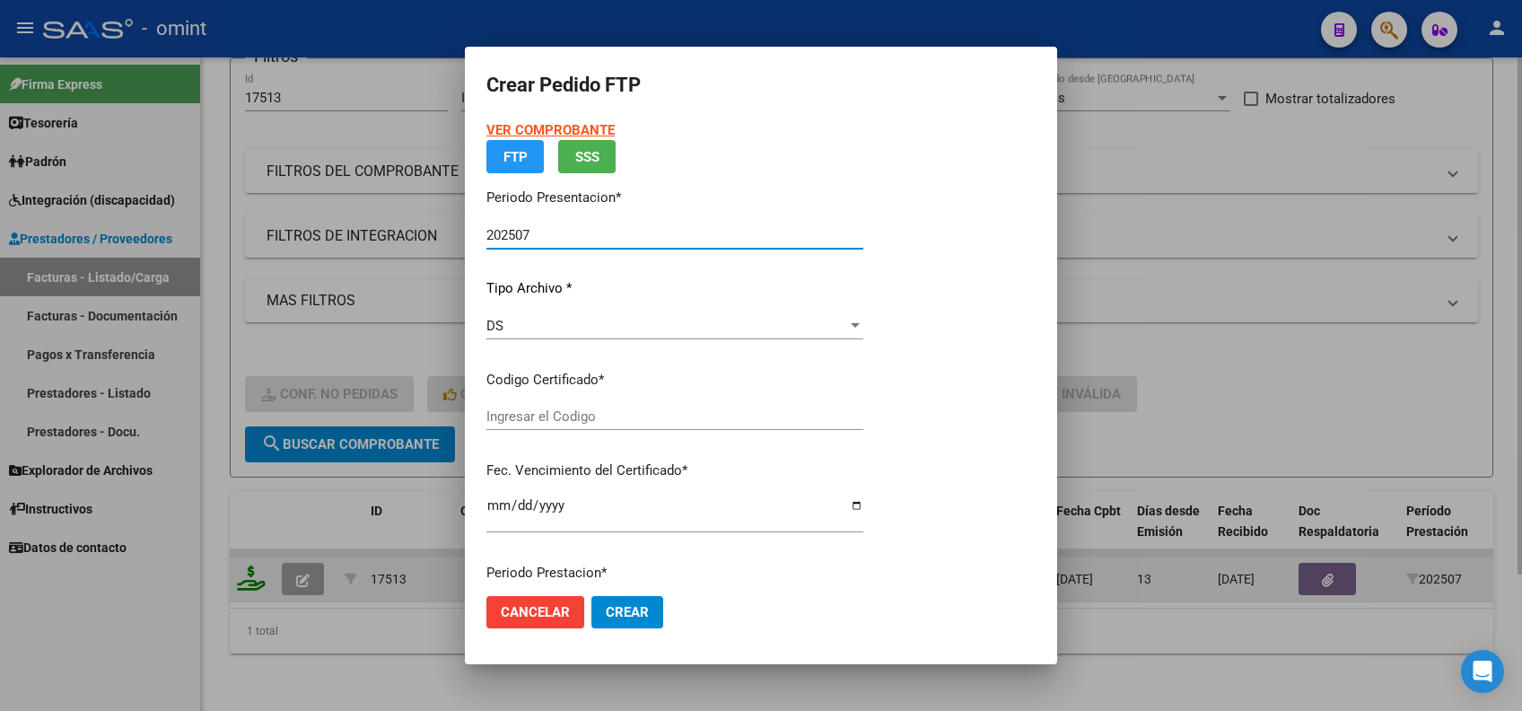
type input "3916904311"
type input "[DATE]"
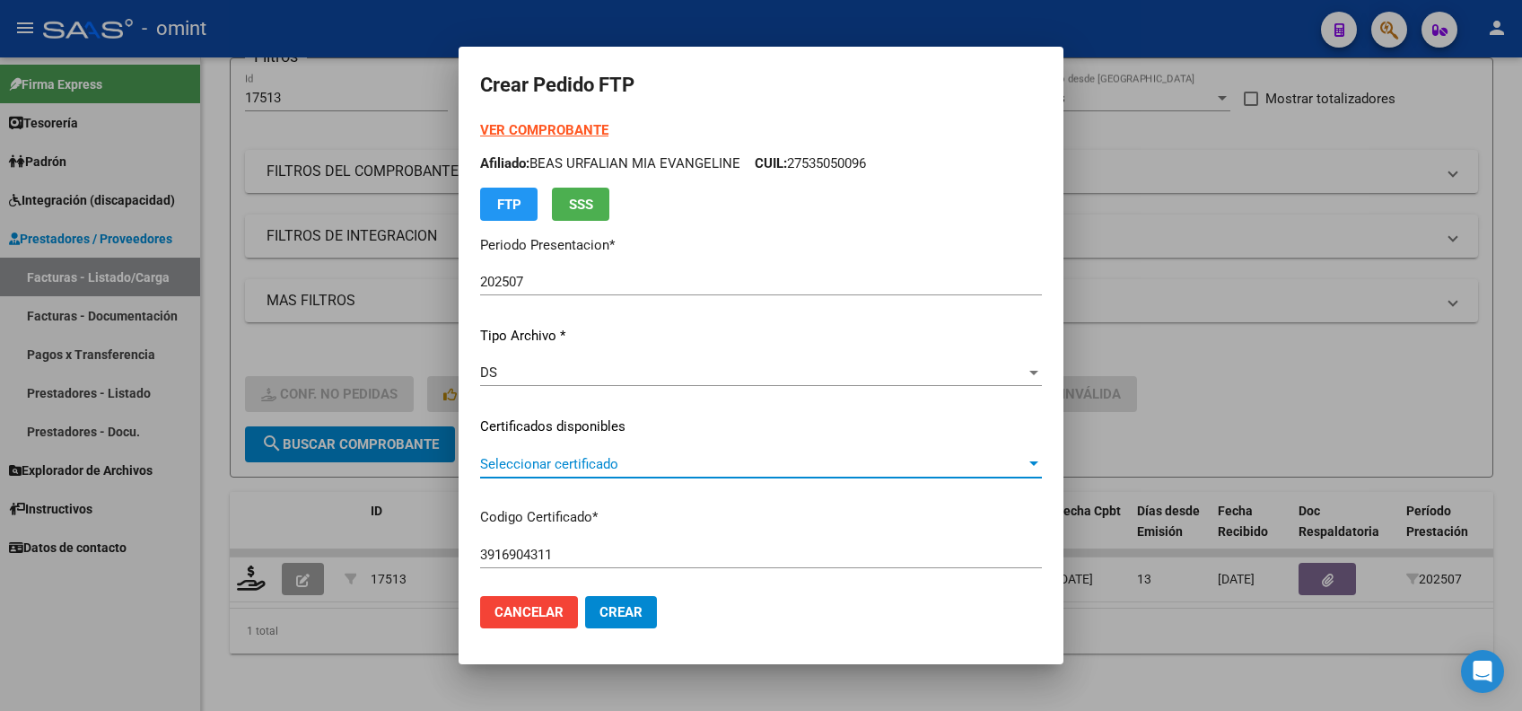
click at [541, 459] on span "Seleccionar certificado" at bounding box center [753, 464] width 546 height 16
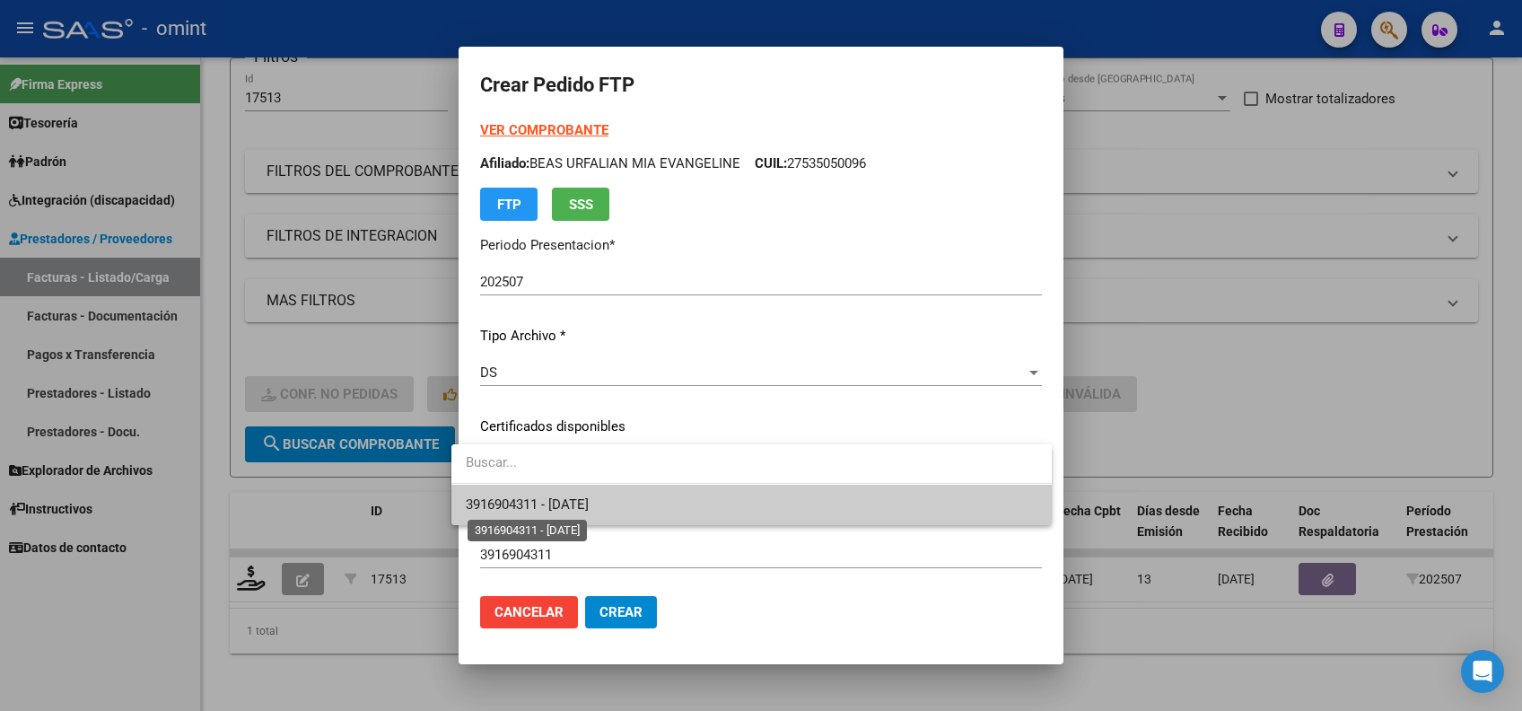
click at [568, 498] on span "3916904311 - [DATE]" at bounding box center [527, 504] width 123 height 16
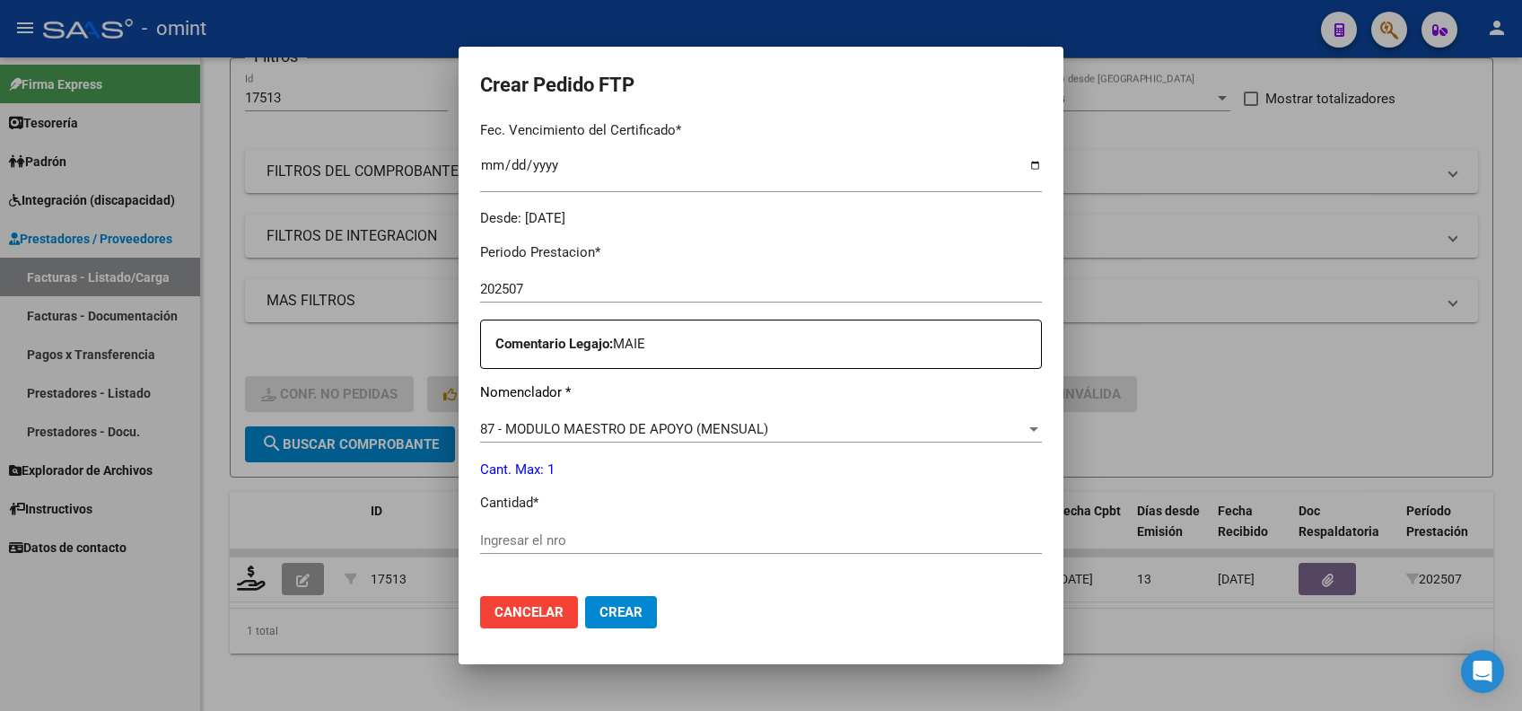
scroll to position [598, 0]
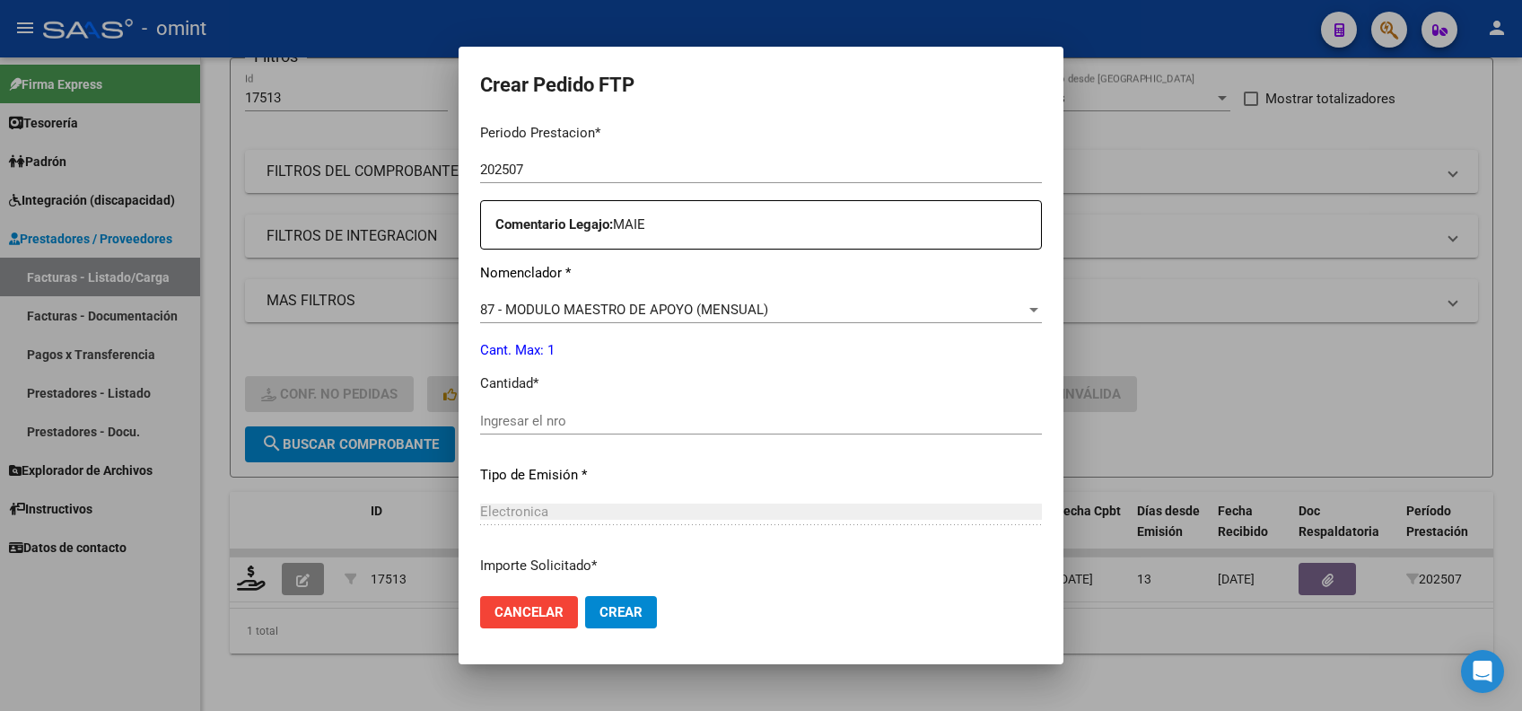
click at [514, 409] on div "Ingresar el nro" at bounding box center [761, 420] width 562 height 27
type input "1"
click at [603, 614] on span "Crear" at bounding box center [621, 612] width 43 height 16
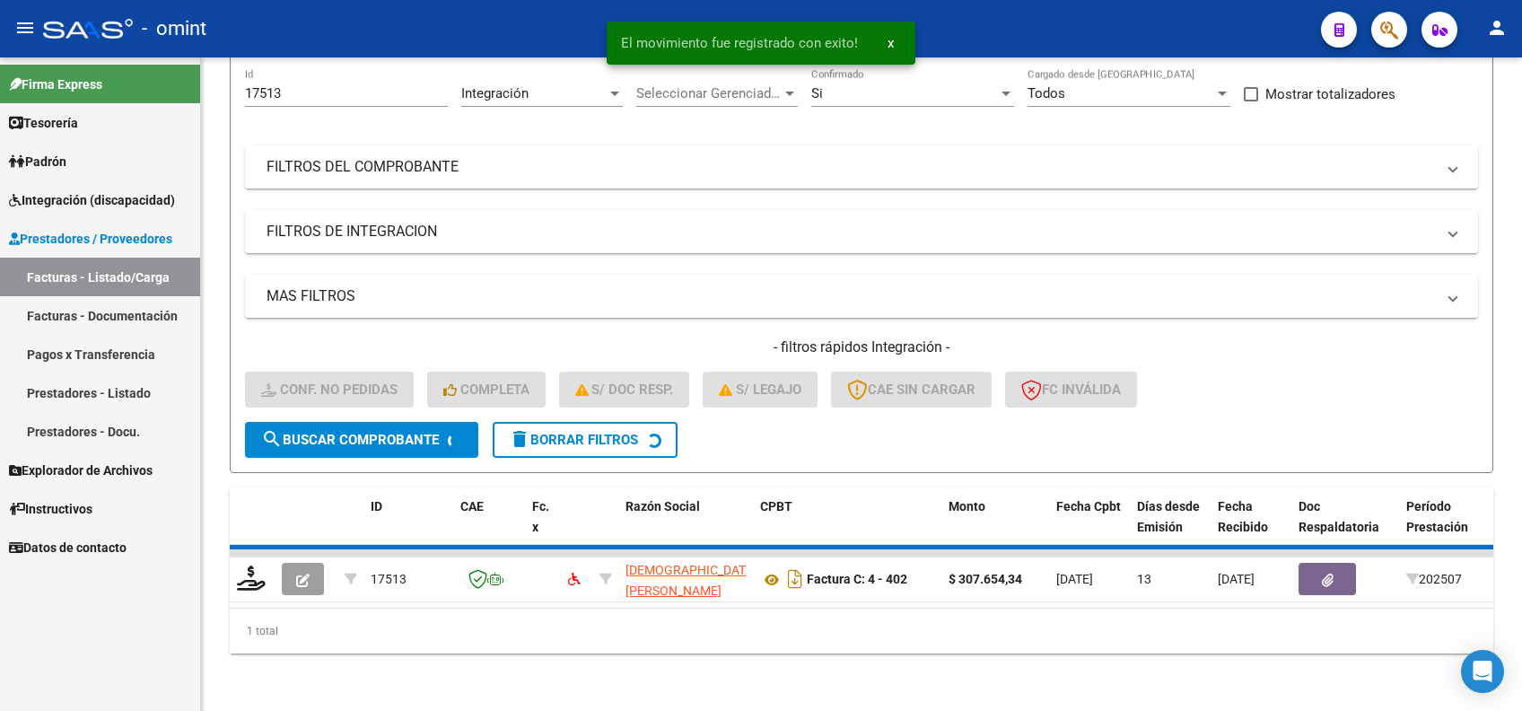
scroll to position [140, 0]
